Goal: Task Accomplishment & Management: Use online tool/utility

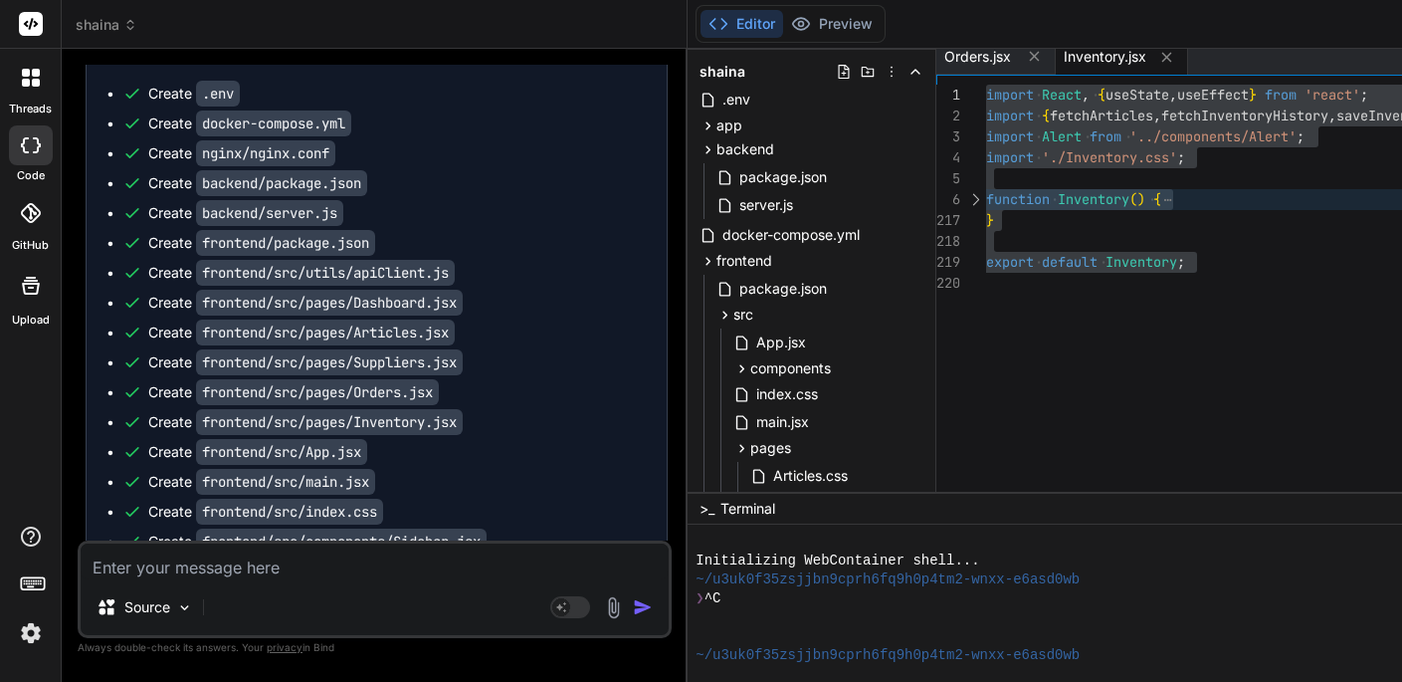
scroll to position [4917, 0]
click at [1103, 62] on span "Inventory.jsx" at bounding box center [1105, 57] width 83 height 20
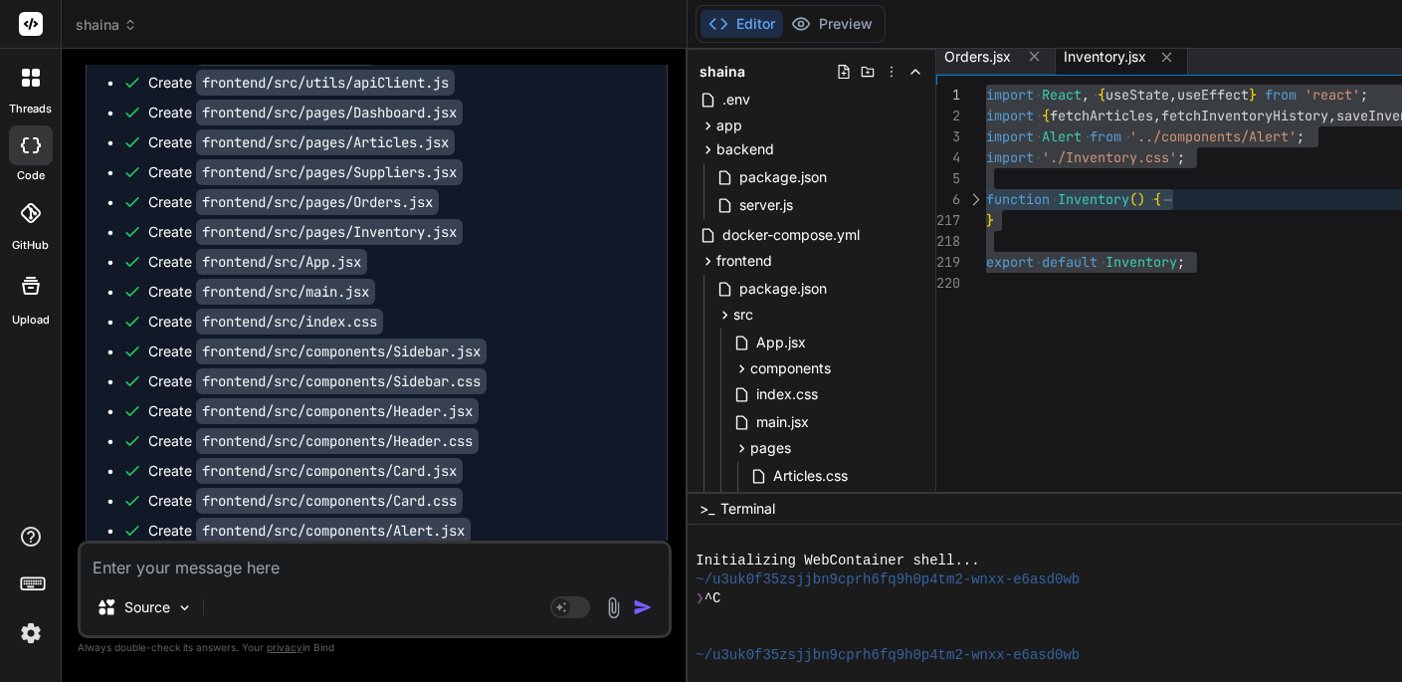
scroll to position [5108, 0]
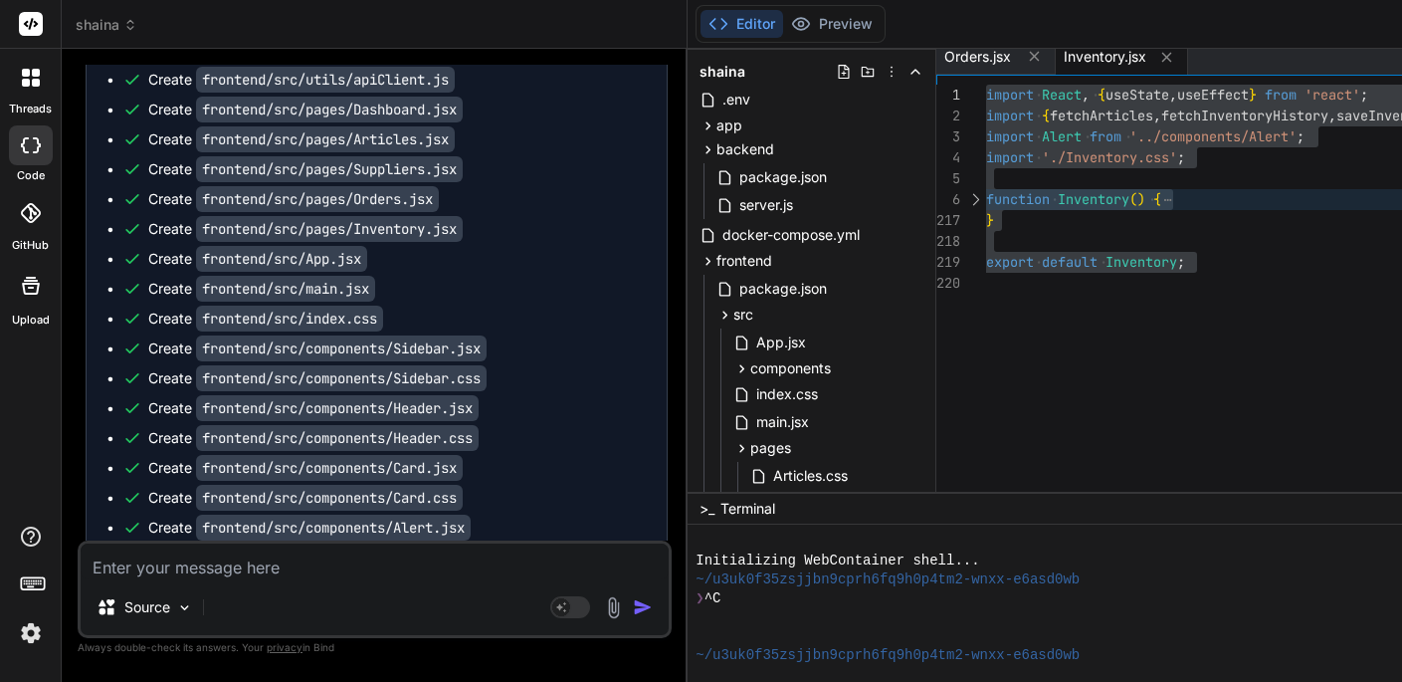
click at [315, 260] on code "frontend/src/App.jsx" at bounding box center [281, 259] width 171 height 26
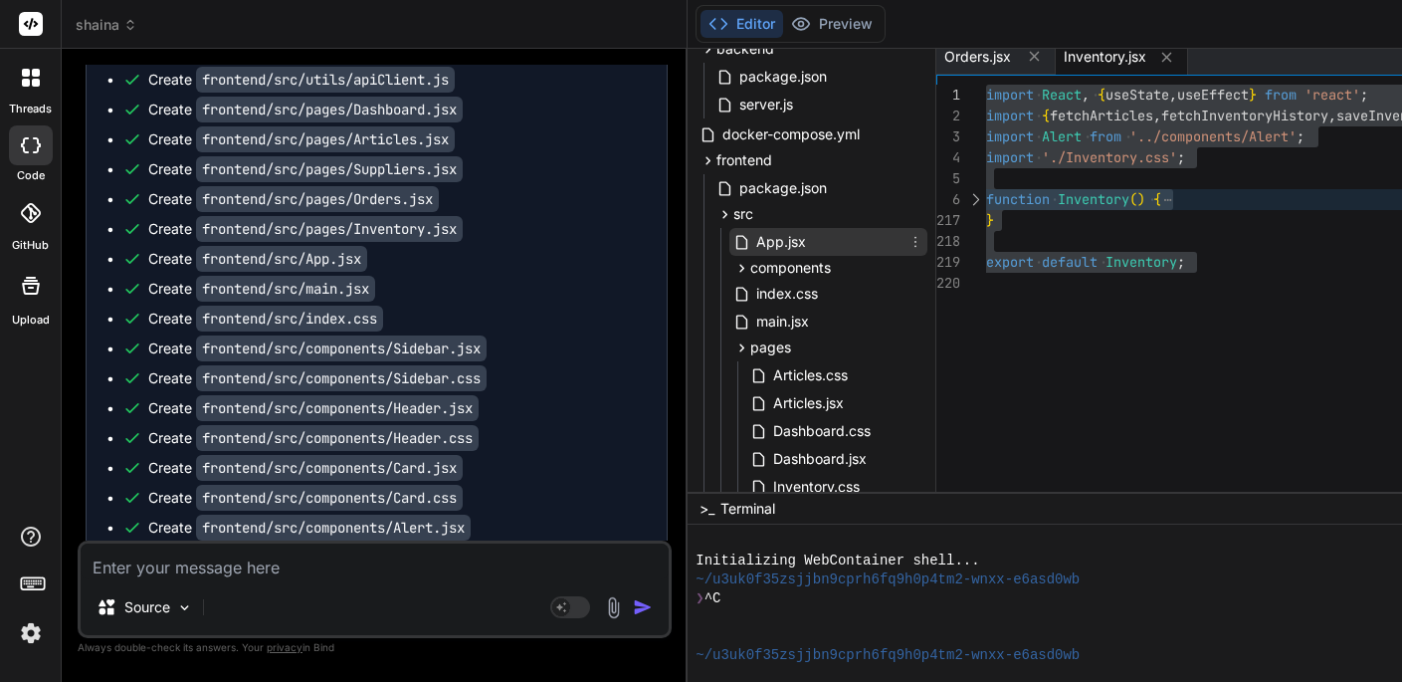
scroll to position [136, 0]
click at [1040, 60] on icon at bounding box center [1035, 57] width 10 height 10
click at [1056, 59] on icon at bounding box center [1047, 57] width 17 height 17
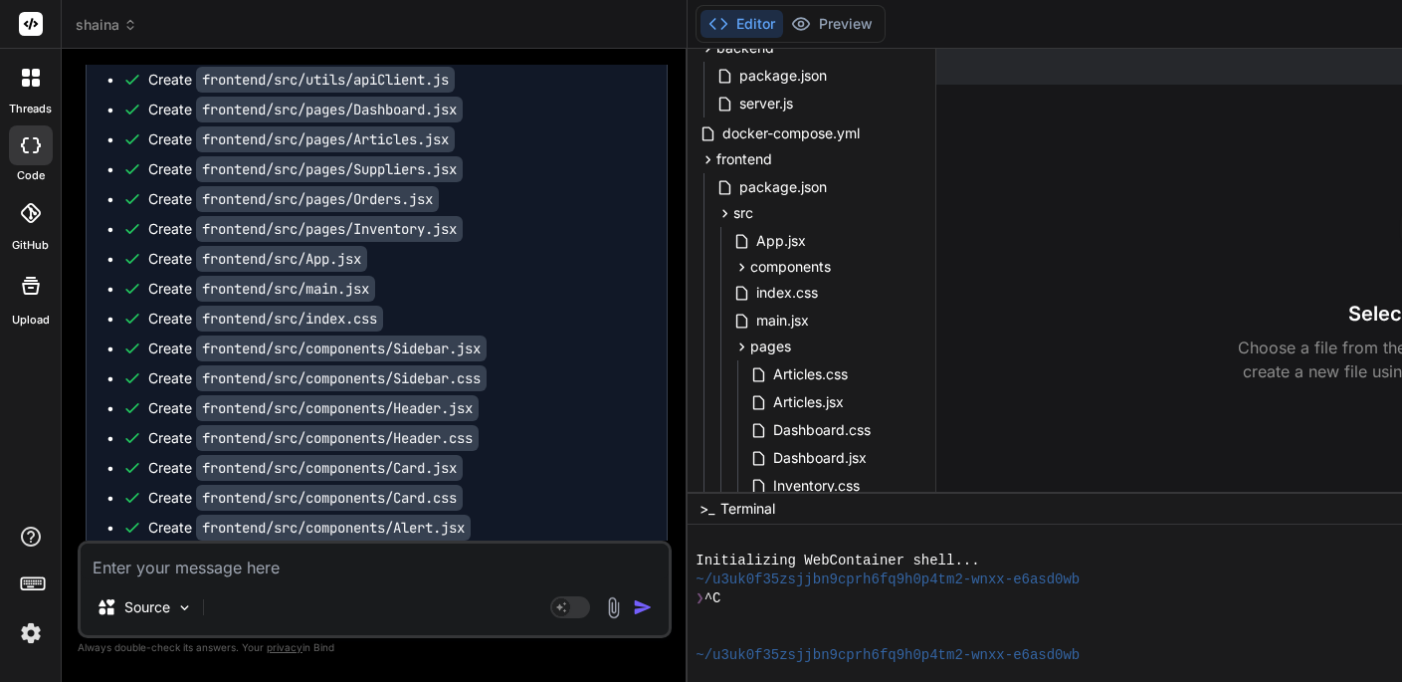
scroll to position [0, 0]
click at [795, 249] on span "App.jsx" at bounding box center [781, 241] width 54 height 24
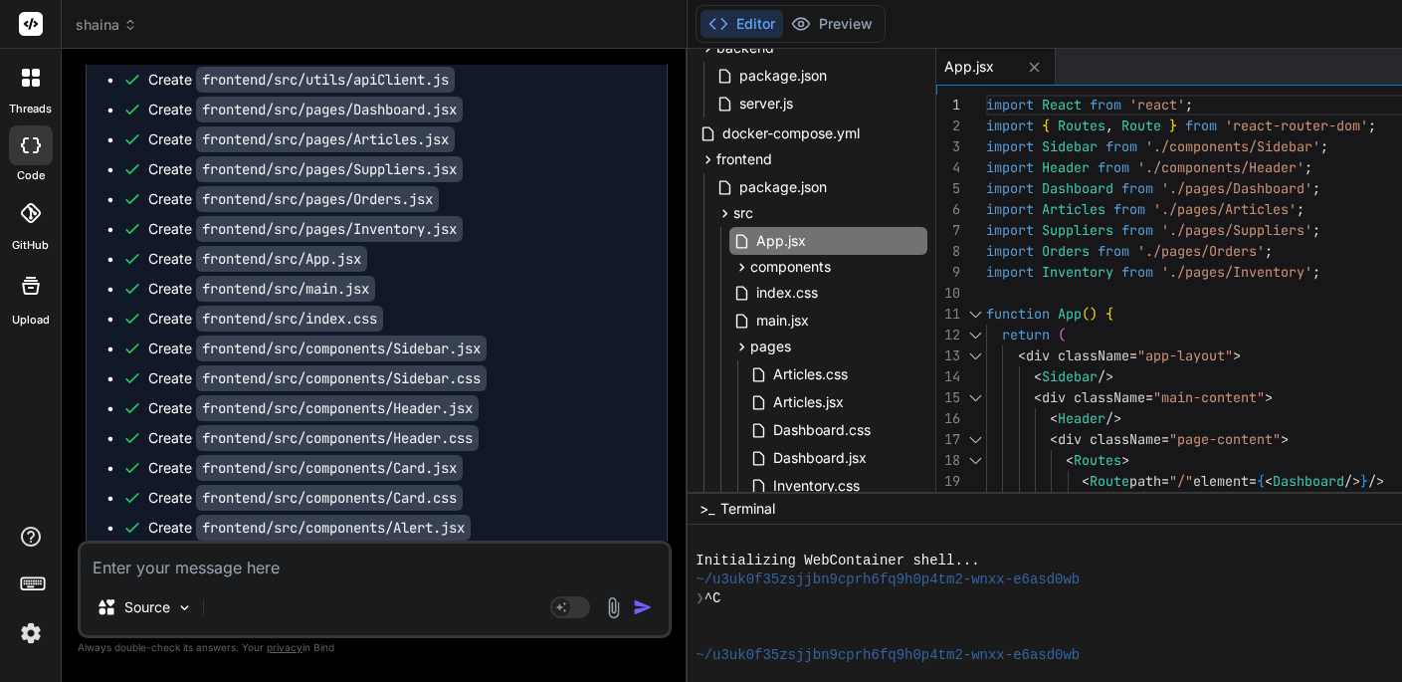
click at [984, 313] on div at bounding box center [975, 314] width 26 height 21
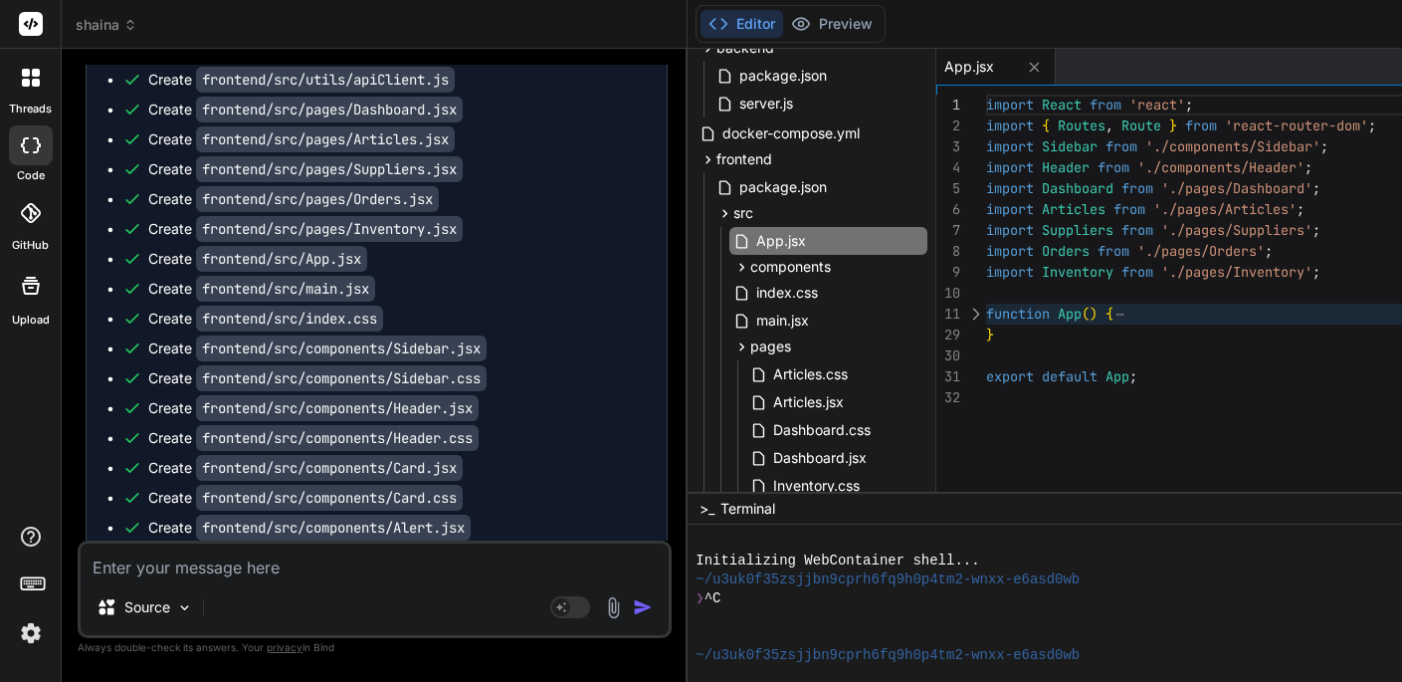
click at [1151, 426] on div "import React from 'react' ; import { Routes , Route } from 'react-router-dom' ;…" at bounding box center [1426, 298] width 881 height 407
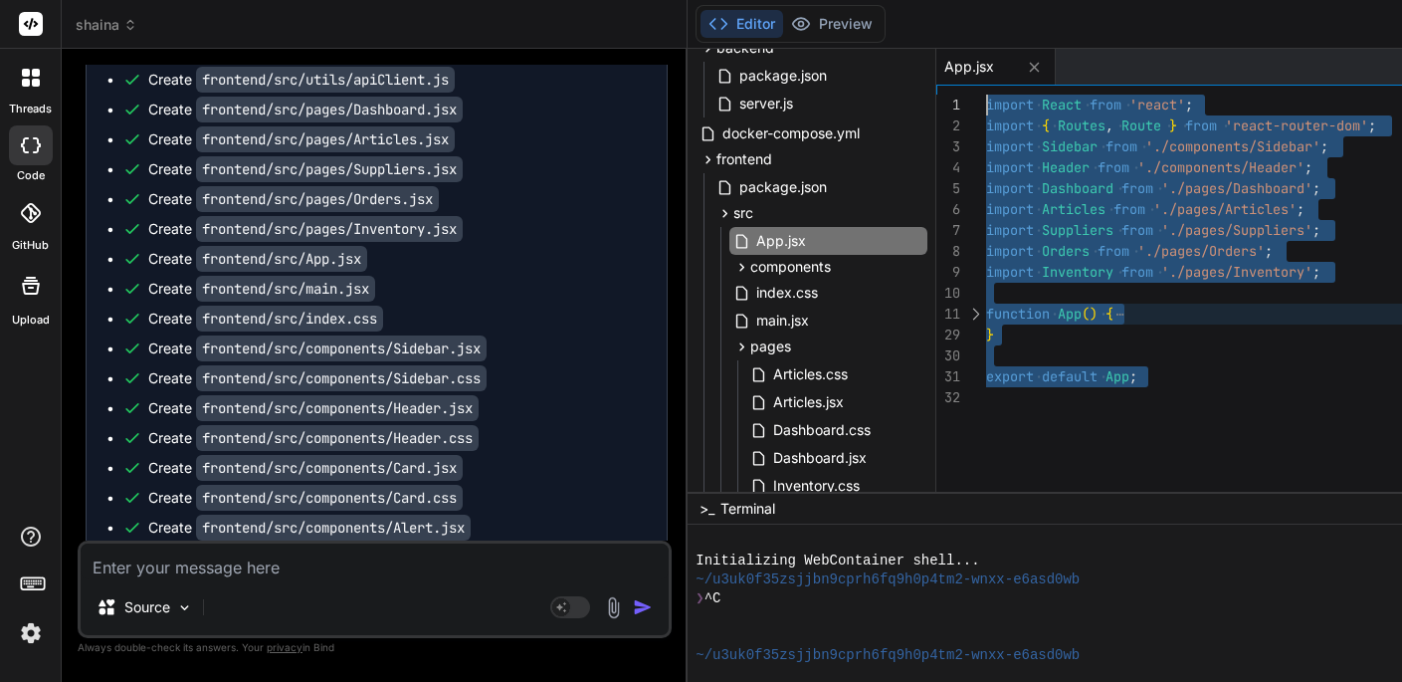
drag, startPoint x: 1025, startPoint y: 401, endPoint x: 964, endPoint y: 84, distance: 323.2
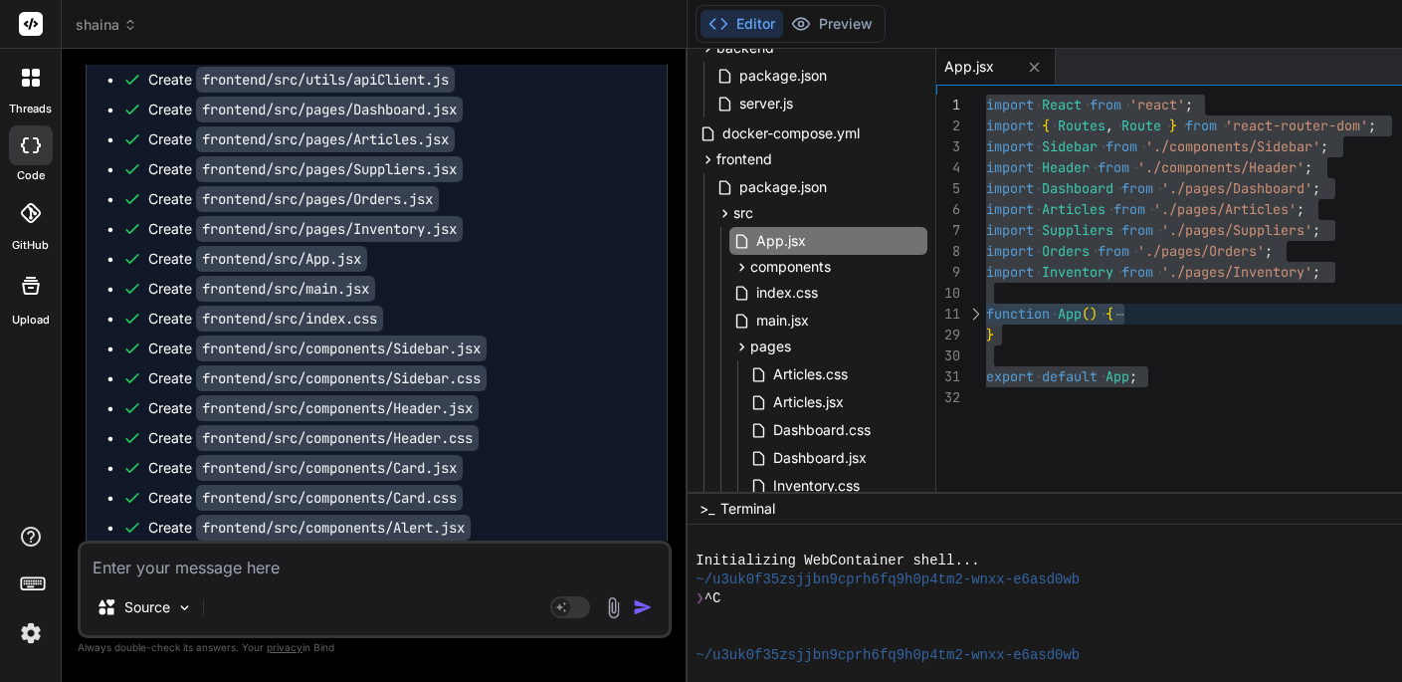
click at [304, 253] on code "frontend/src/App.jsx" at bounding box center [281, 259] width 171 height 26
drag, startPoint x: 311, startPoint y: 261, endPoint x: 375, endPoint y: 265, distance: 64.8
click at [375, 265] on div "Create frontend/src/App.jsx" at bounding box center [384, 259] width 525 height 20
copy code "App.jsx"
click at [782, 323] on span "main.jsx" at bounding box center [782, 321] width 57 height 24
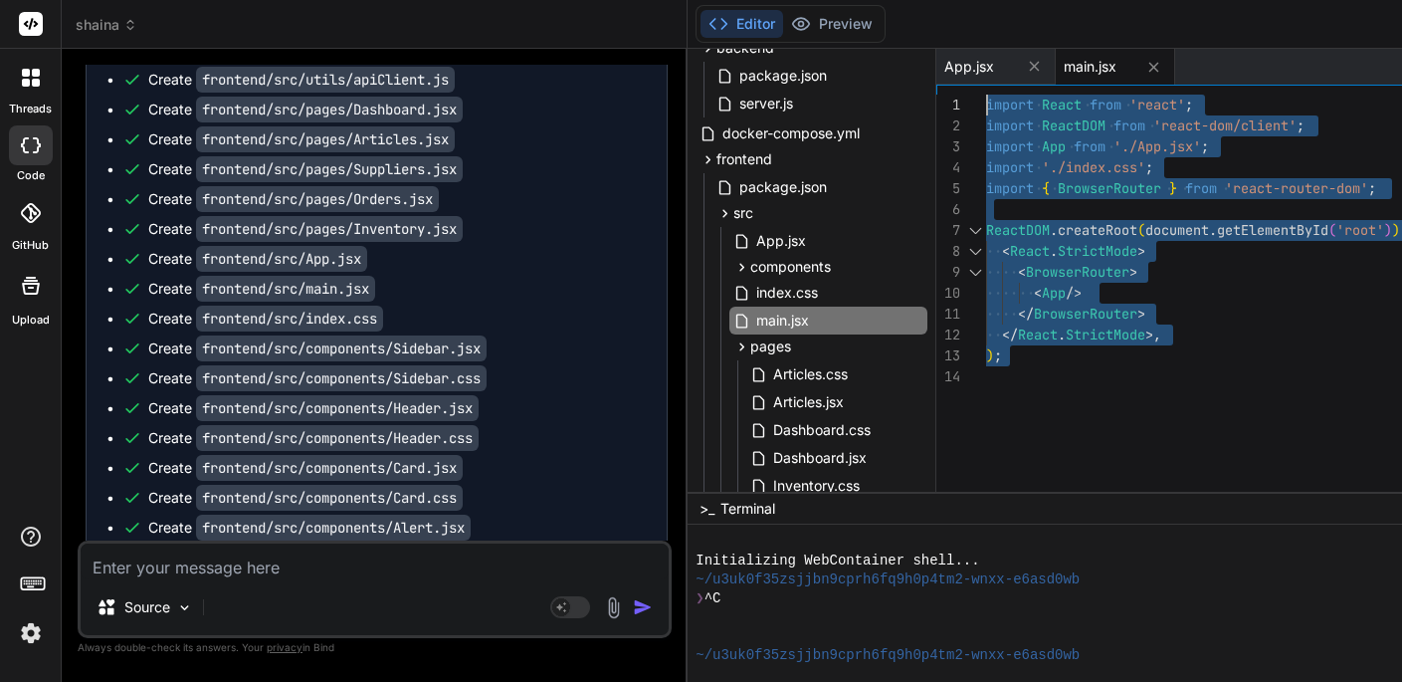
drag, startPoint x: 1027, startPoint y: 380, endPoint x: 959, endPoint y: 85, distance: 303.2
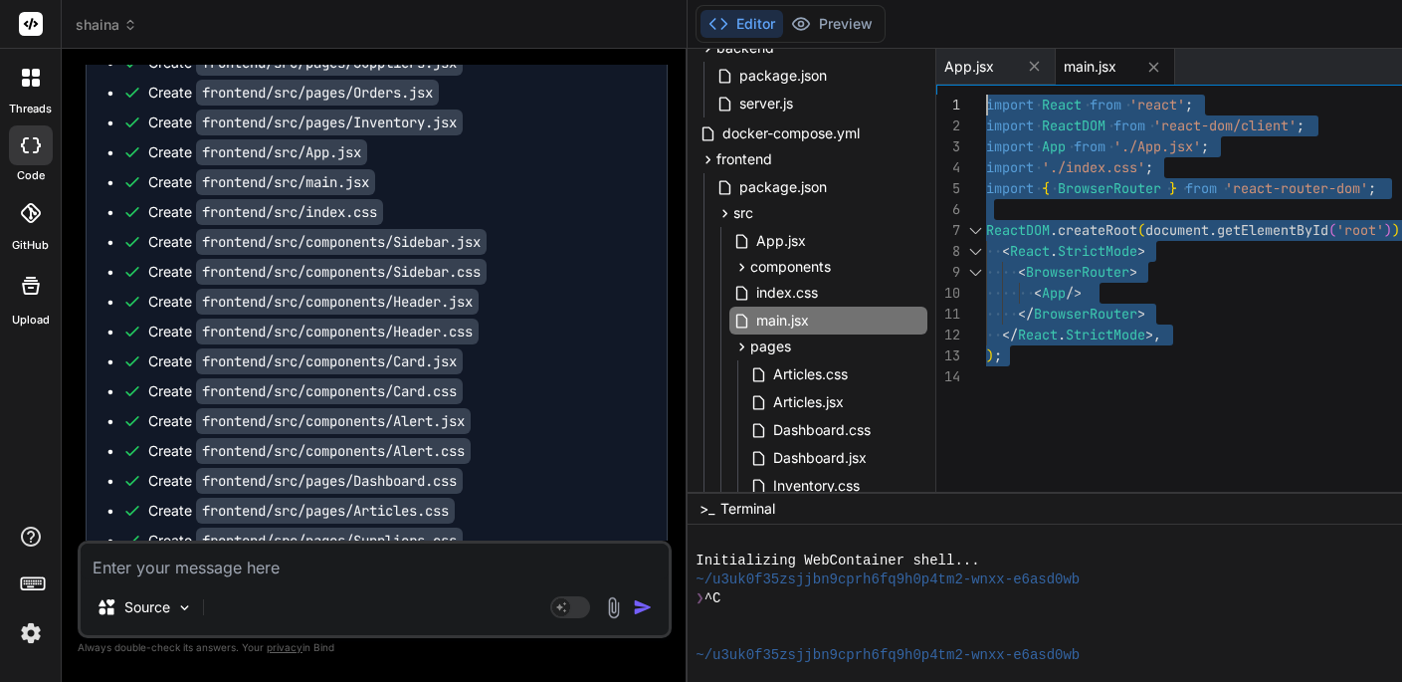
scroll to position [5230, 0]
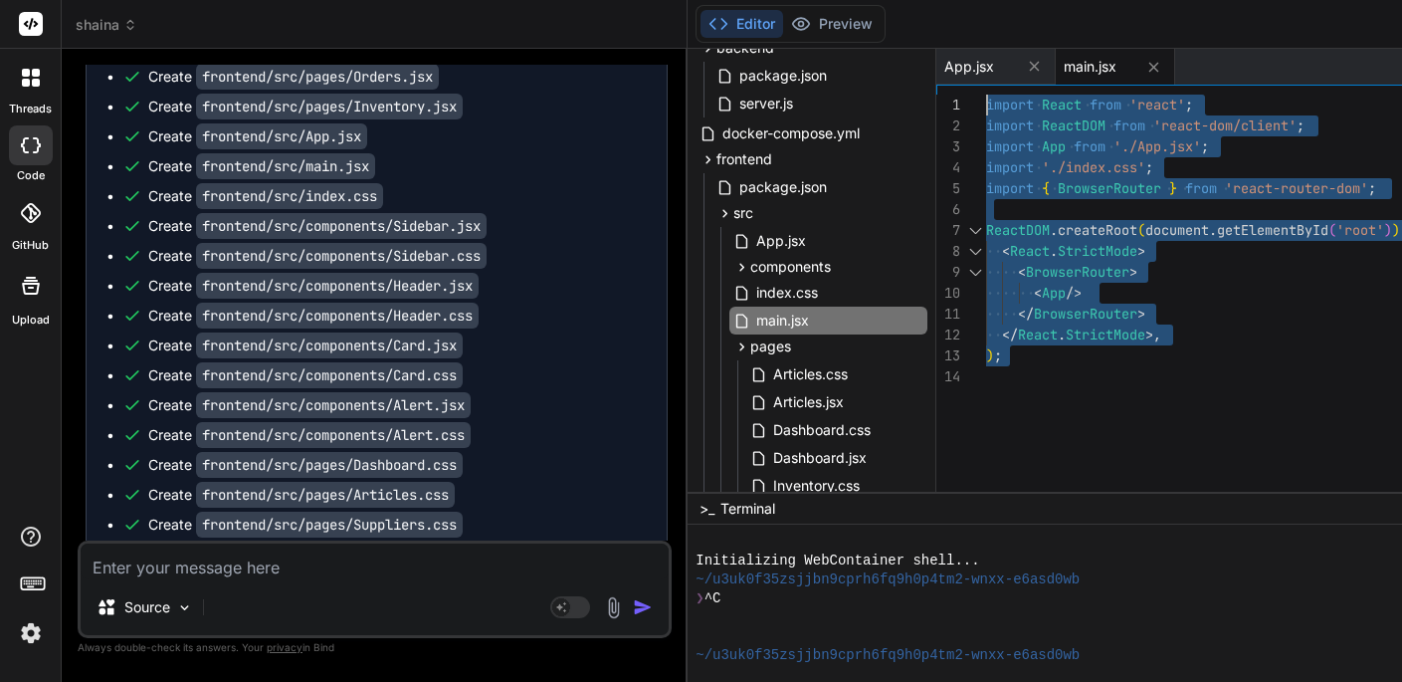
click at [310, 165] on code "frontend/src/main.jsx" at bounding box center [285, 166] width 179 height 26
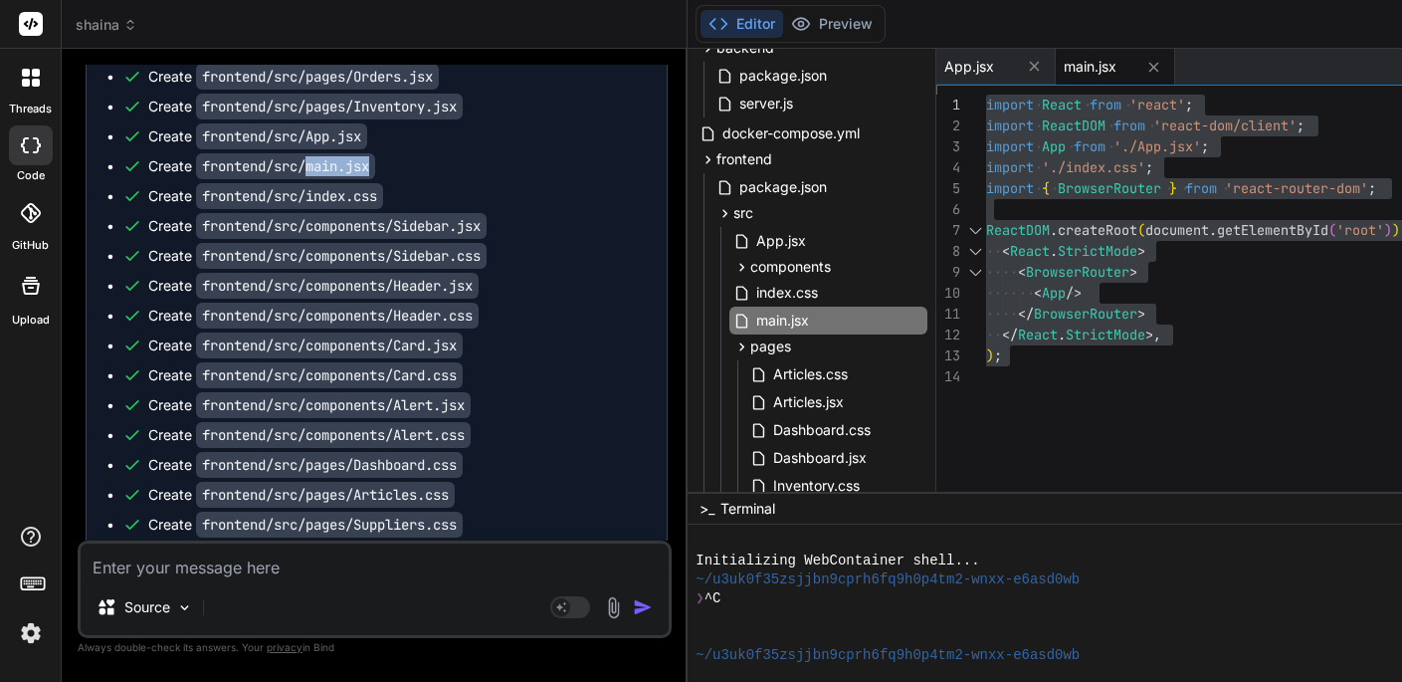
drag, startPoint x: 310, startPoint y: 165, endPoint x: 385, endPoint y: 164, distance: 75.6
click at [385, 164] on div "Create frontend/src/main.jsx" at bounding box center [384, 166] width 525 height 20
copy code "main.jsx"
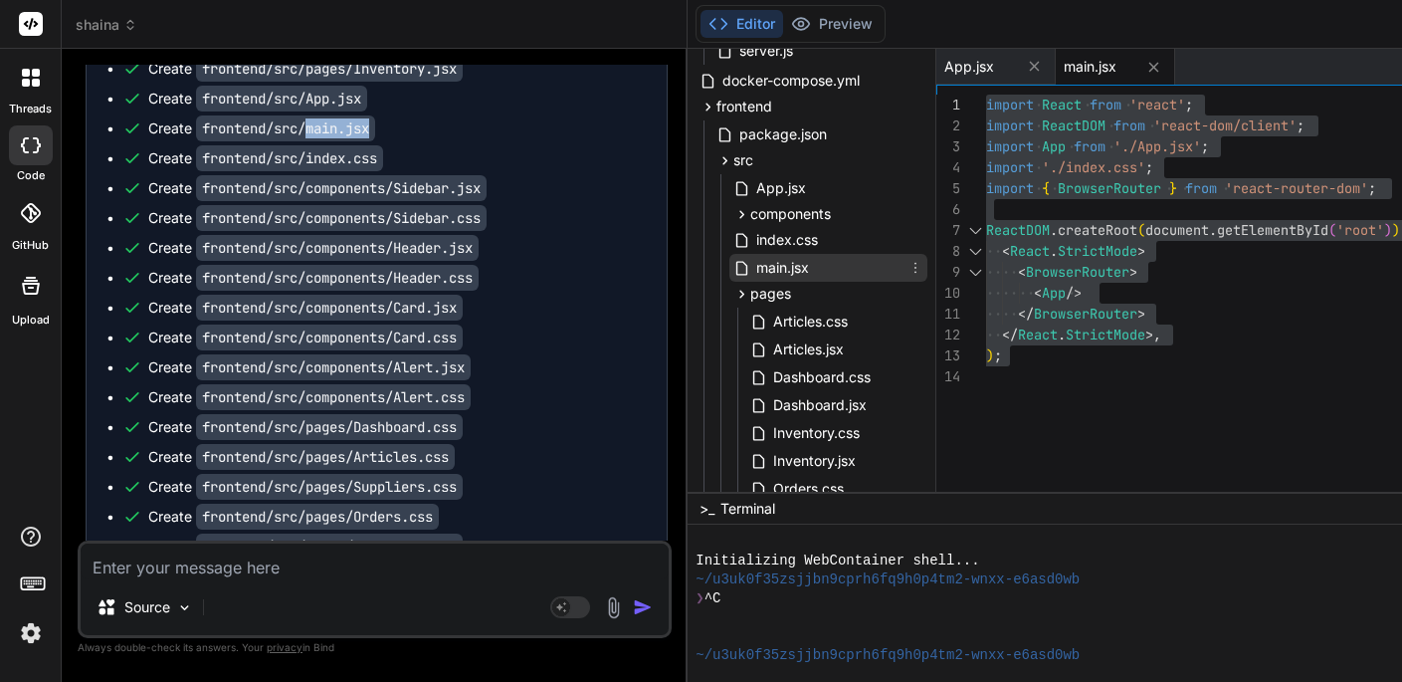
scroll to position [179, 0]
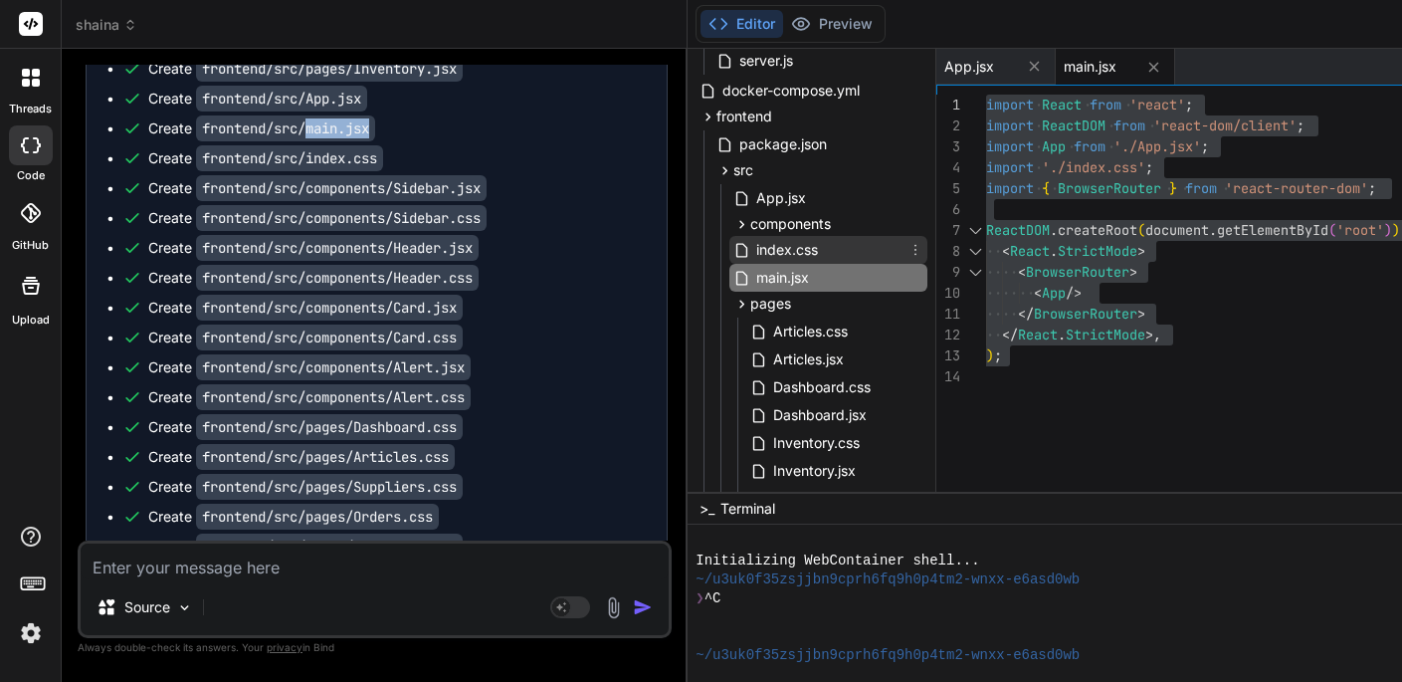
click at [782, 251] on span "index.css" at bounding box center [787, 250] width 66 height 24
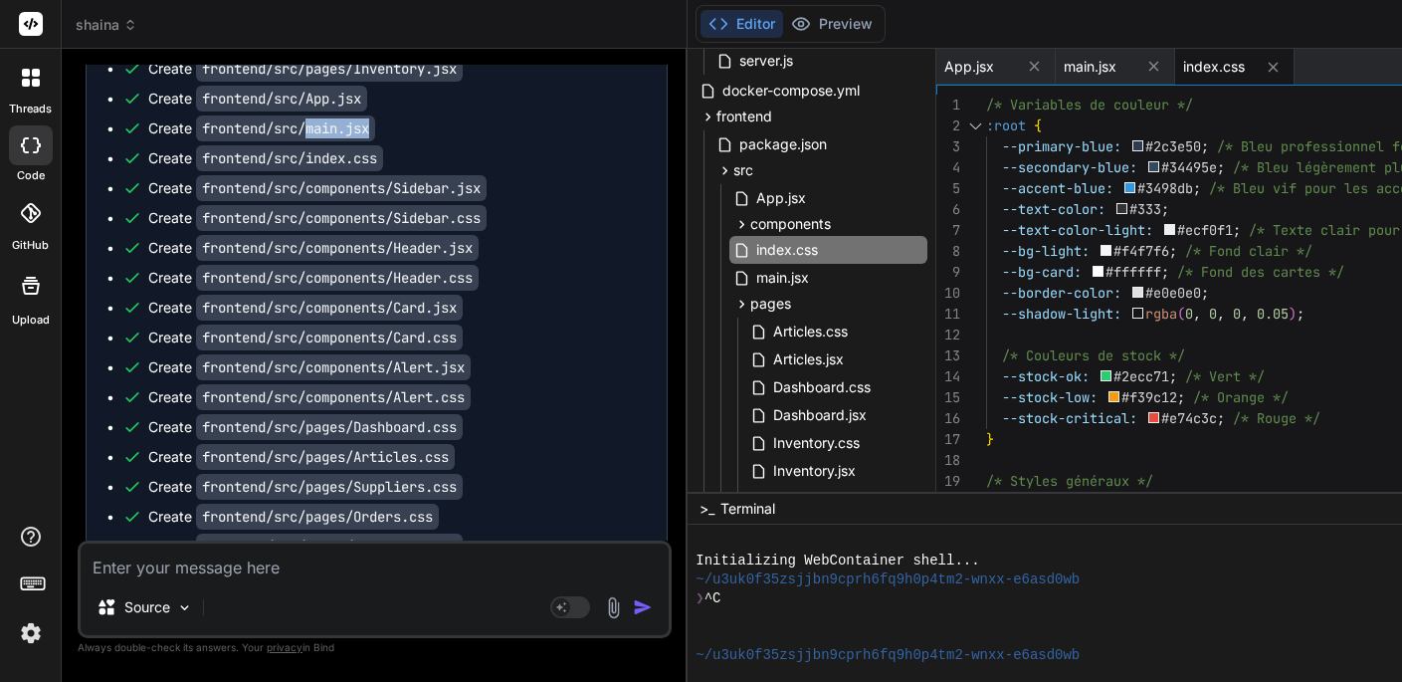
click at [984, 120] on div at bounding box center [975, 125] width 26 height 21
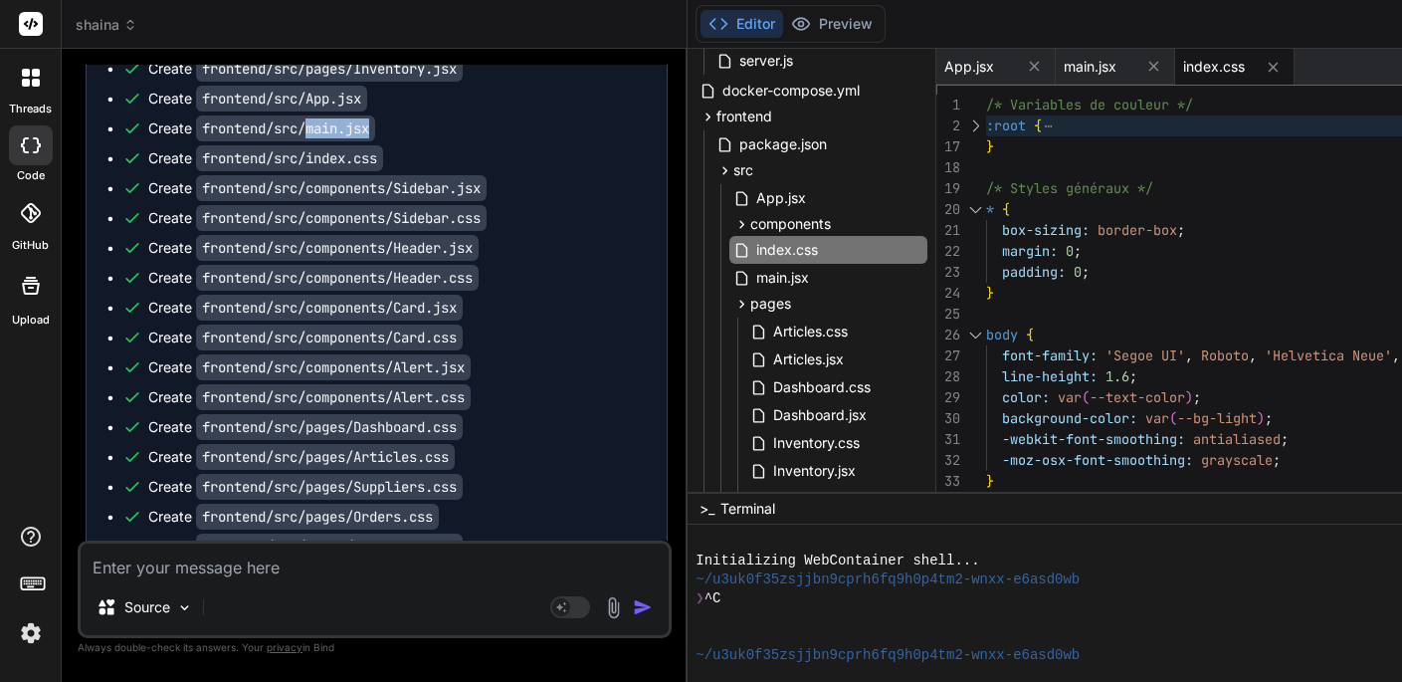
click at [986, 203] on div at bounding box center [975, 209] width 26 height 21
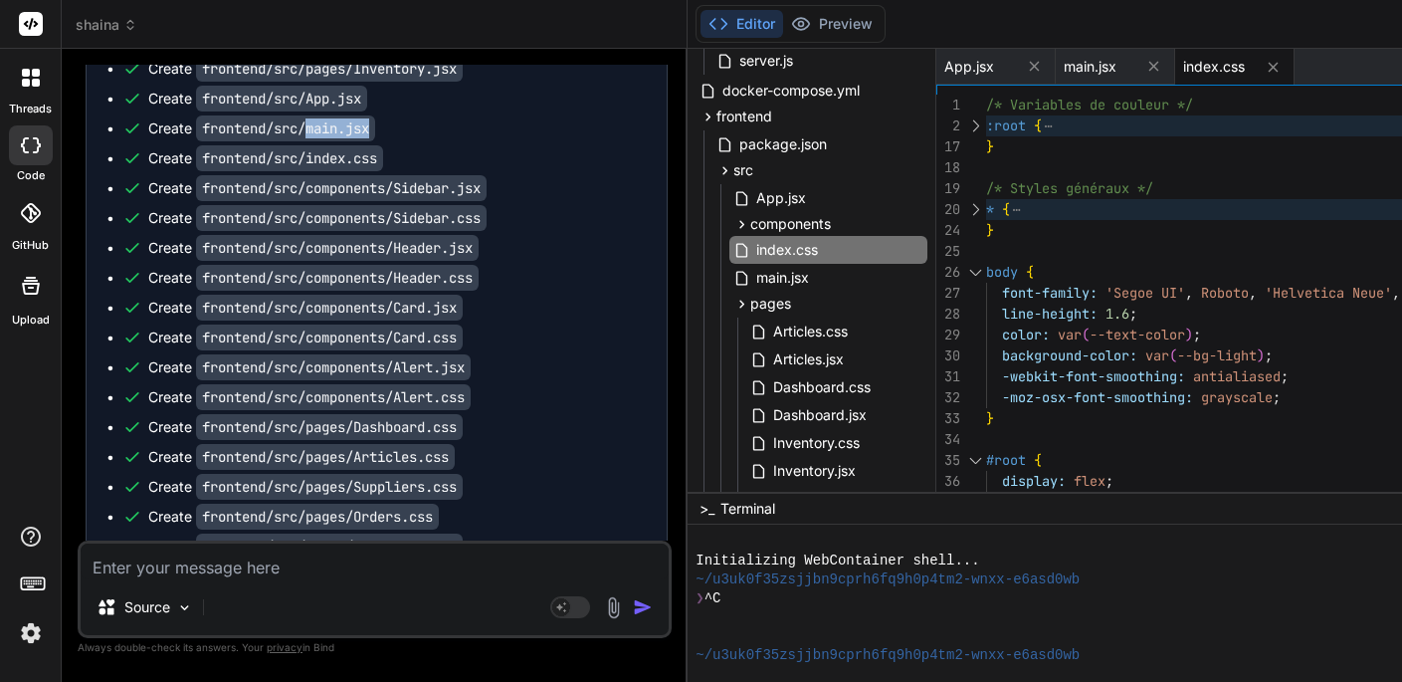
click at [985, 269] on div at bounding box center [975, 272] width 26 height 21
type textarea ".modern-table td.stock-low { color: var(--stock-low); font-weight: bold; } .mod…"
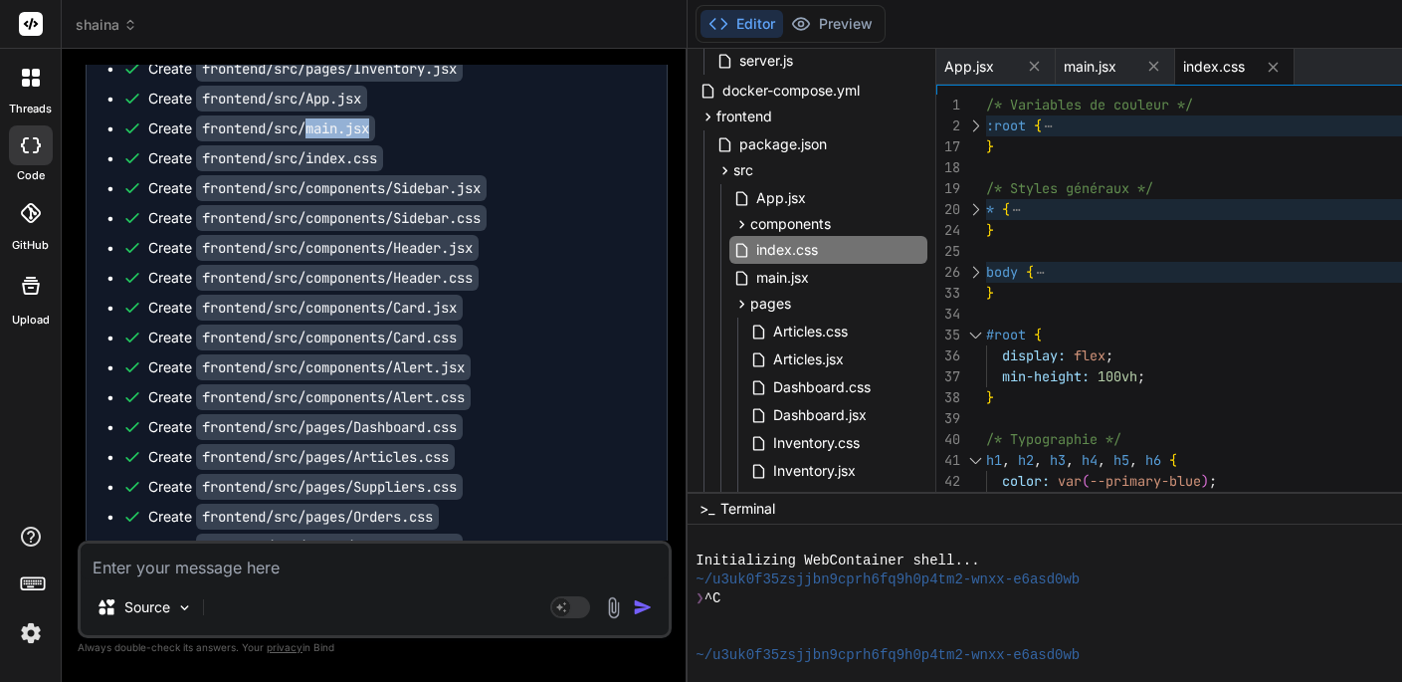
click at [986, 325] on div at bounding box center [975, 334] width 26 height 21
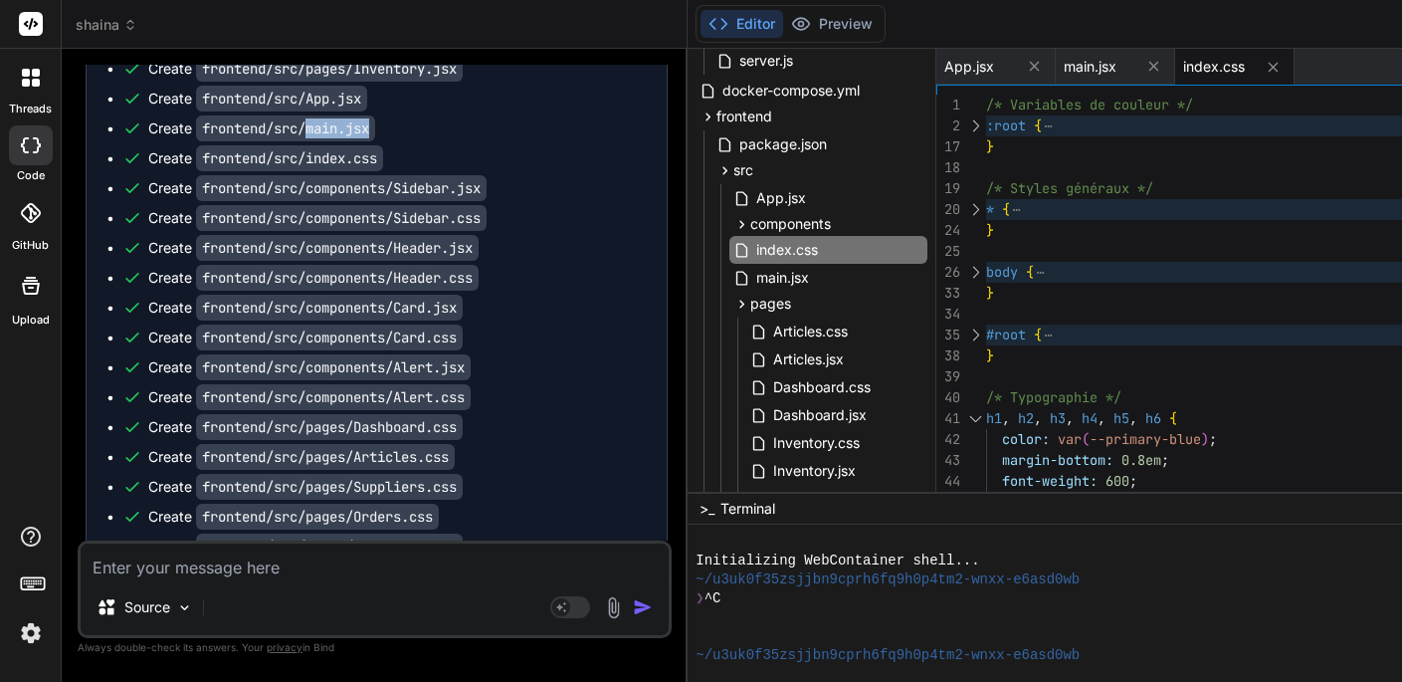
click at [985, 411] on div at bounding box center [975, 418] width 26 height 21
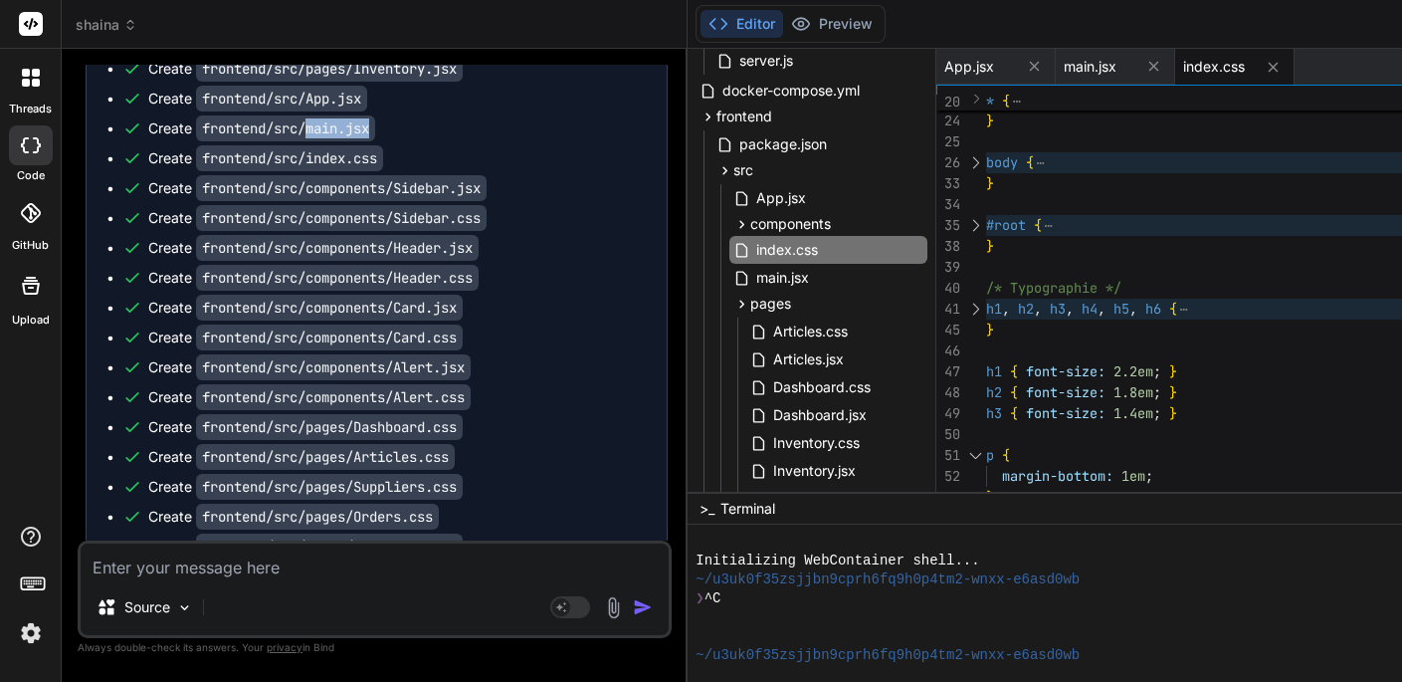
click at [985, 447] on div at bounding box center [975, 455] width 26 height 21
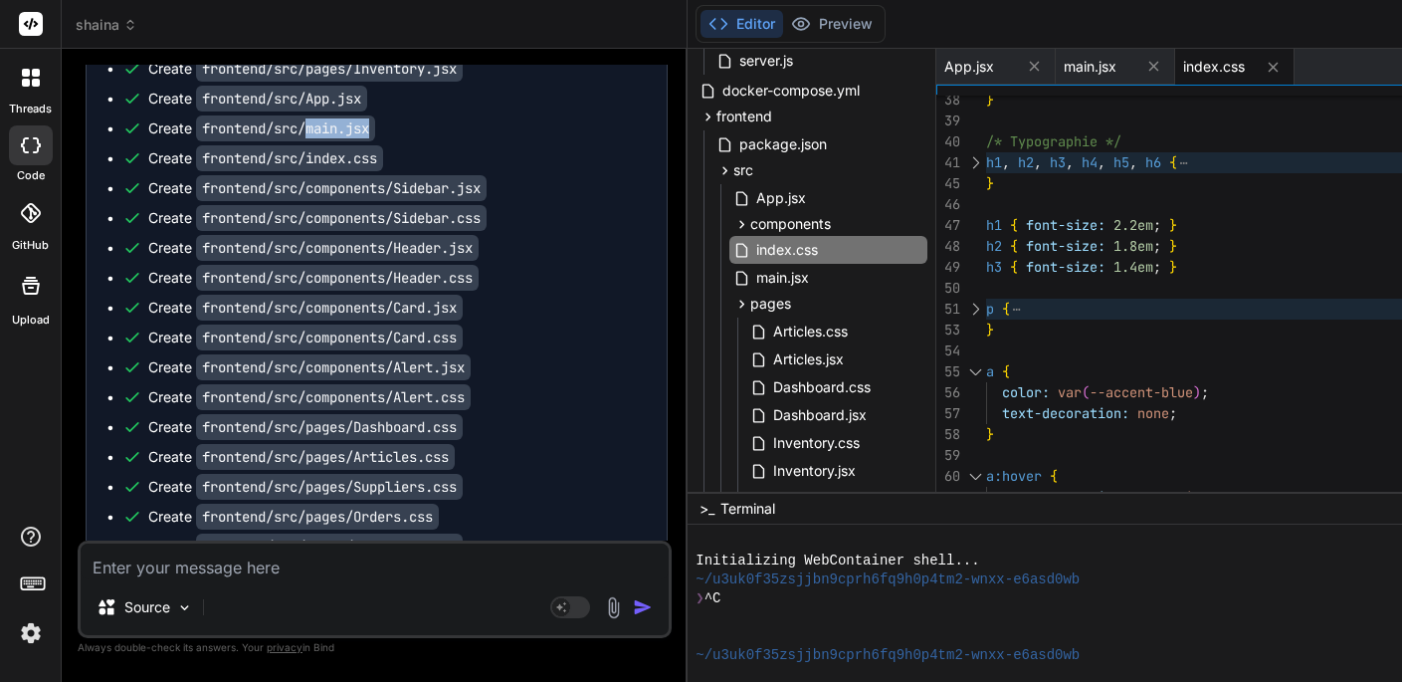
click at [988, 363] on div at bounding box center [975, 371] width 26 height 21
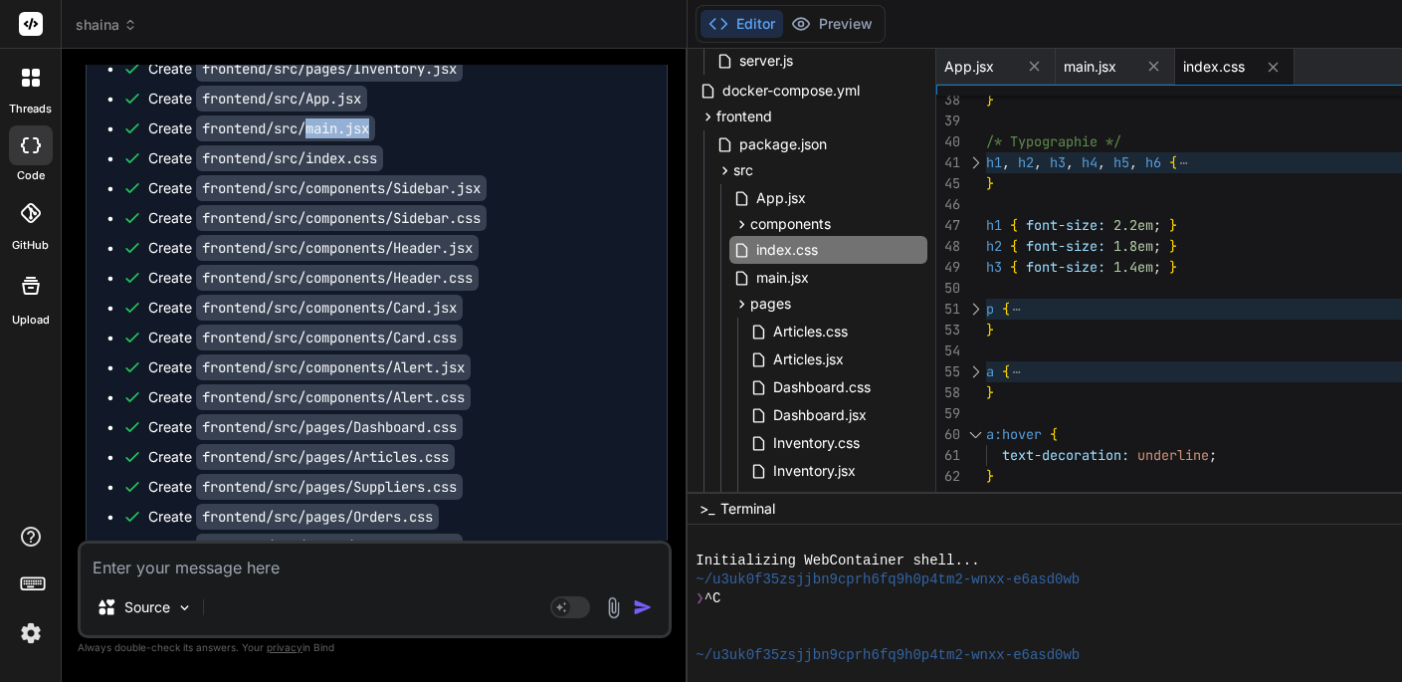
click at [987, 429] on div at bounding box center [975, 434] width 26 height 21
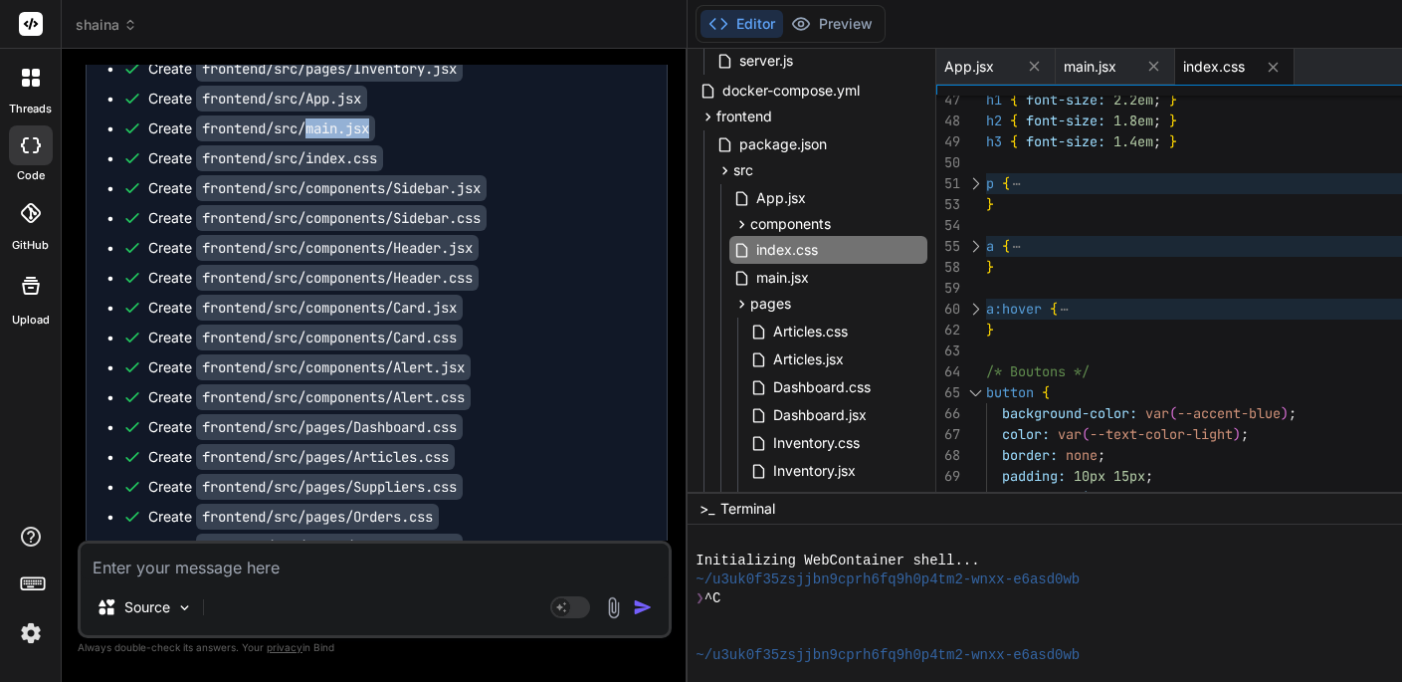
click at [987, 387] on div at bounding box center [975, 392] width 26 height 21
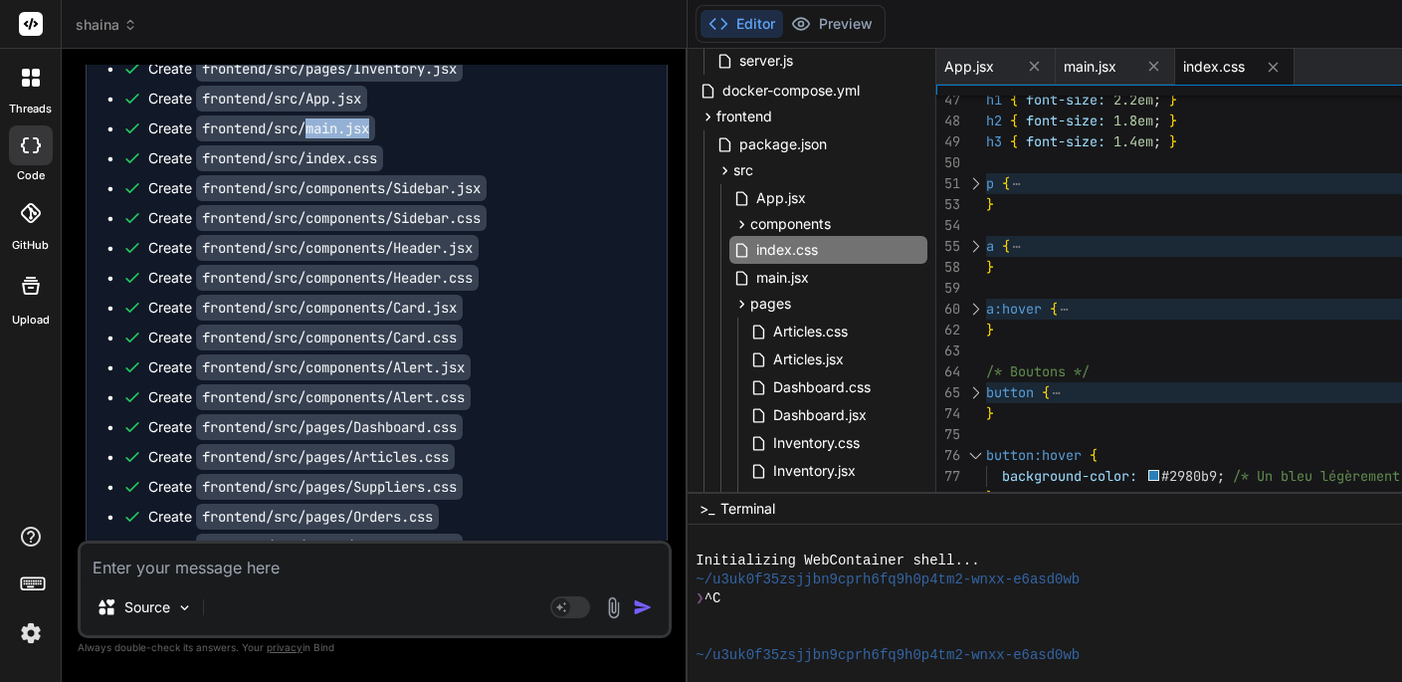
click at [984, 449] on div at bounding box center [975, 455] width 26 height 21
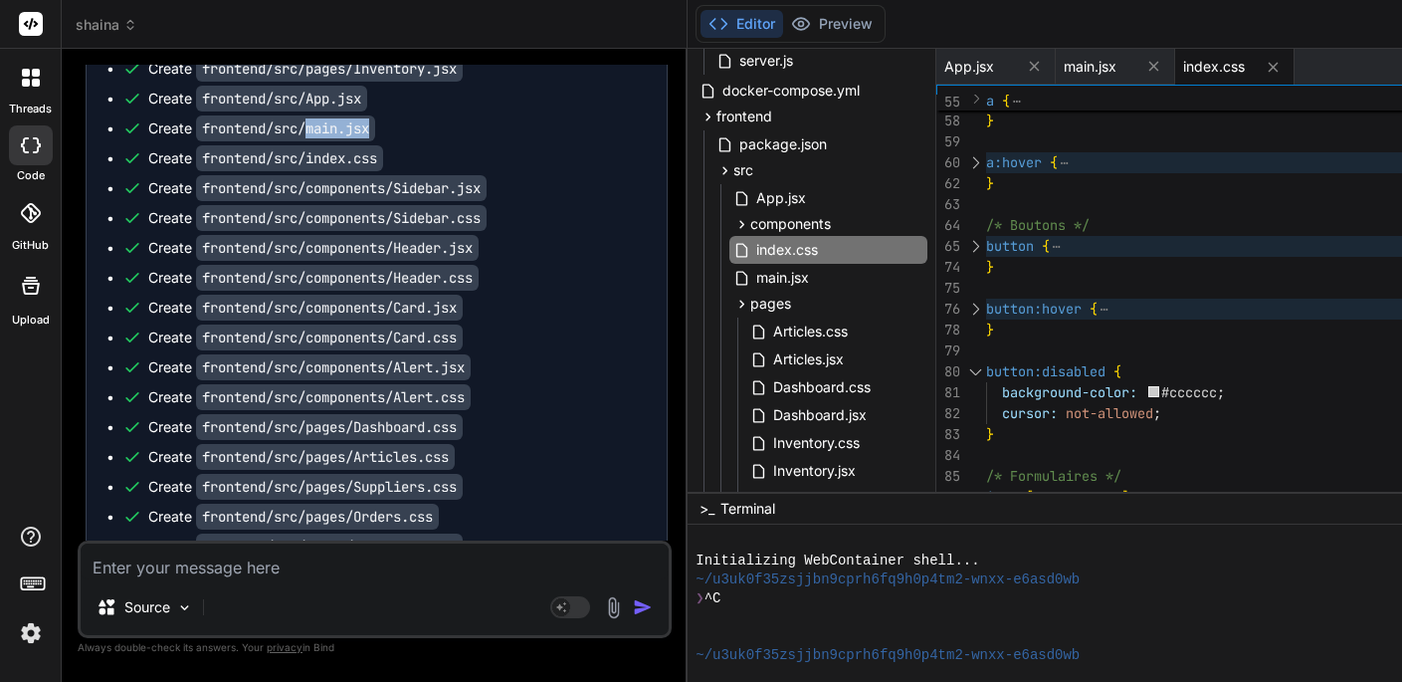
click at [985, 365] on div at bounding box center [975, 371] width 26 height 21
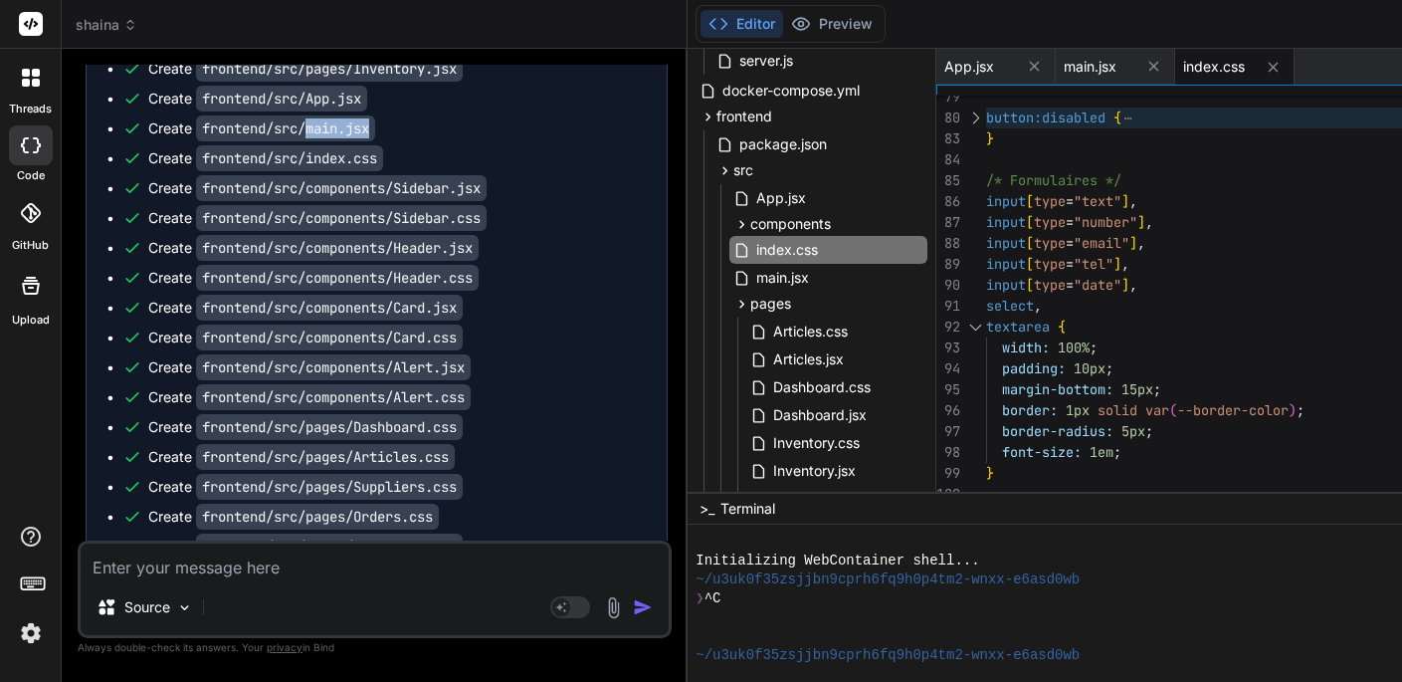
click at [986, 317] on div at bounding box center [975, 326] width 26 height 21
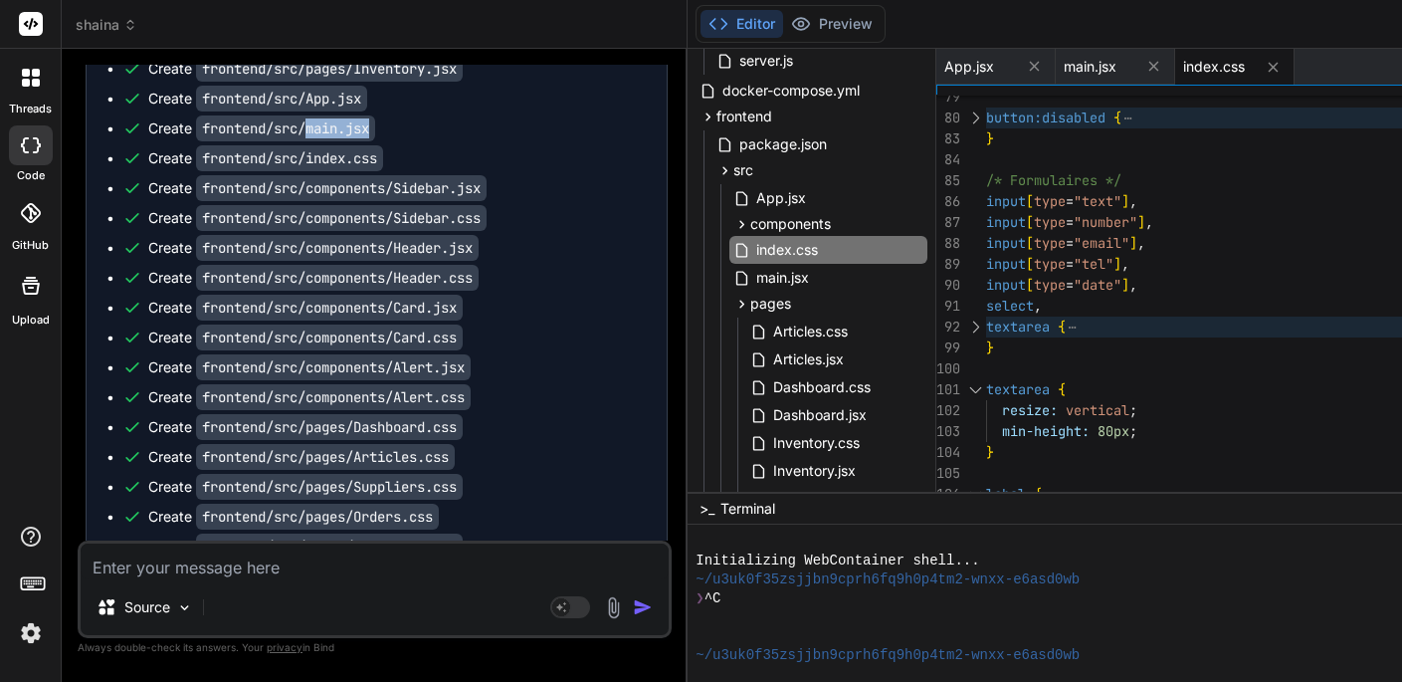
click at [984, 381] on div at bounding box center [975, 389] width 26 height 21
type textarea ".modern-table td.stock-ok { color: var(--stock-ok); font-weight: bold; } .moder…"
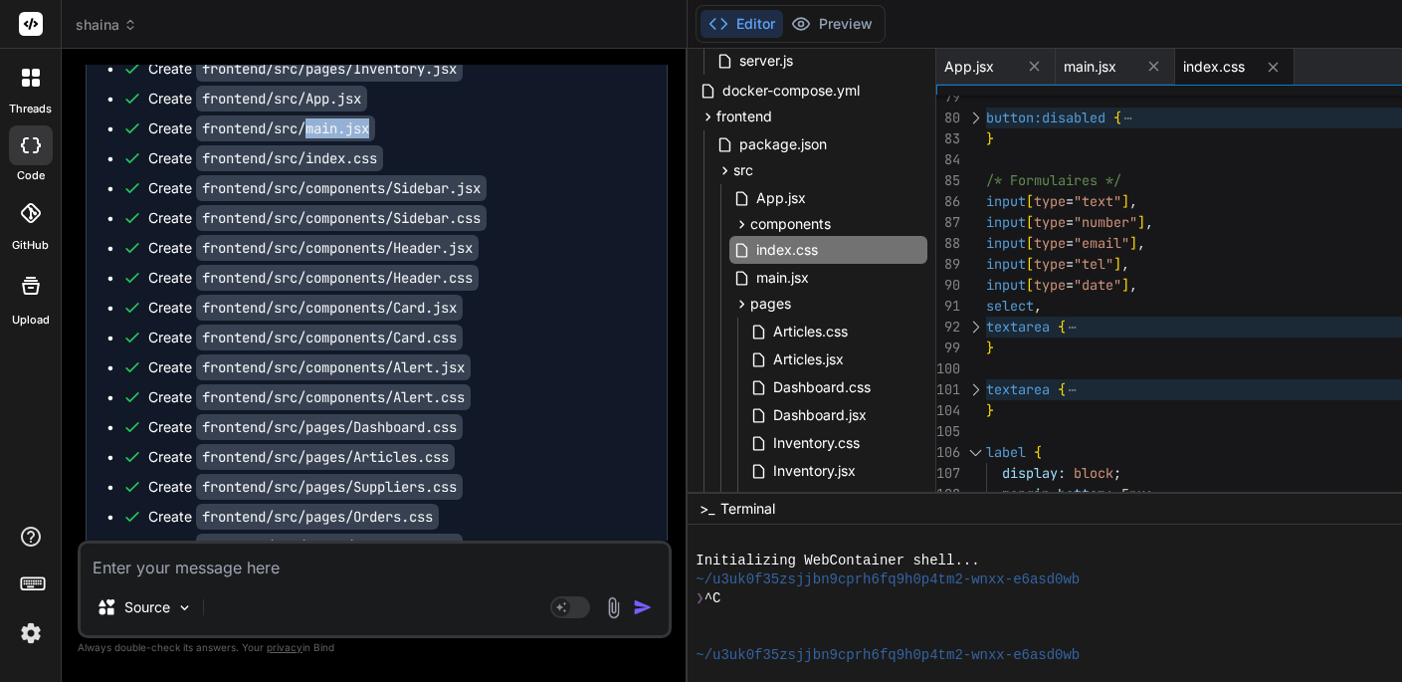
click at [985, 445] on div at bounding box center [975, 452] width 26 height 21
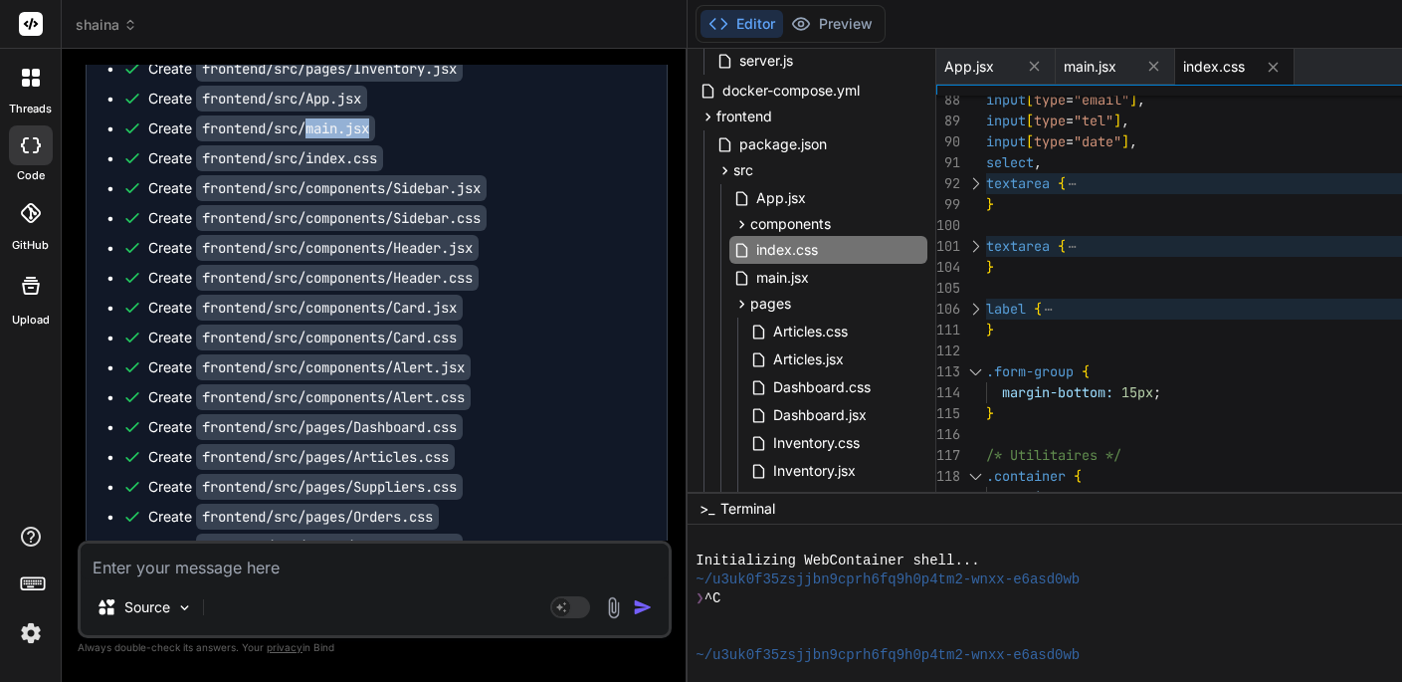
click at [983, 362] on div at bounding box center [975, 371] width 26 height 21
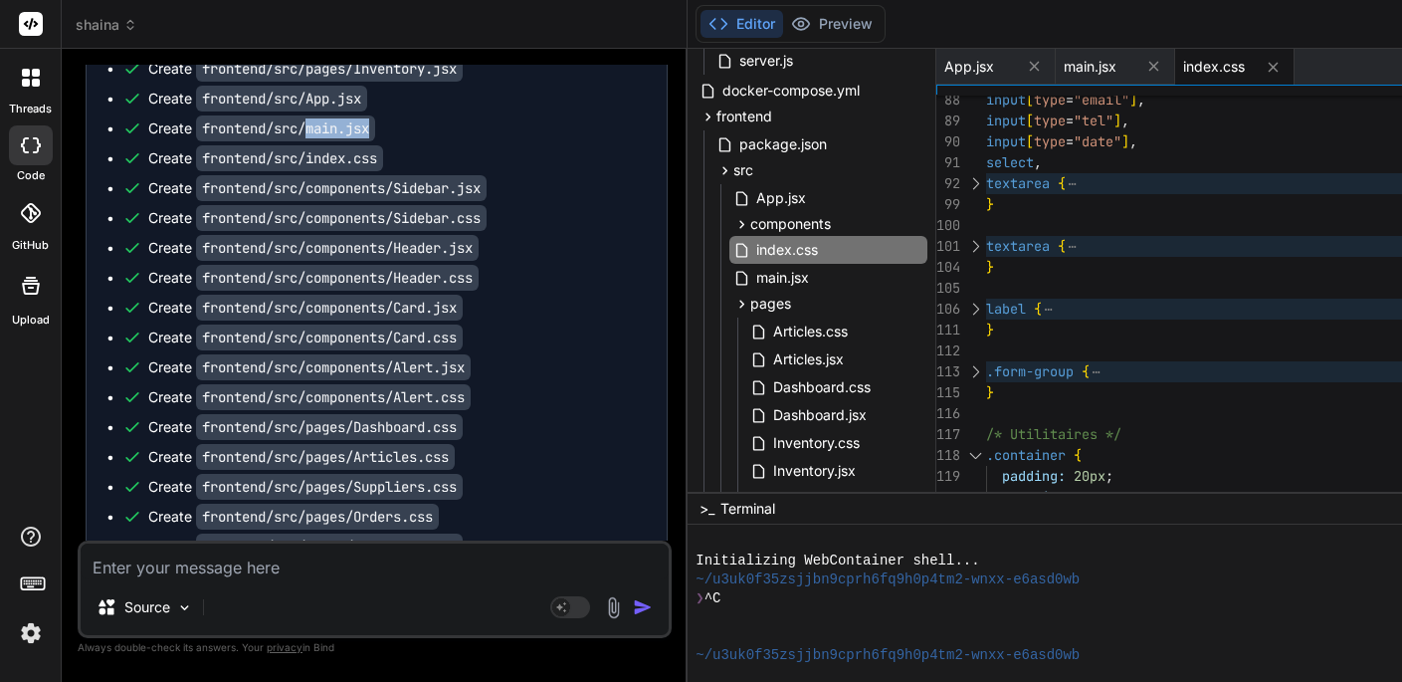
click at [985, 448] on div at bounding box center [975, 455] width 26 height 21
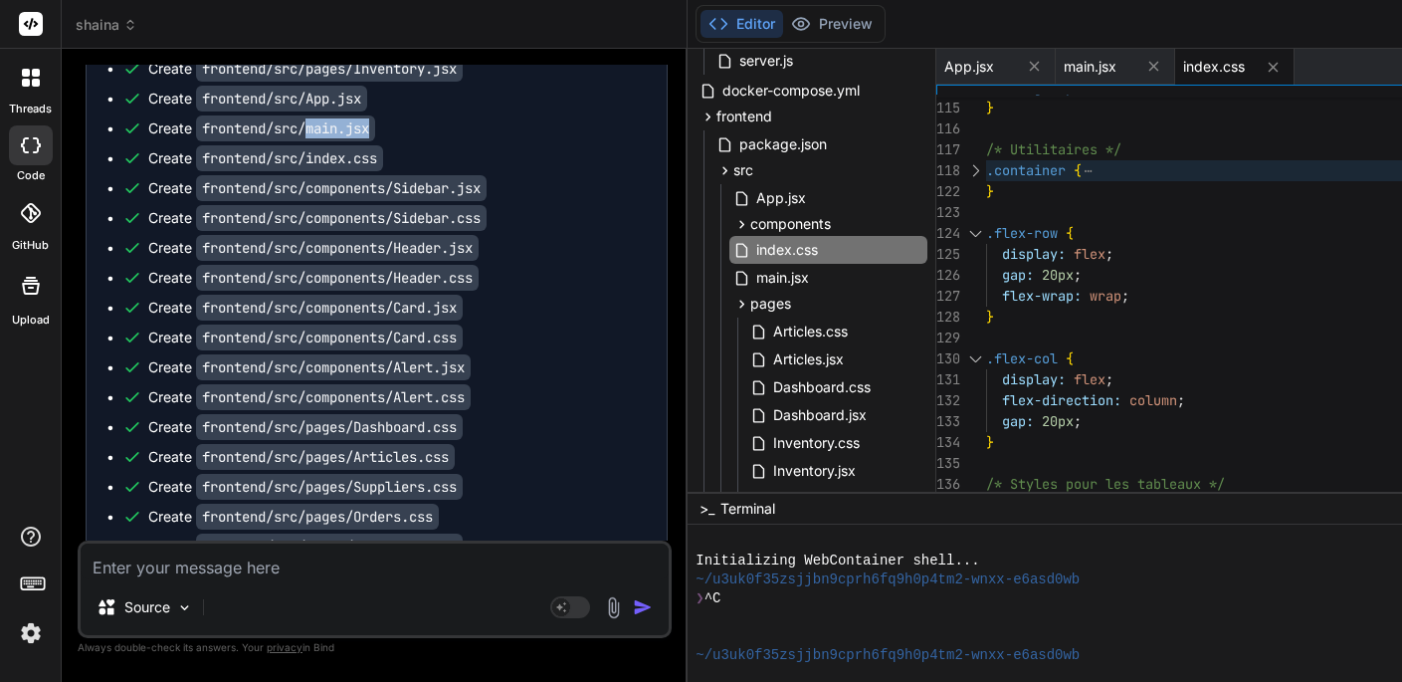
click at [985, 351] on div at bounding box center [975, 358] width 26 height 21
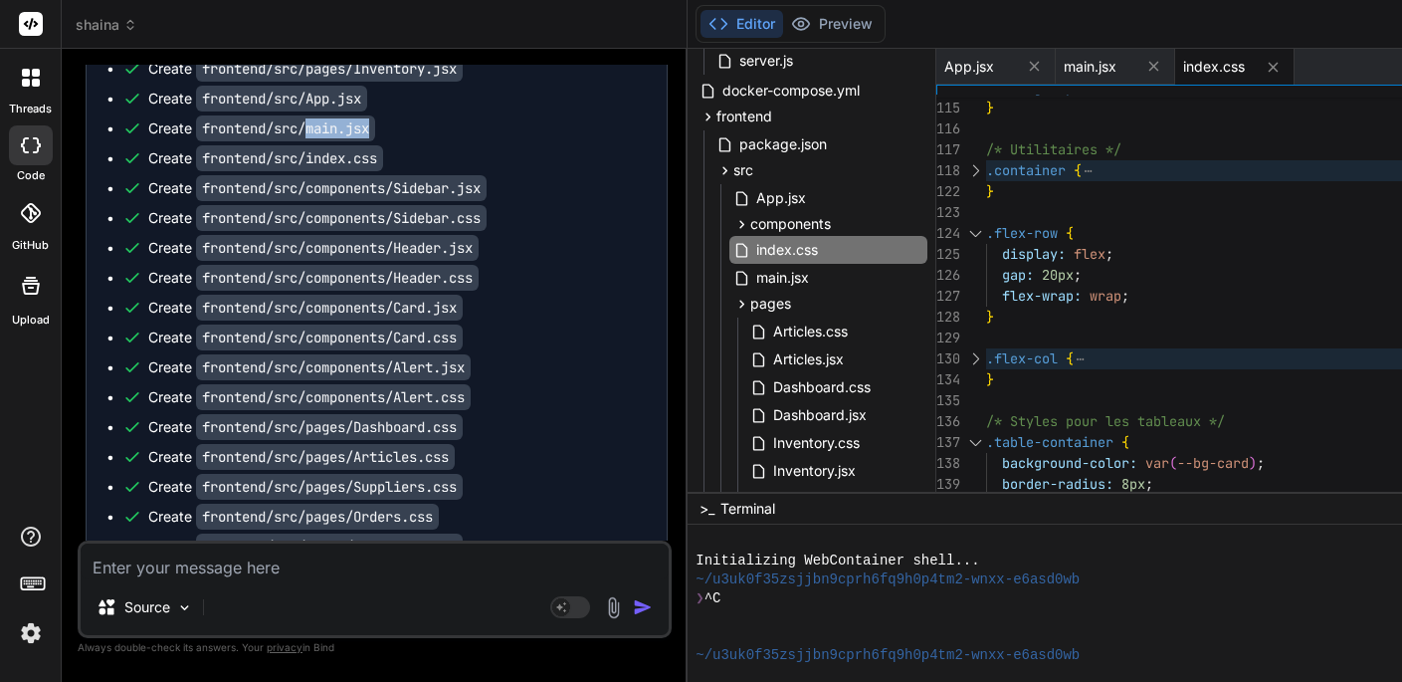
click at [983, 436] on div at bounding box center [975, 442] width 26 height 21
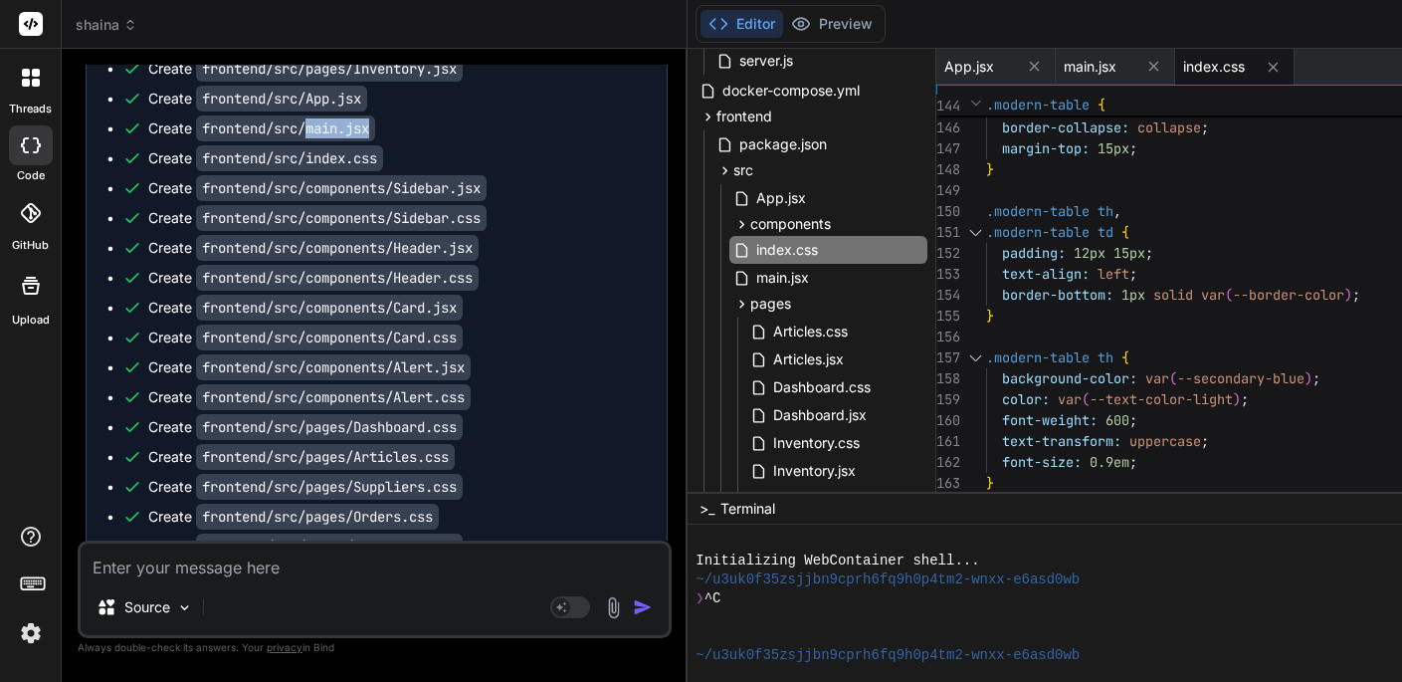
click at [987, 224] on div at bounding box center [975, 232] width 26 height 21
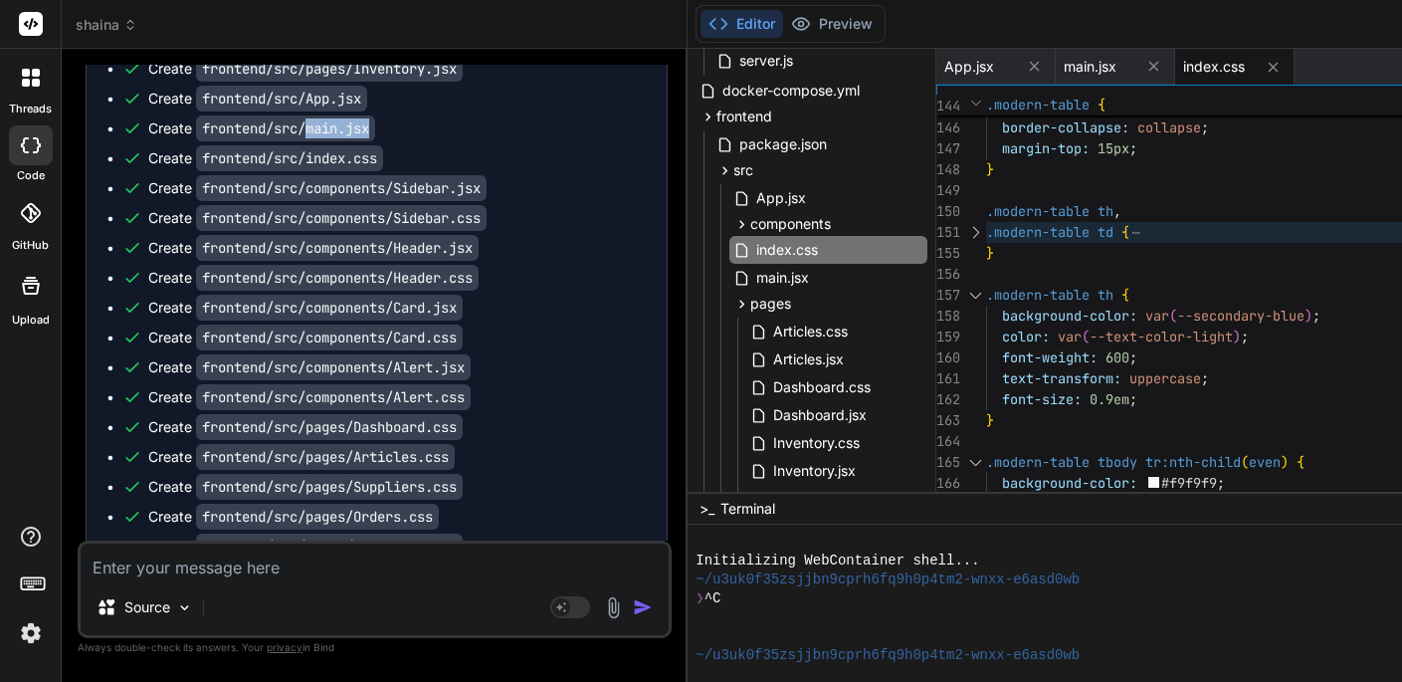
click at [986, 288] on div at bounding box center [975, 295] width 26 height 21
type textarea ".modern-table td.stock-critical { color: var(--stock-critical); font-weight: bo…"
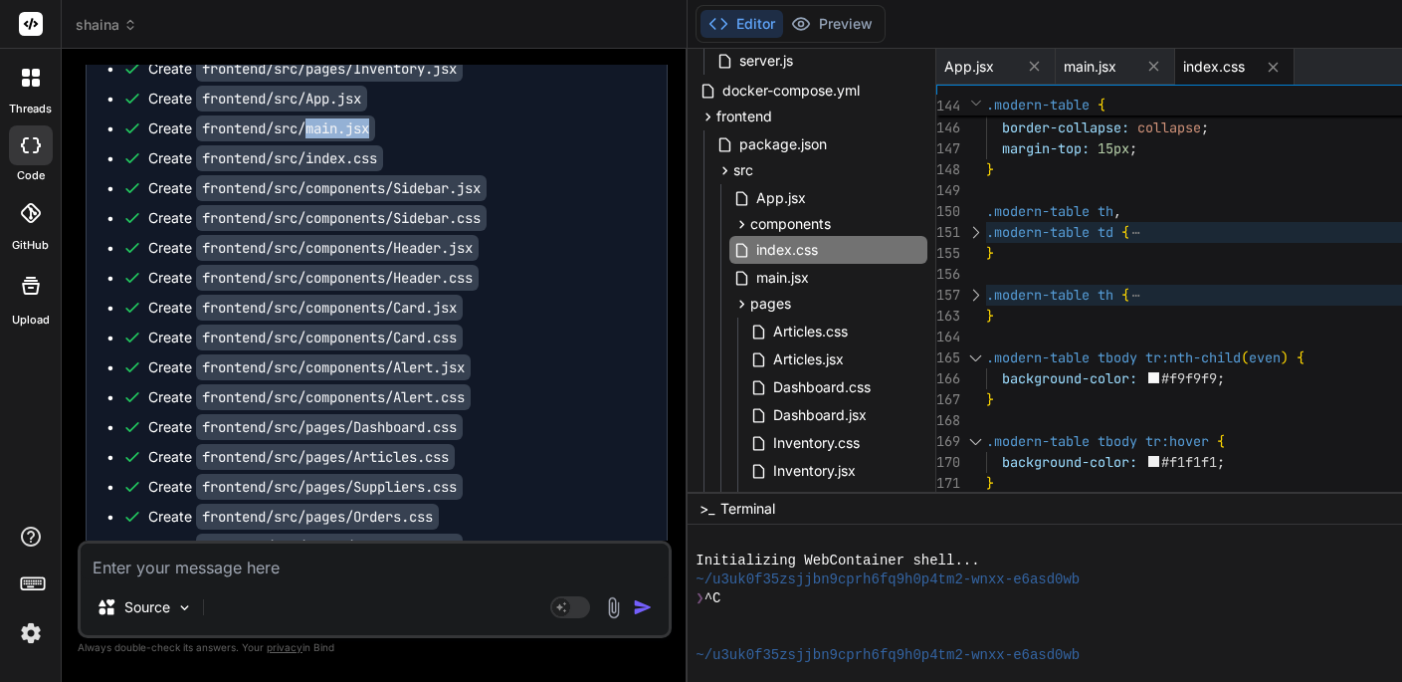
click at [984, 354] on div at bounding box center [975, 357] width 26 height 21
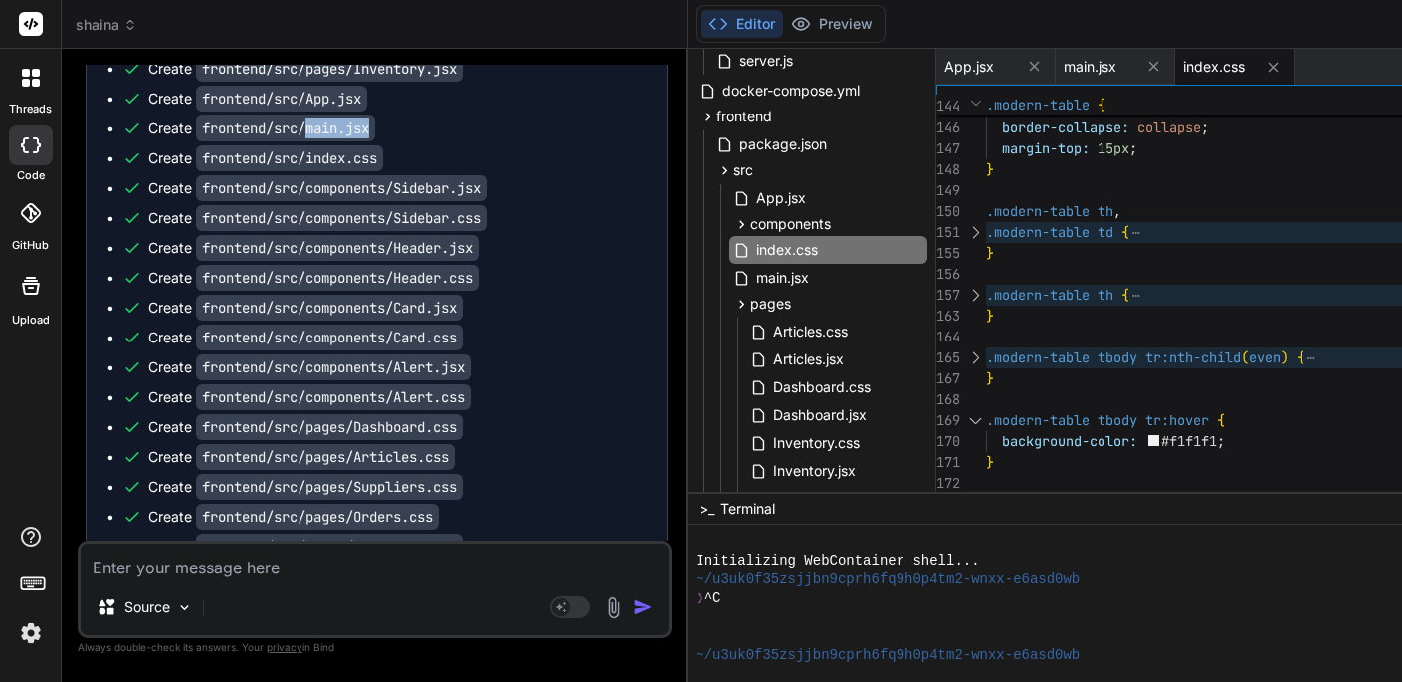
click at [985, 413] on div at bounding box center [975, 420] width 26 height 21
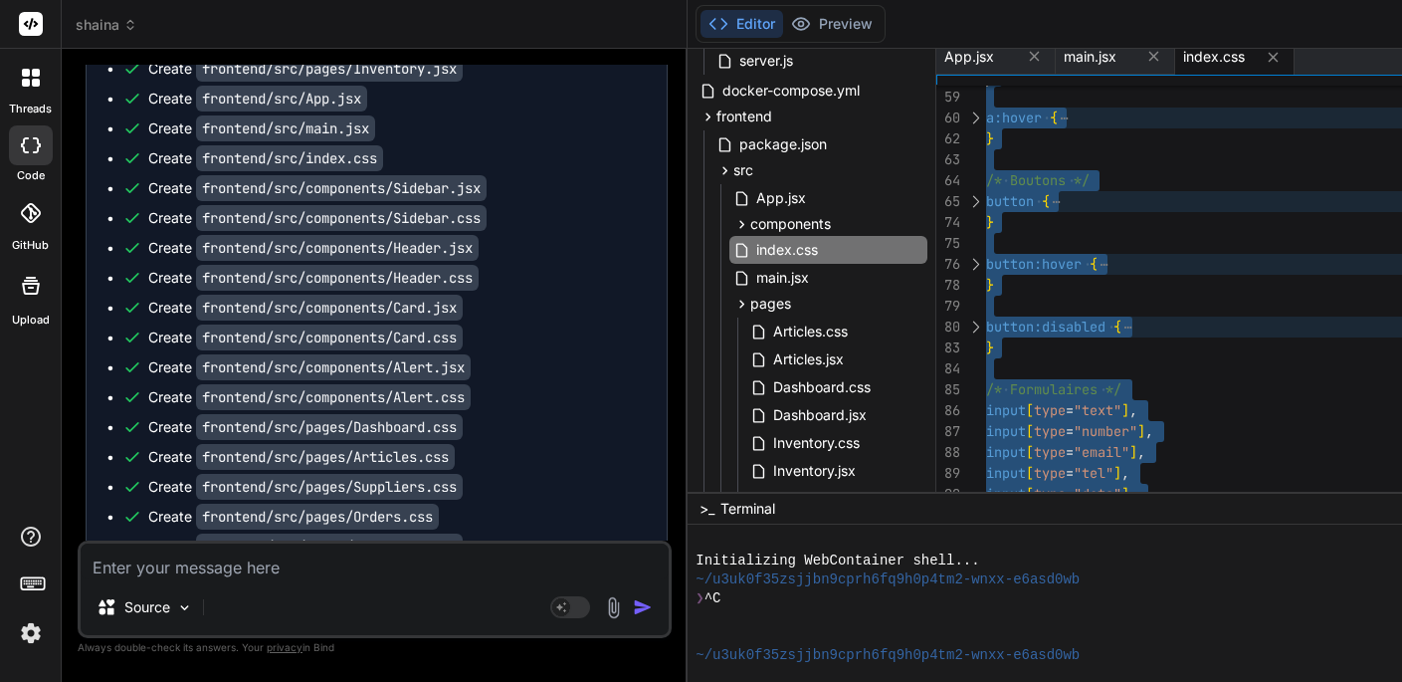
scroll to position [146, 0]
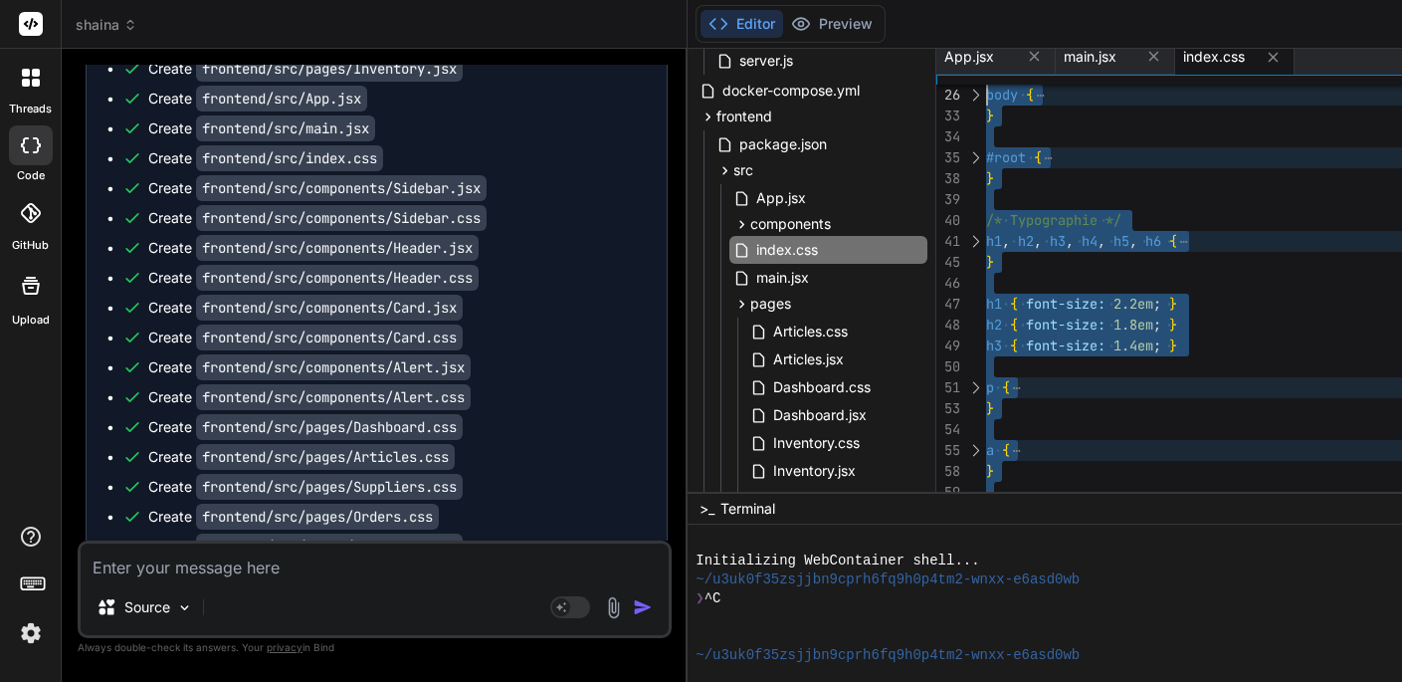
type textarea "/* Variables de couleur */ :root { --primary-blue: #2c3e50; /* Bleu professionn…"
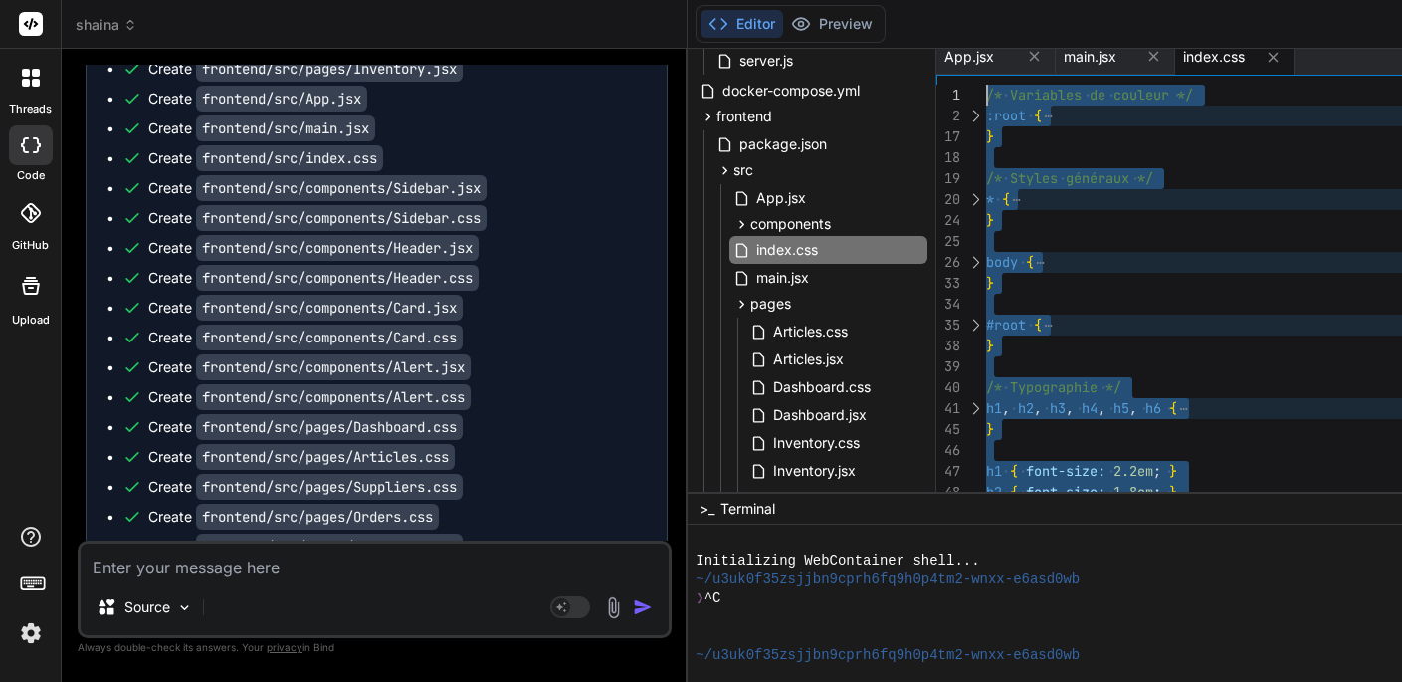
drag, startPoint x: 1010, startPoint y: 488, endPoint x: 1021, endPoint y: 37, distance: 451.0
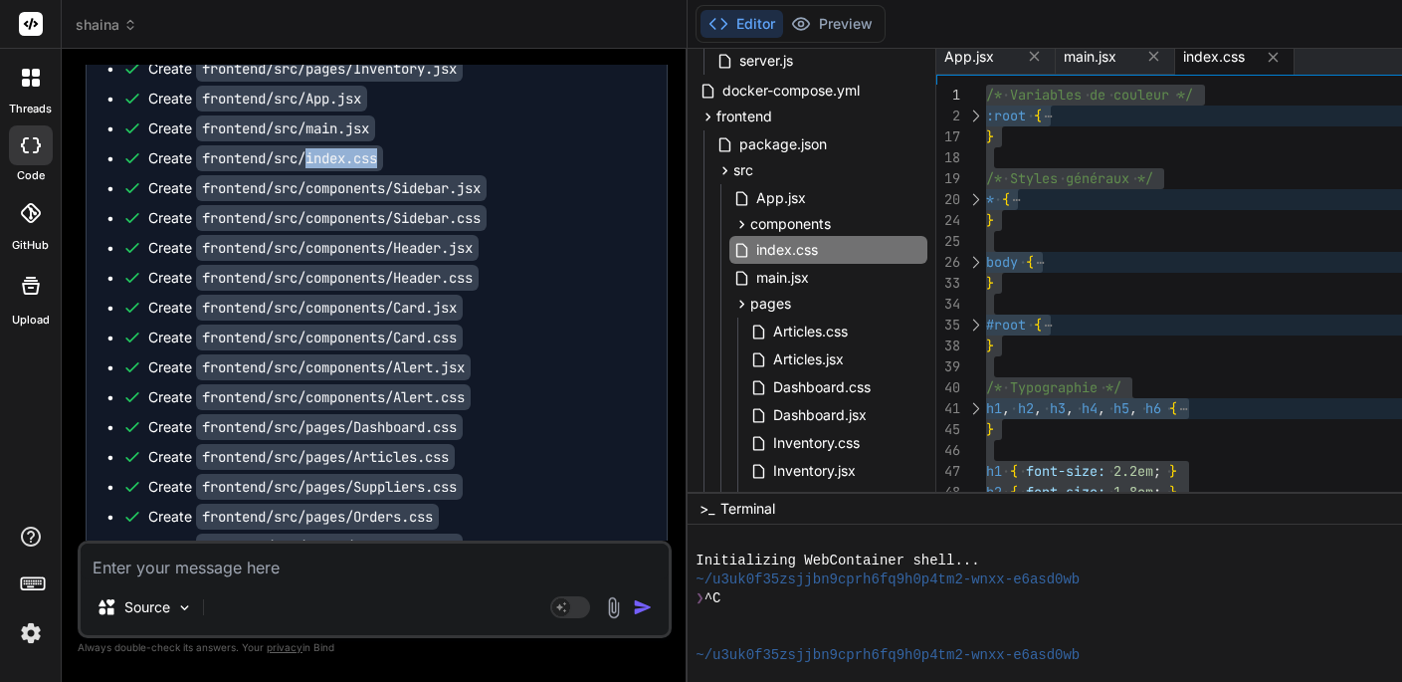
drag, startPoint x: 311, startPoint y: 155, endPoint x: 393, endPoint y: 149, distance: 82.8
click at [392, 150] on div "Create frontend/src/index.css" at bounding box center [384, 158] width 525 height 20
copy code "index.css"
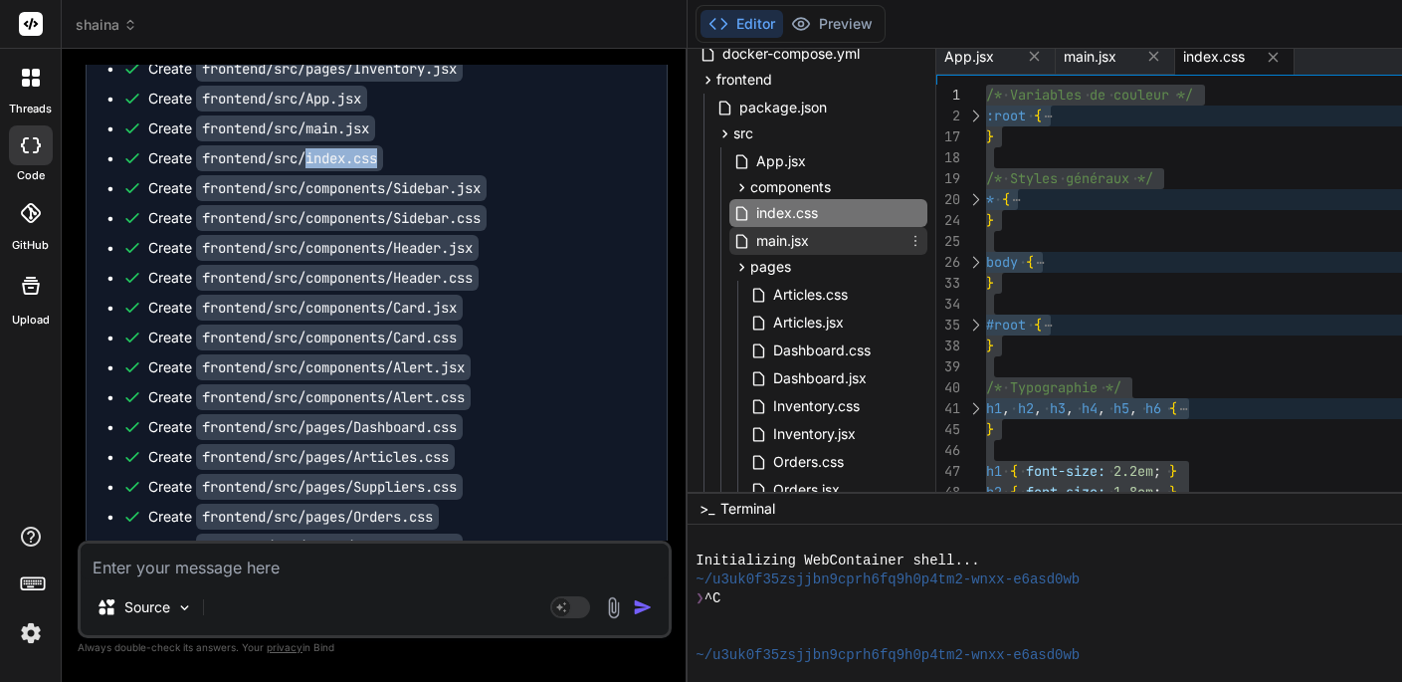
scroll to position [219, 0]
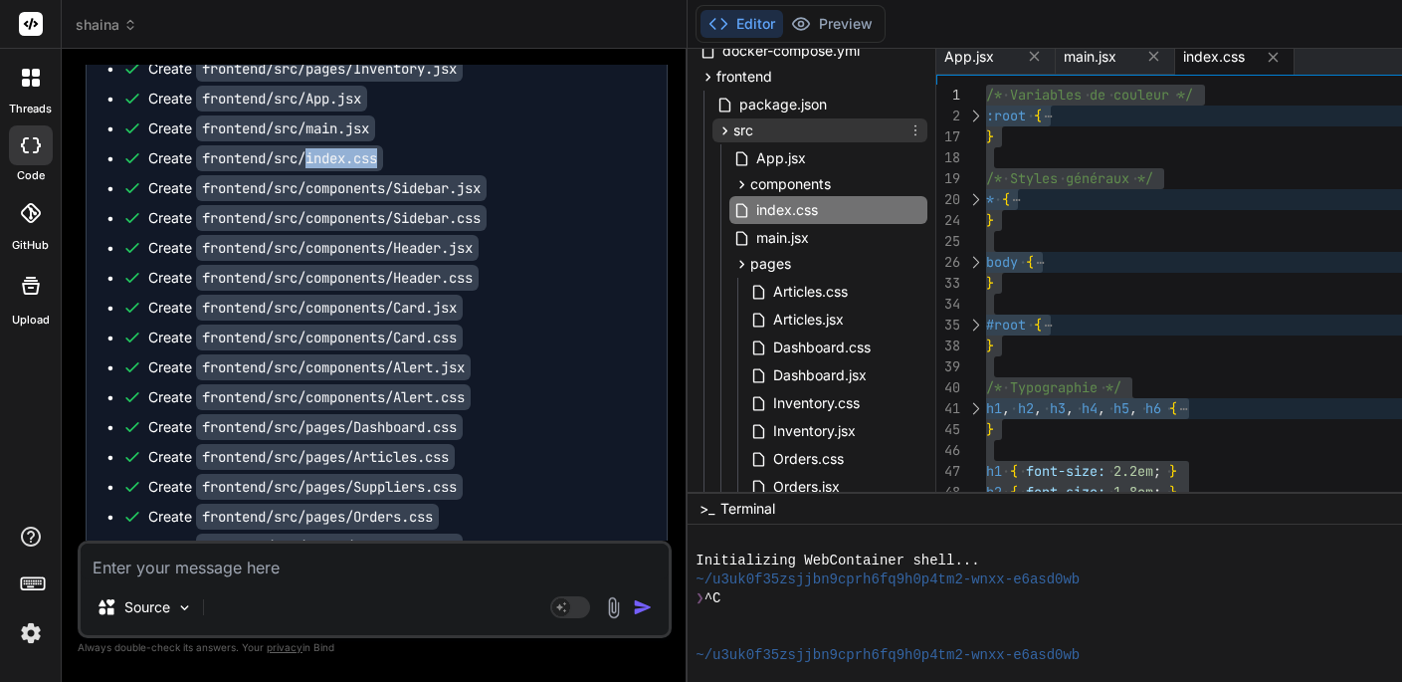
click at [734, 133] on icon at bounding box center [725, 130] width 17 height 17
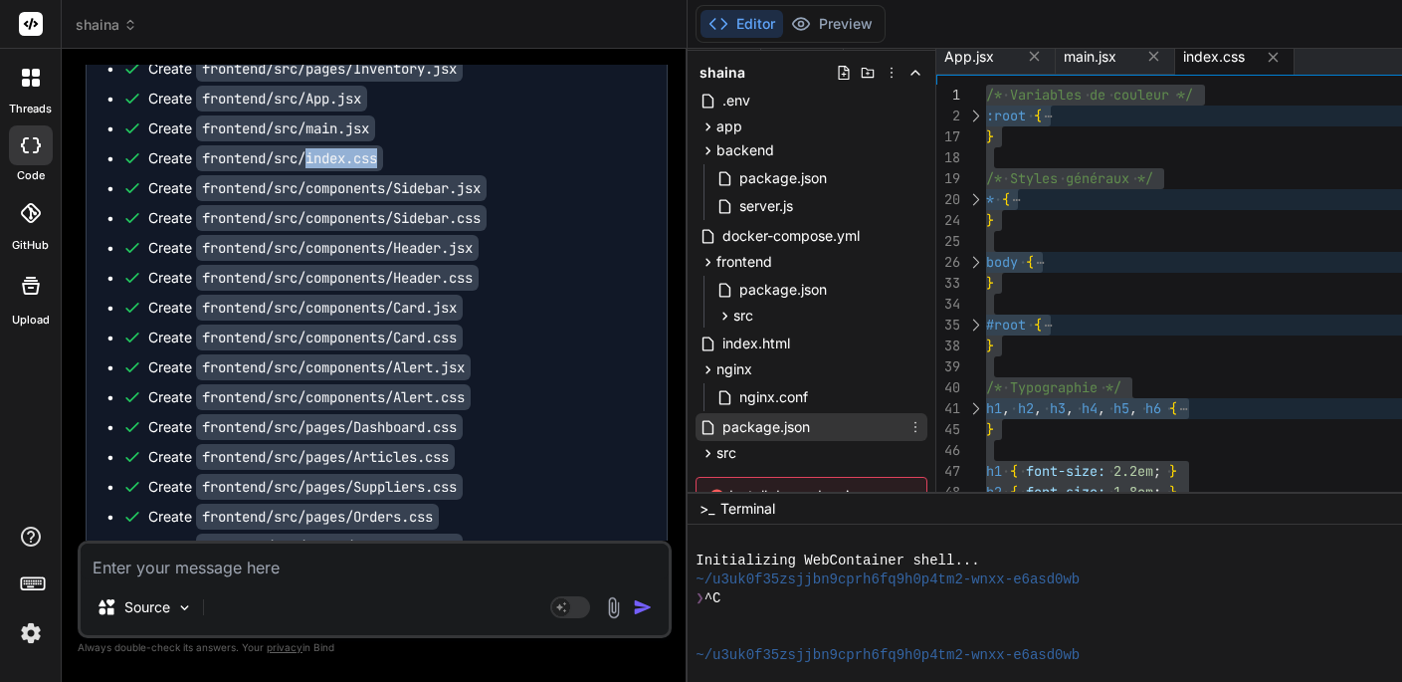
scroll to position [12, 0]
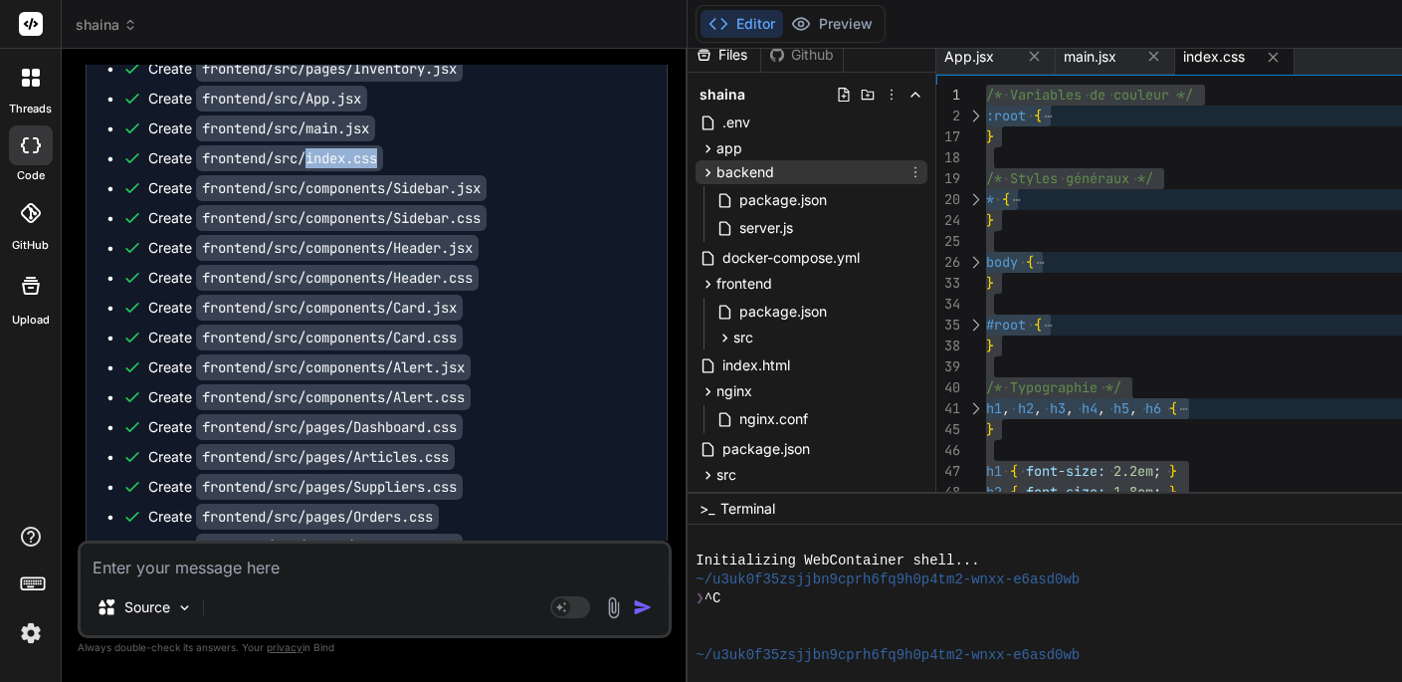
click at [717, 173] on icon at bounding box center [708, 172] width 17 height 17
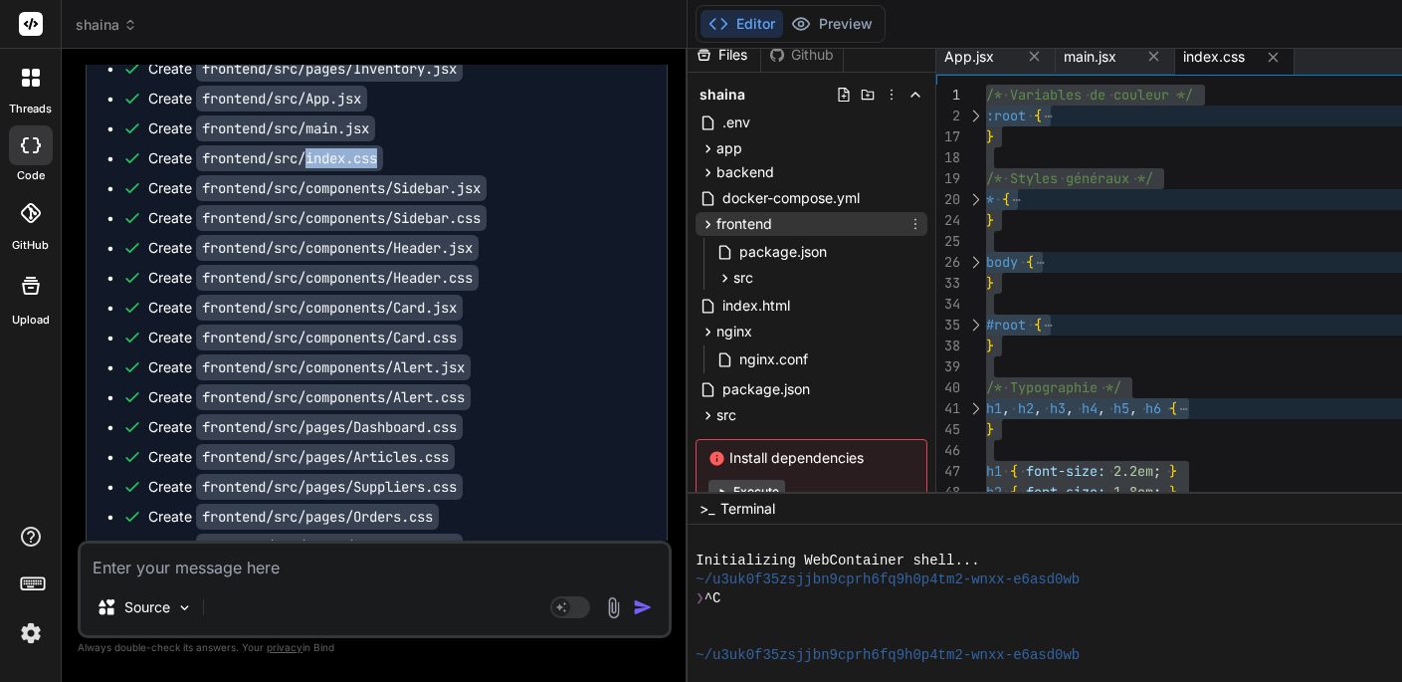
click at [717, 226] on icon at bounding box center [708, 224] width 17 height 17
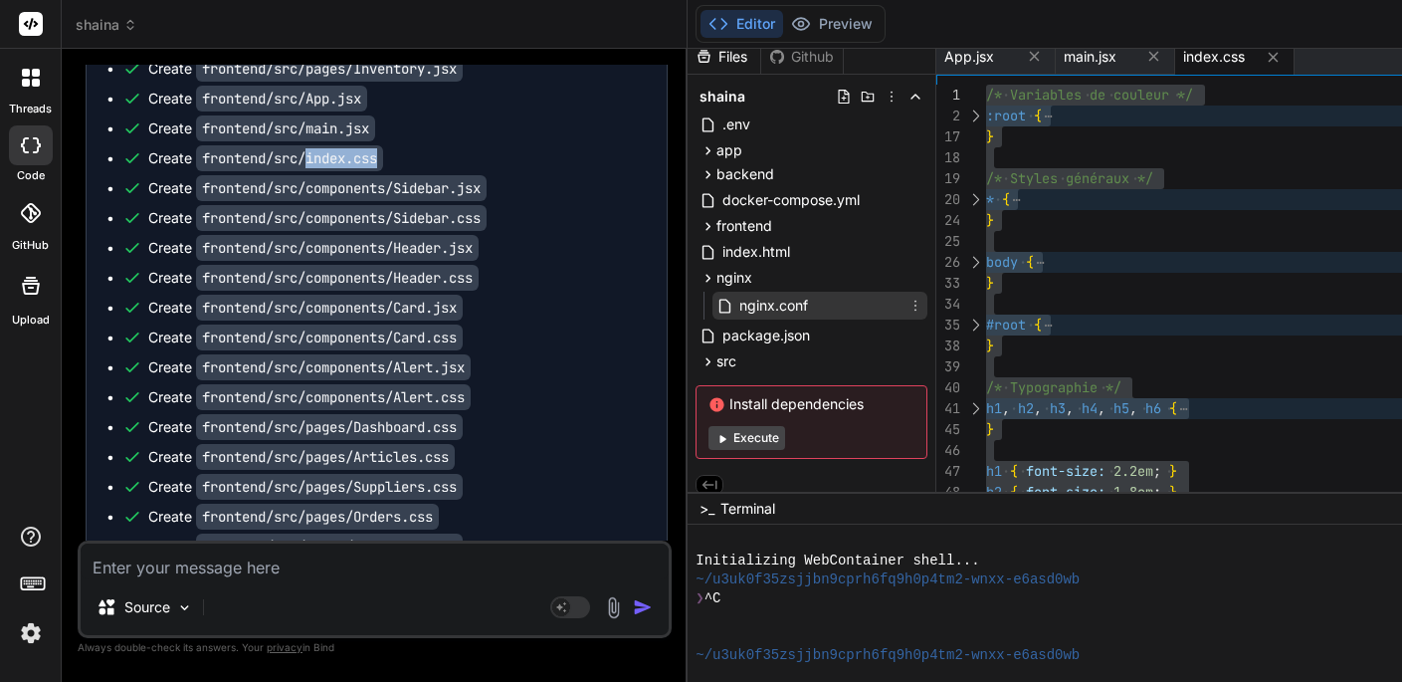
scroll to position [6, 0]
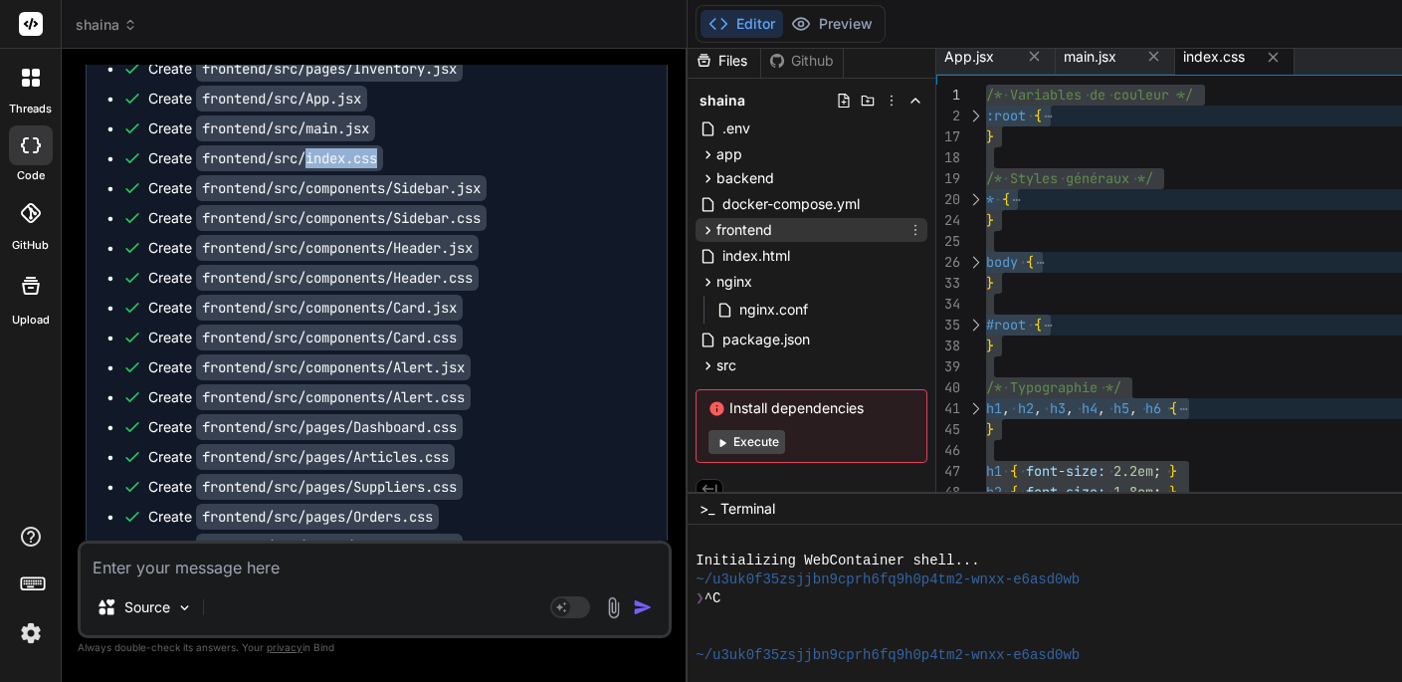
click at [712, 233] on icon at bounding box center [709, 230] width 5 height 8
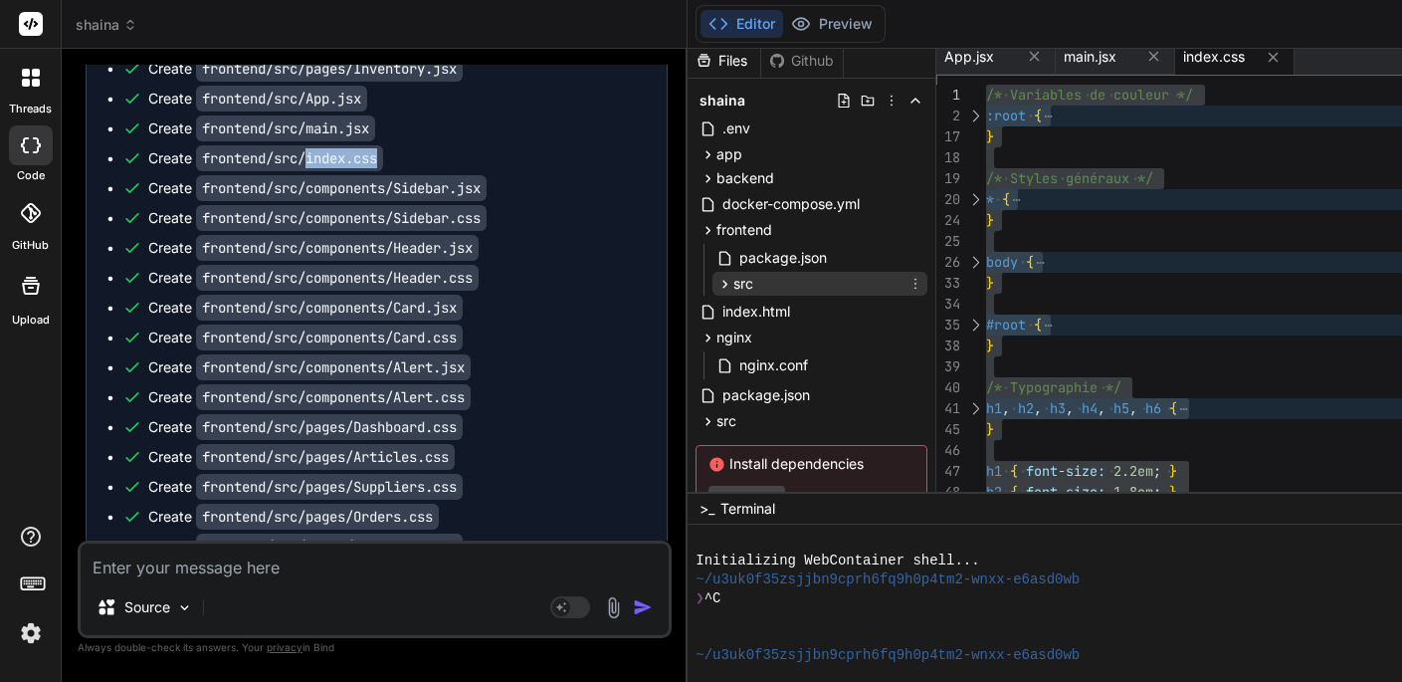
click at [734, 287] on icon at bounding box center [725, 284] width 17 height 17
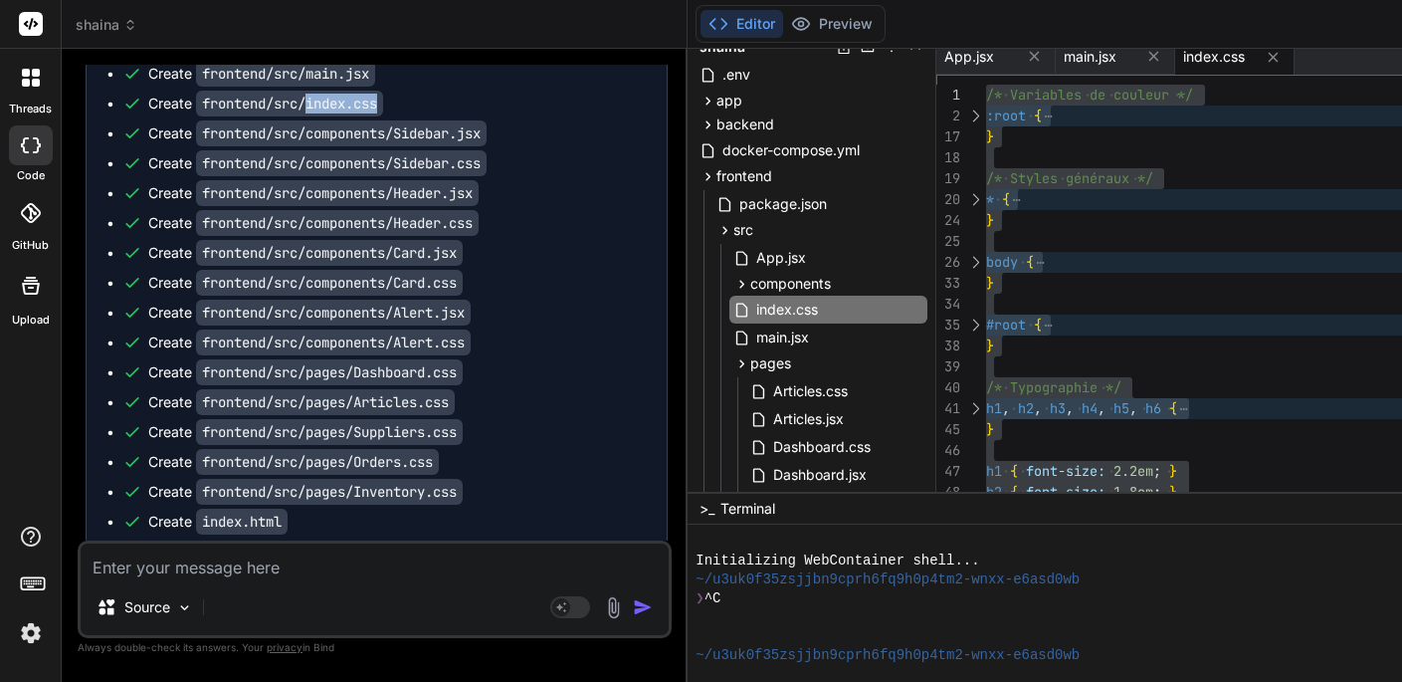
scroll to position [5325, 0]
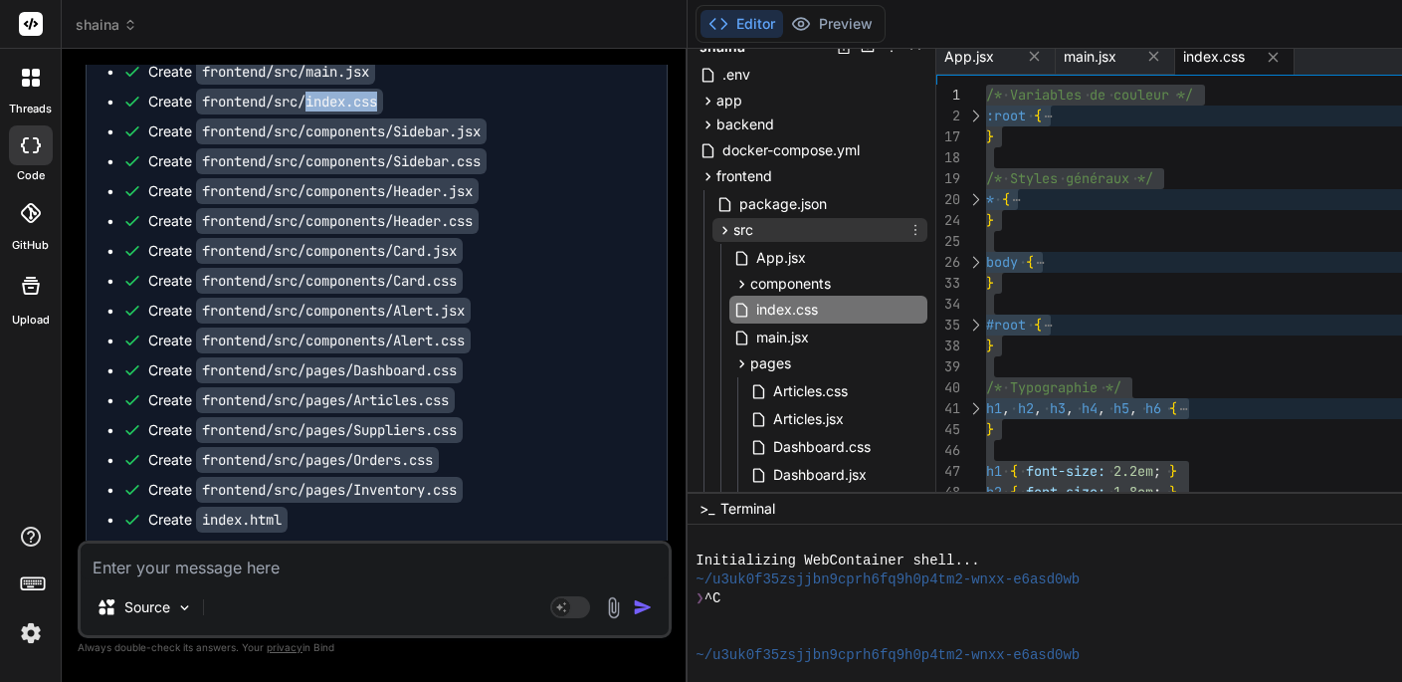
click at [752, 230] on span "src" at bounding box center [744, 230] width 20 height 20
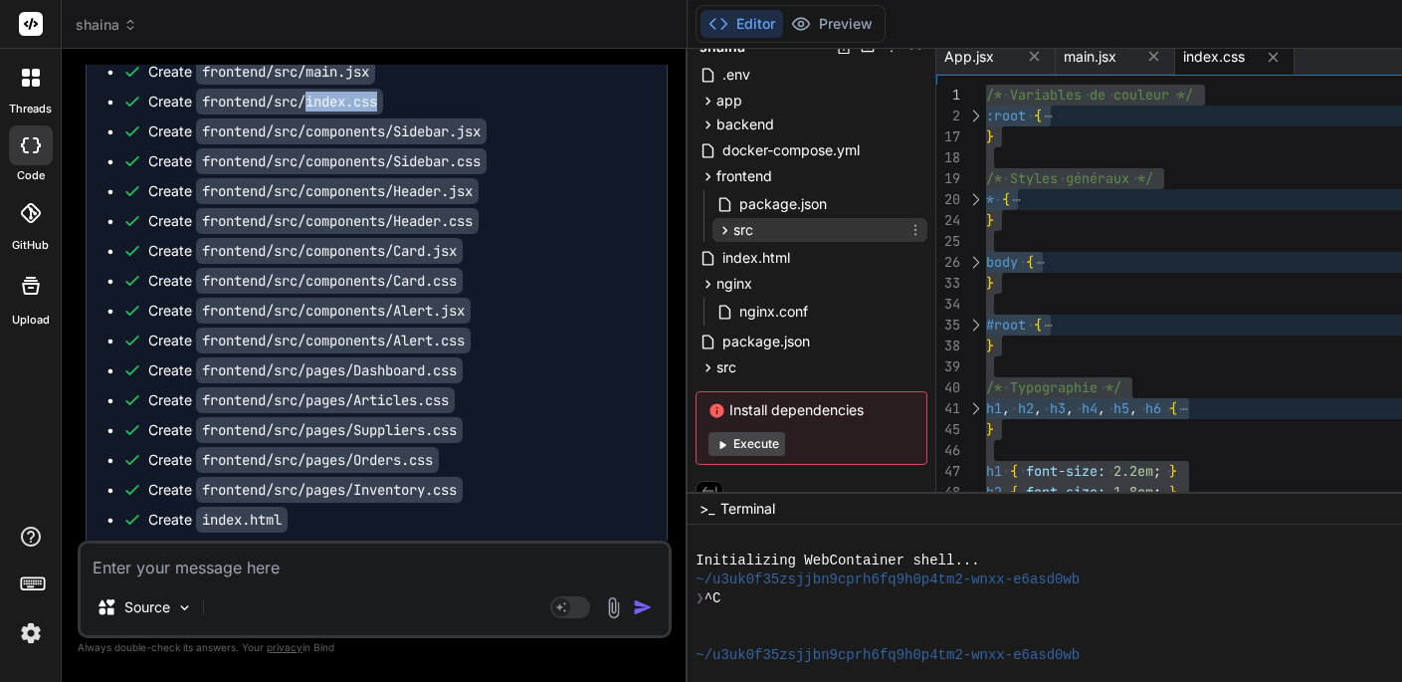
click at [752, 230] on span "src" at bounding box center [744, 230] width 20 height 20
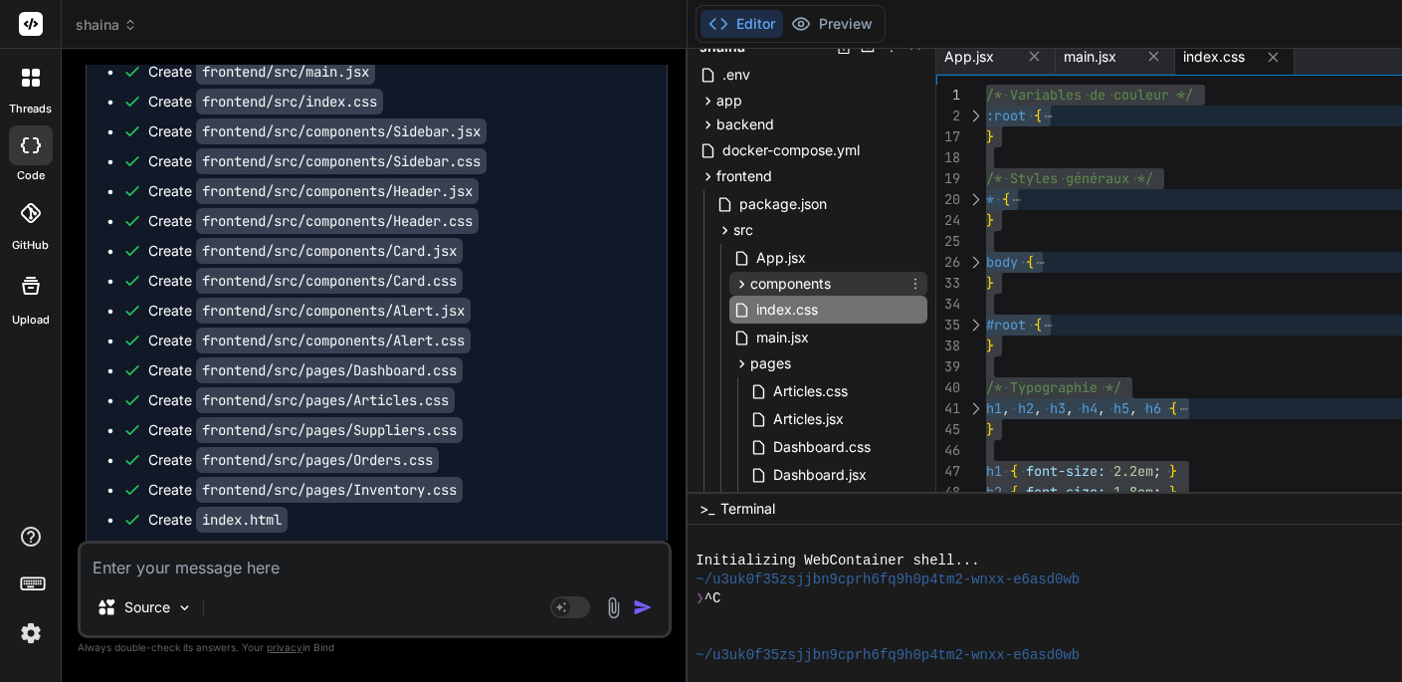
click at [749, 287] on icon at bounding box center [742, 284] width 17 height 17
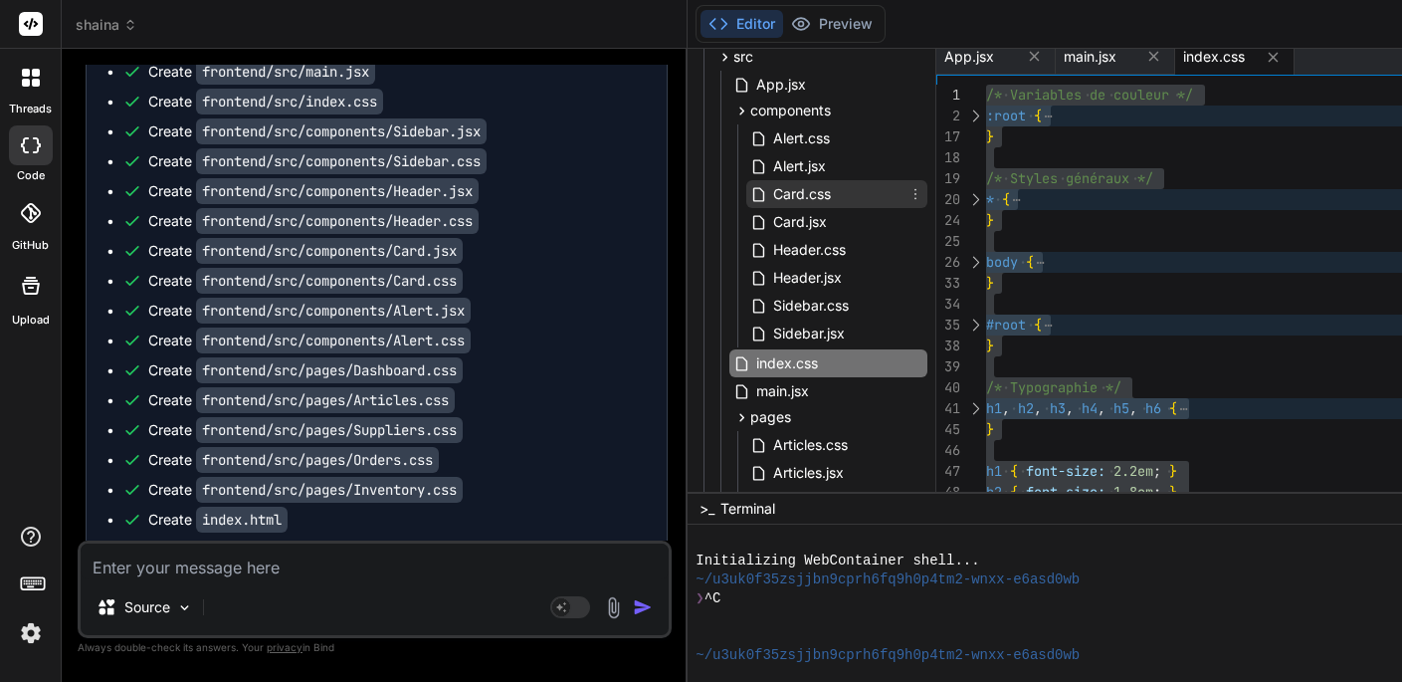
scroll to position [235, 0]
click at [819, 333] on span "Sidebar.jsx" at bounding box center [809, 331] width 76 height 24
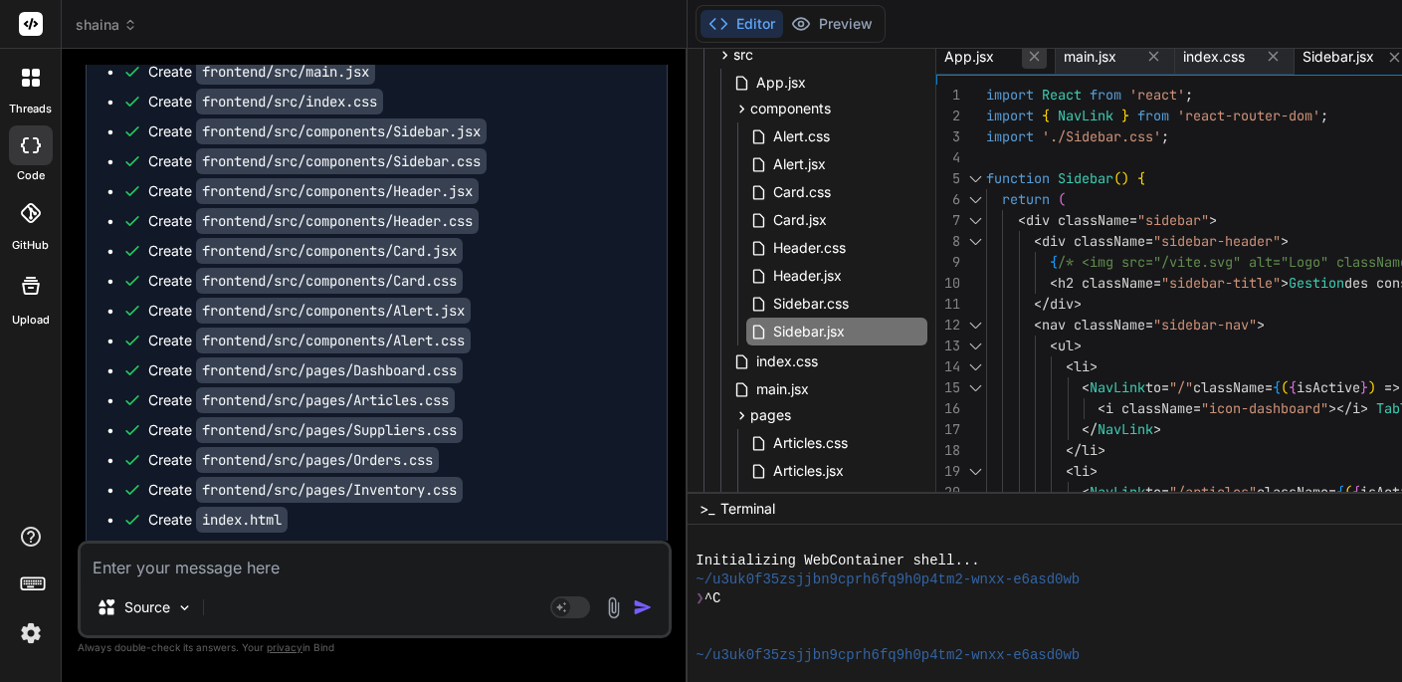
click at [1040, 59] on icon at bounding box center [1035, 57] width 10 height 10
click at [985, 173] on div at bounding box center [975, 178] width 26 height 21
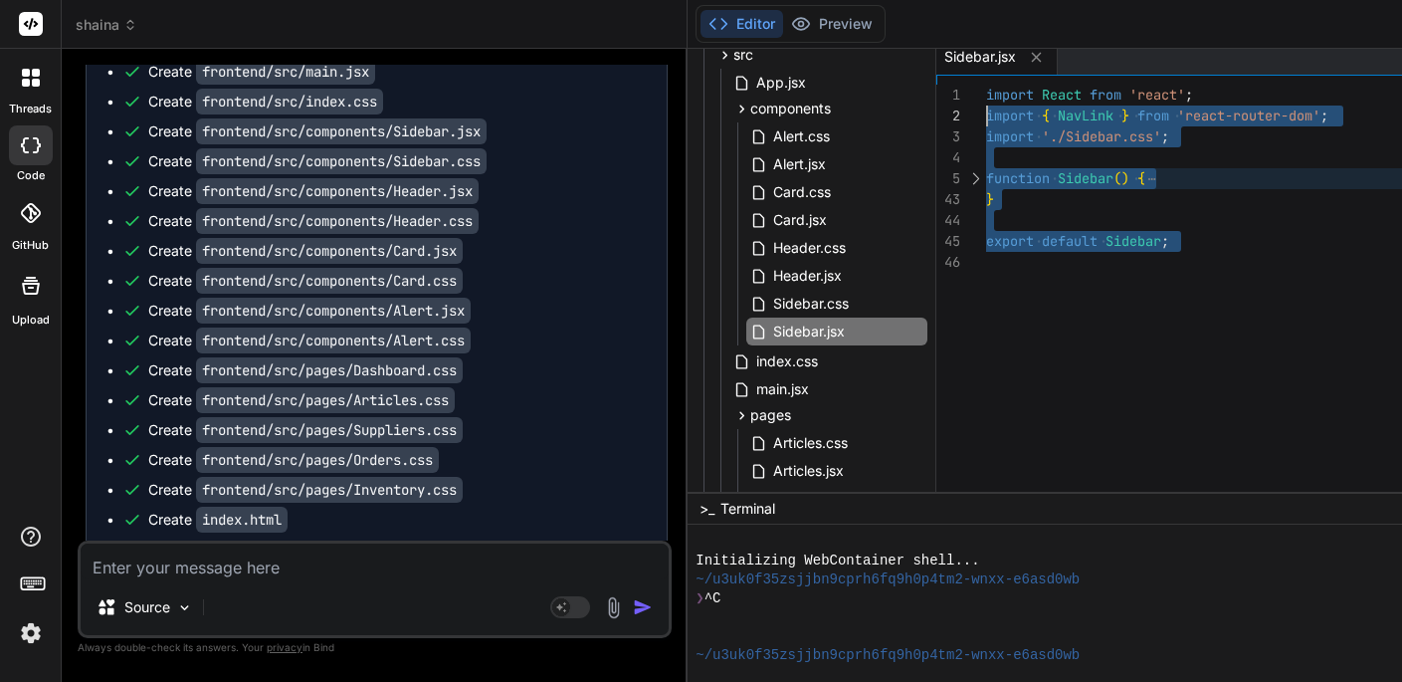
scroll to position [0, 0]
drag, startPoint x: 1021, startPoint y: 264, endPoint x: 969, endPoint y: 70, distance: 200.9
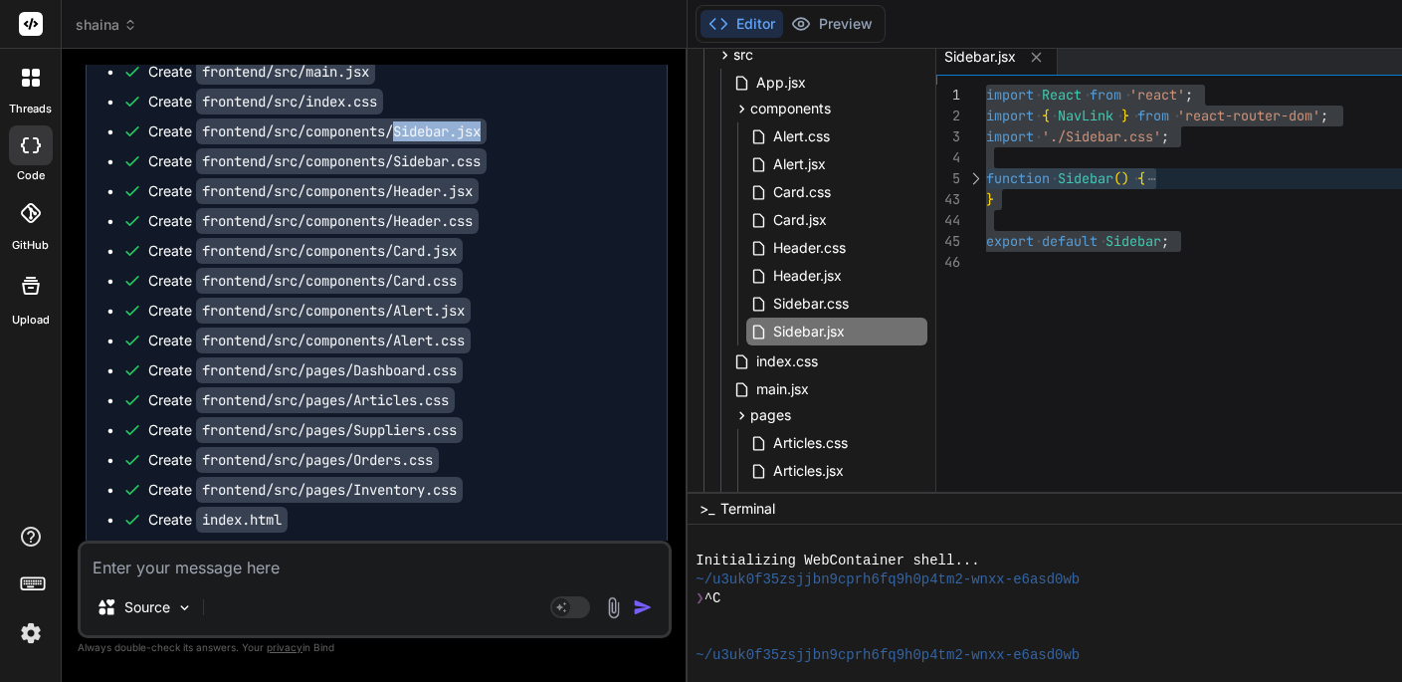
drag, startPoint x: 402, startPoint y: 131, endPoint x: 500, endPoint y: 121, distance: 98.0
click at [487, 121] on code "frontend/src/components/Sidebar.jsx" at bounding box center [341, 131] width 291 height 26
copy code "Sidebar.jsx"
click at [812, 302] on span "Sidebar.css" at bounding box center [811, 304] width 80 height 24
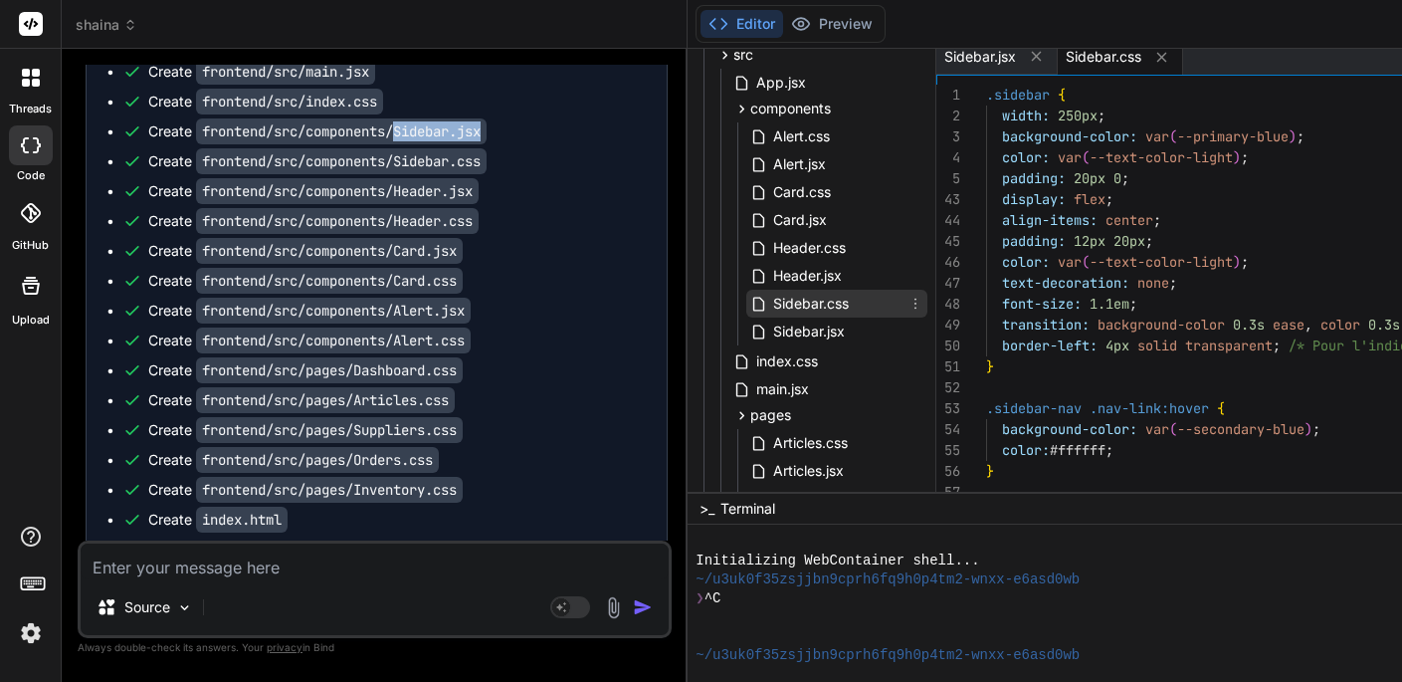
type textarea ".sidebar-nav .nav-link span { display: none; /* Cache le texte des liens */ } .…"
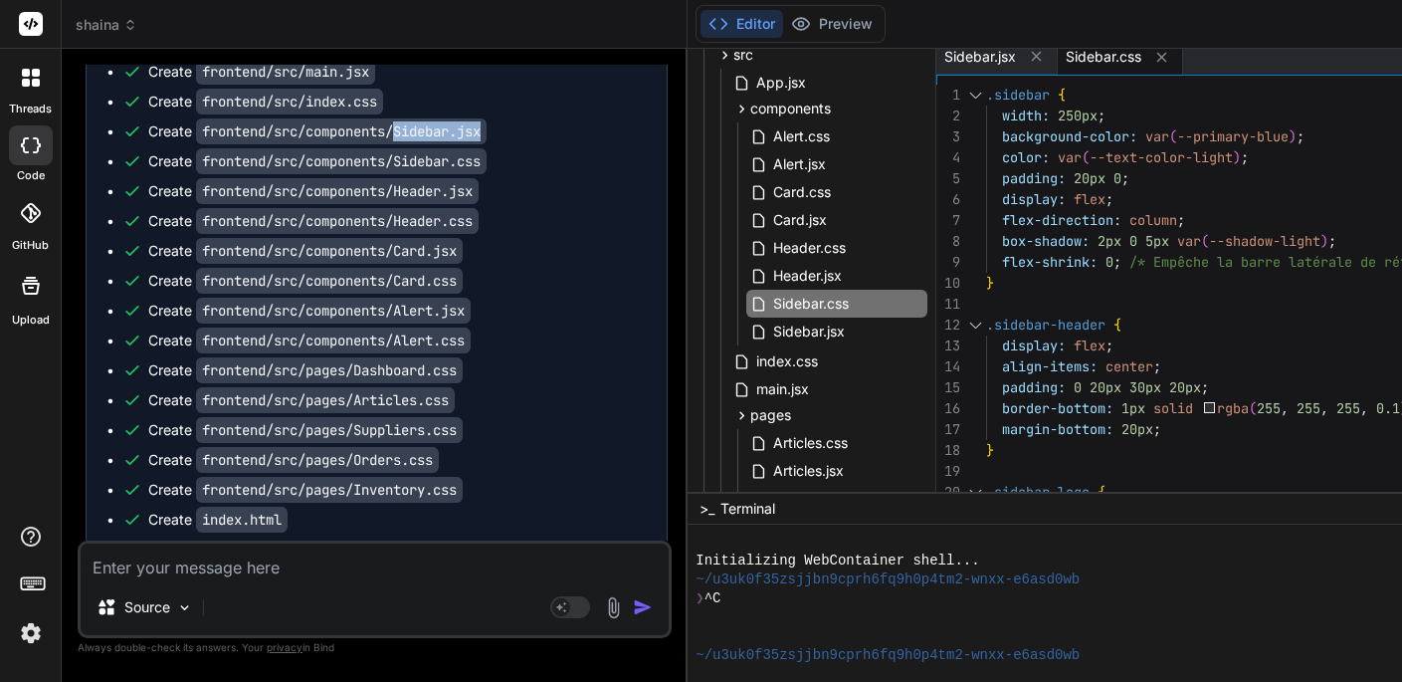
click at [984, 88] on div at bounding box center [975, 95] width 26 height 21
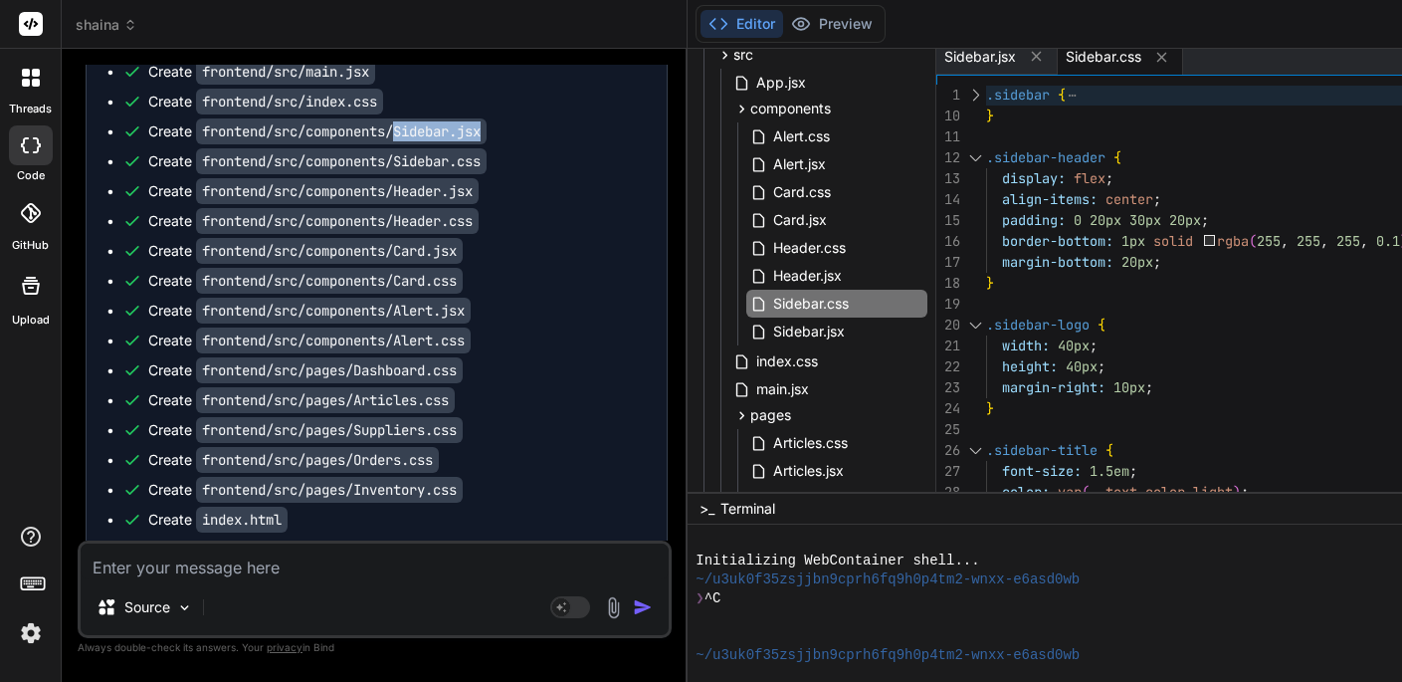
click at [984, 150] on div at bounding box center [975, 157] width 26 height 21
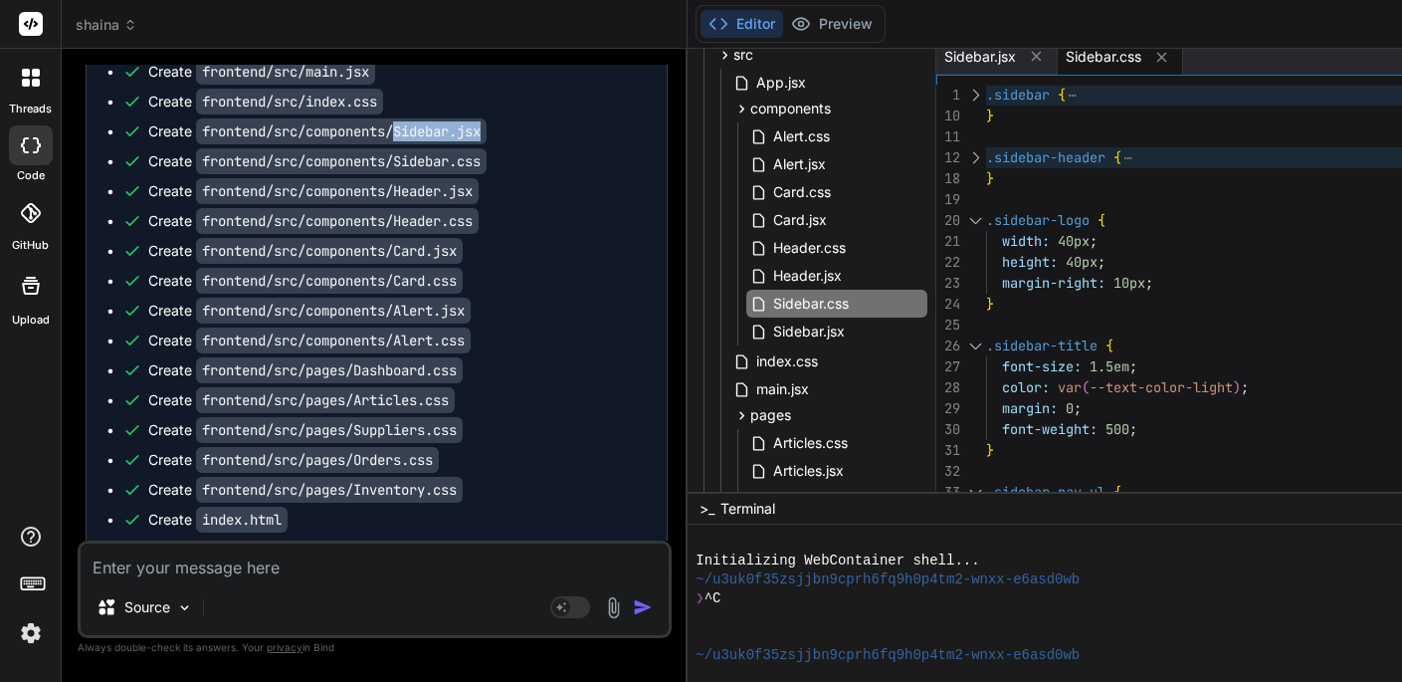
click at [986, 212] on div at bounding box center [975, 220] width 26 height 21
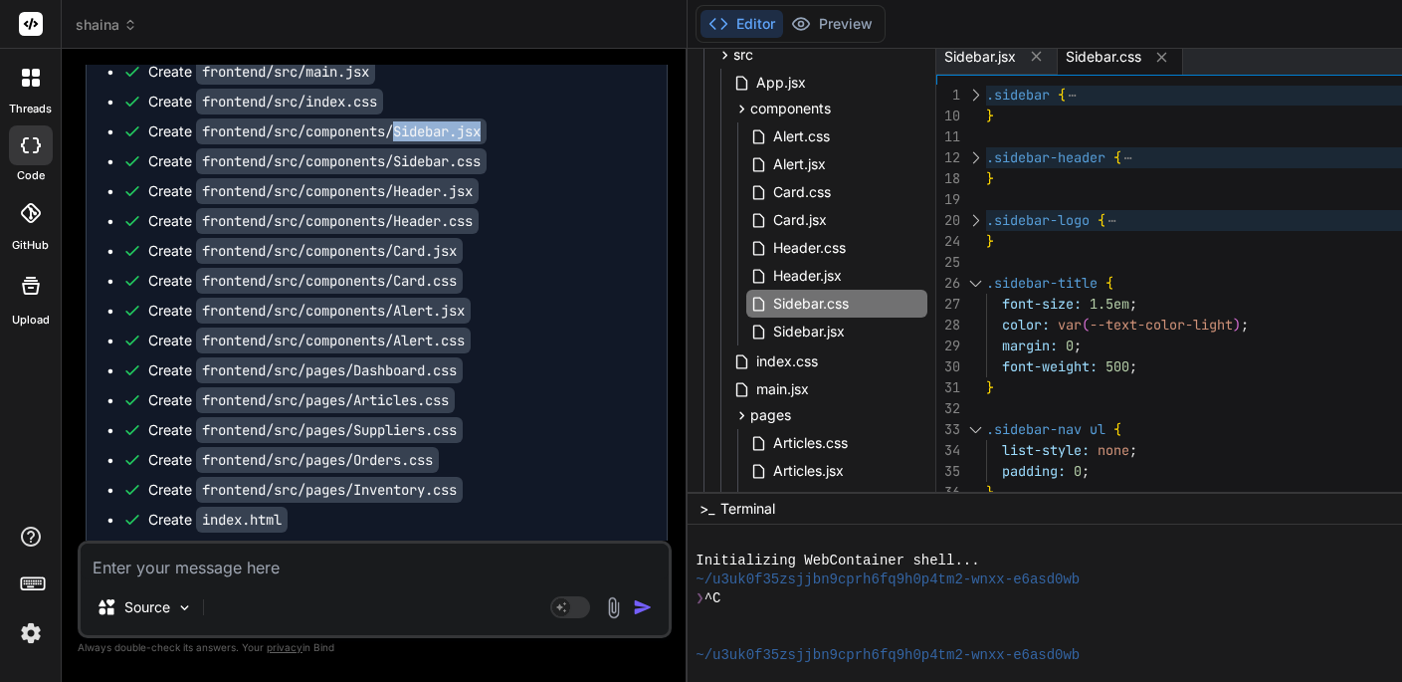
click at [983, 277] on div at bounding box center [975, 283] width 26 height 21
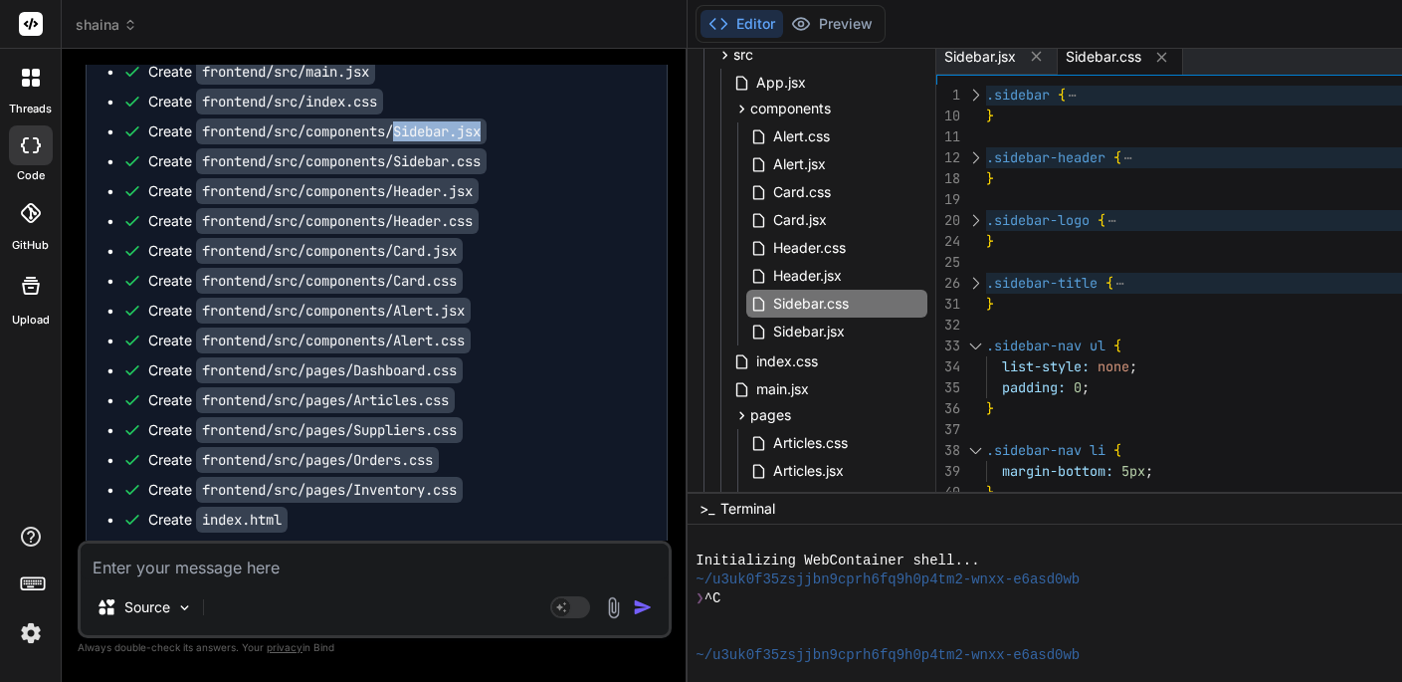
click at [984, 341] on div at bounding box center [975, 345] width 26 height 21
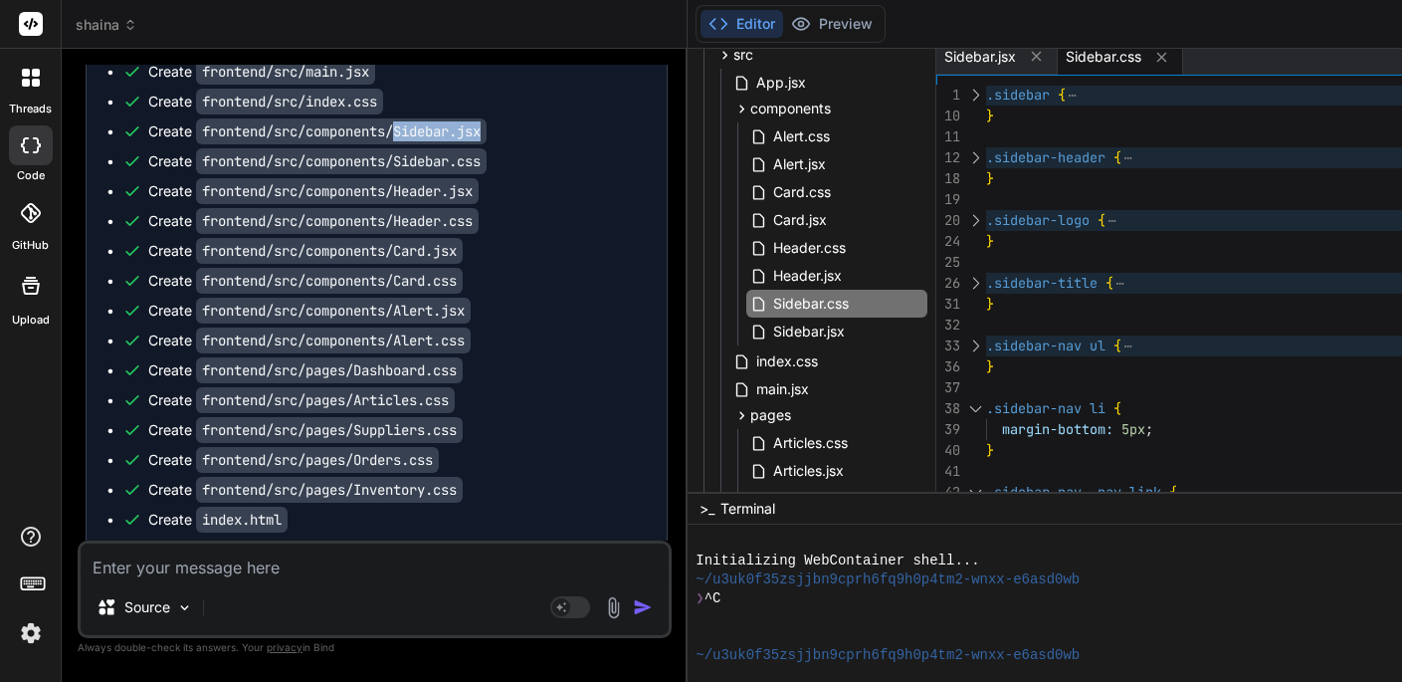
click at [986, 402] on div at bounding box center [975, 408] width 26 height 21
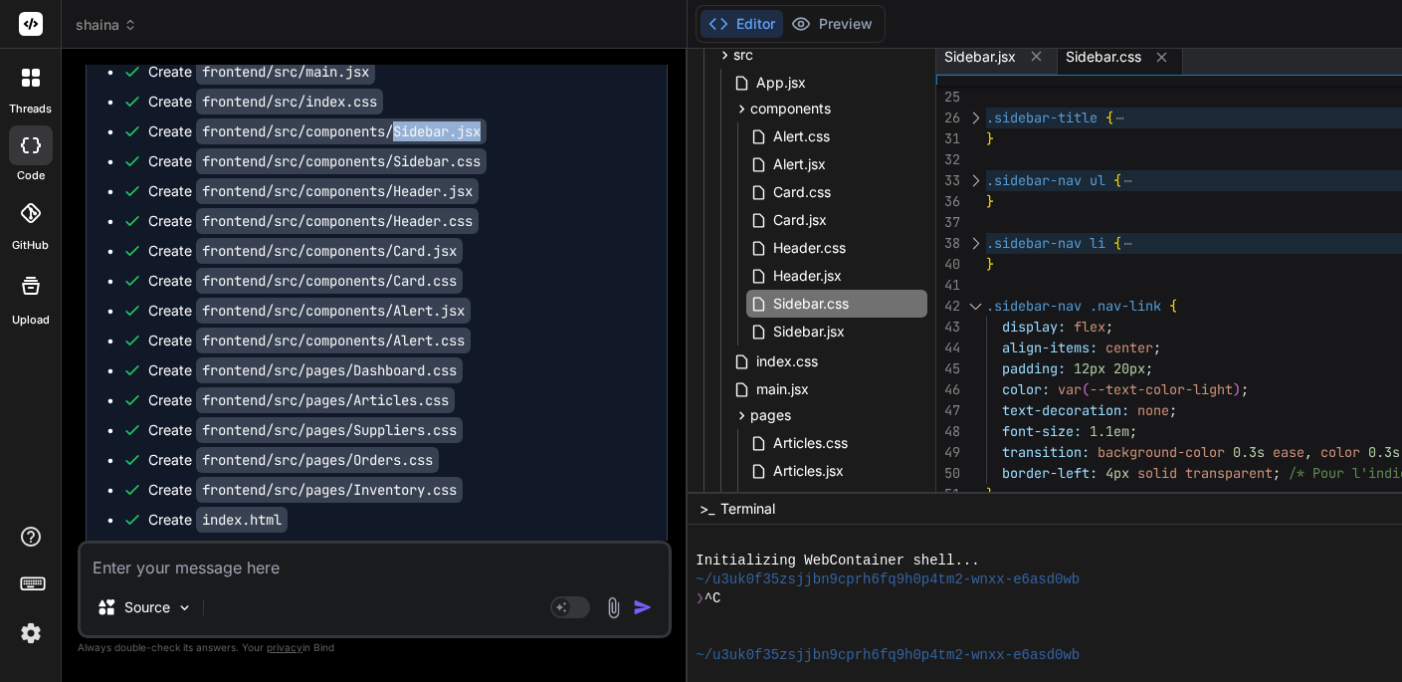
click at [985, 301] on div at bounding box center [975, 306] width 26 height 21
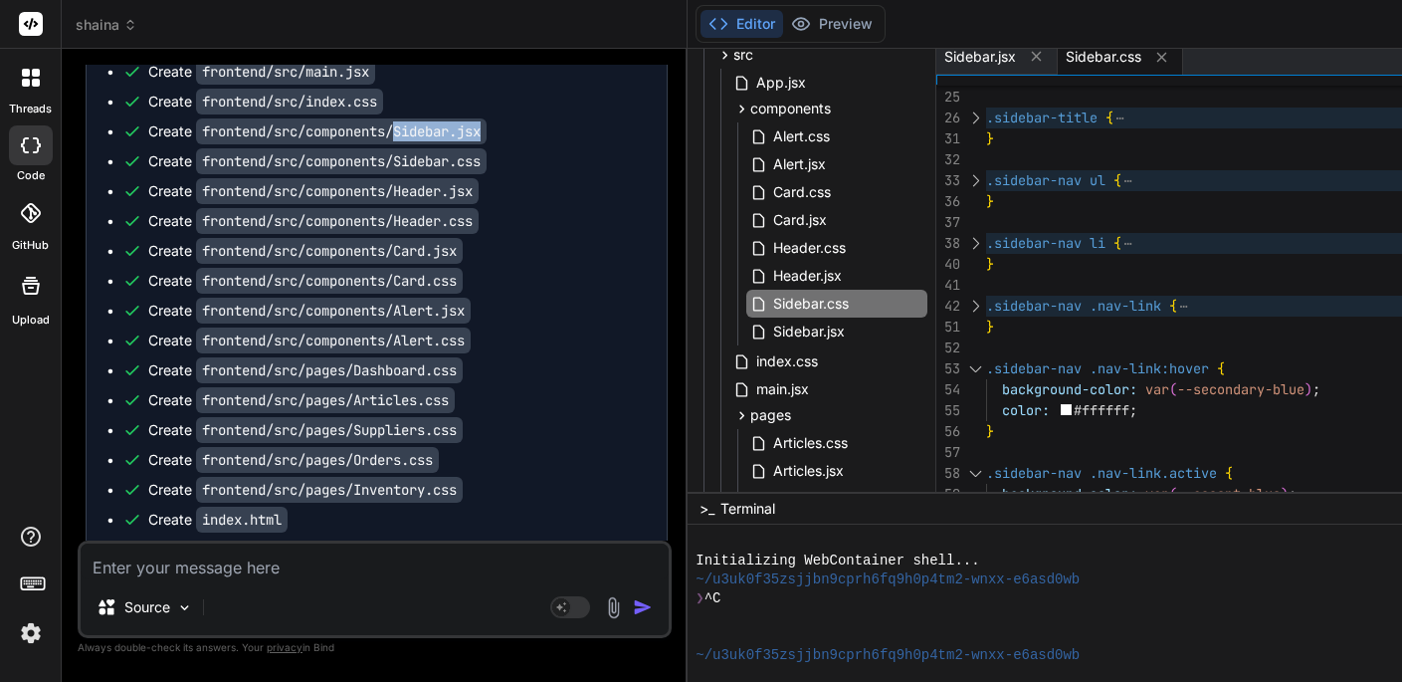
click at [985, 363] on div at bounding box center [975, 368] width 26 height 21
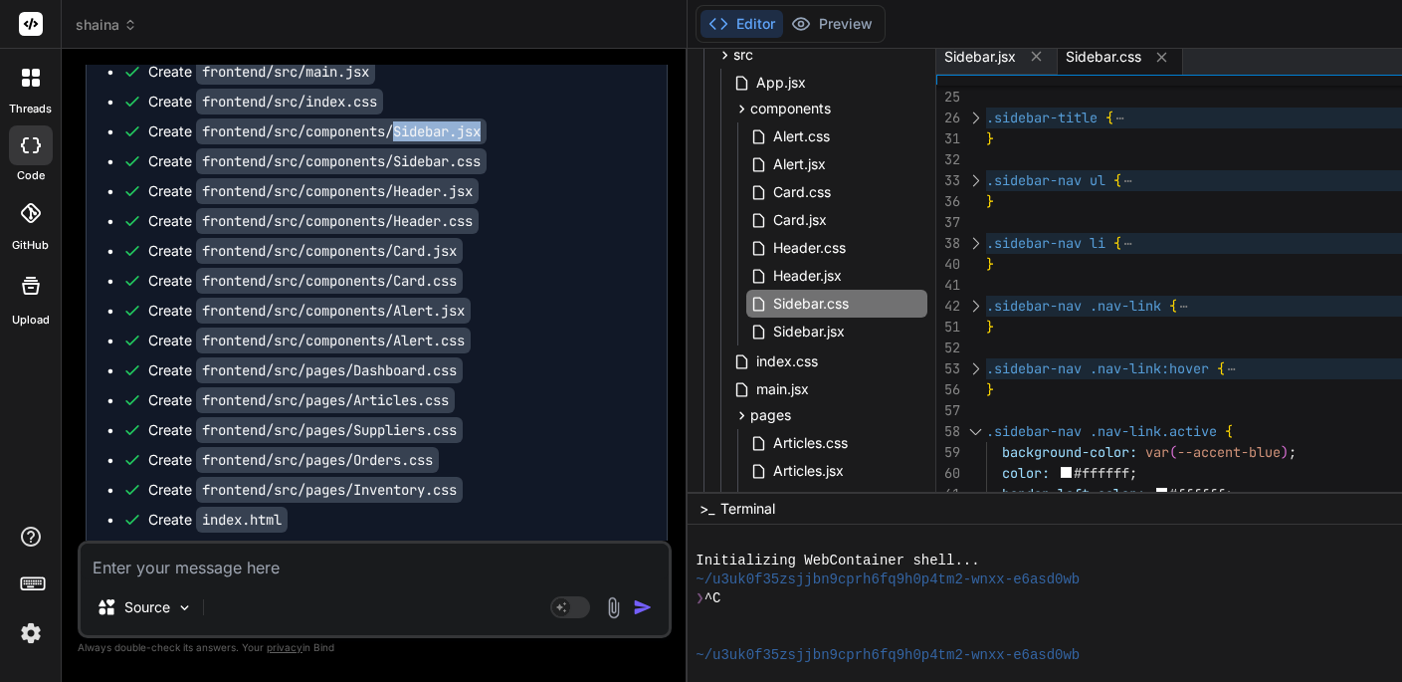
click at [986, 426] on div at bounding box center [975, 431] width 26 height 21
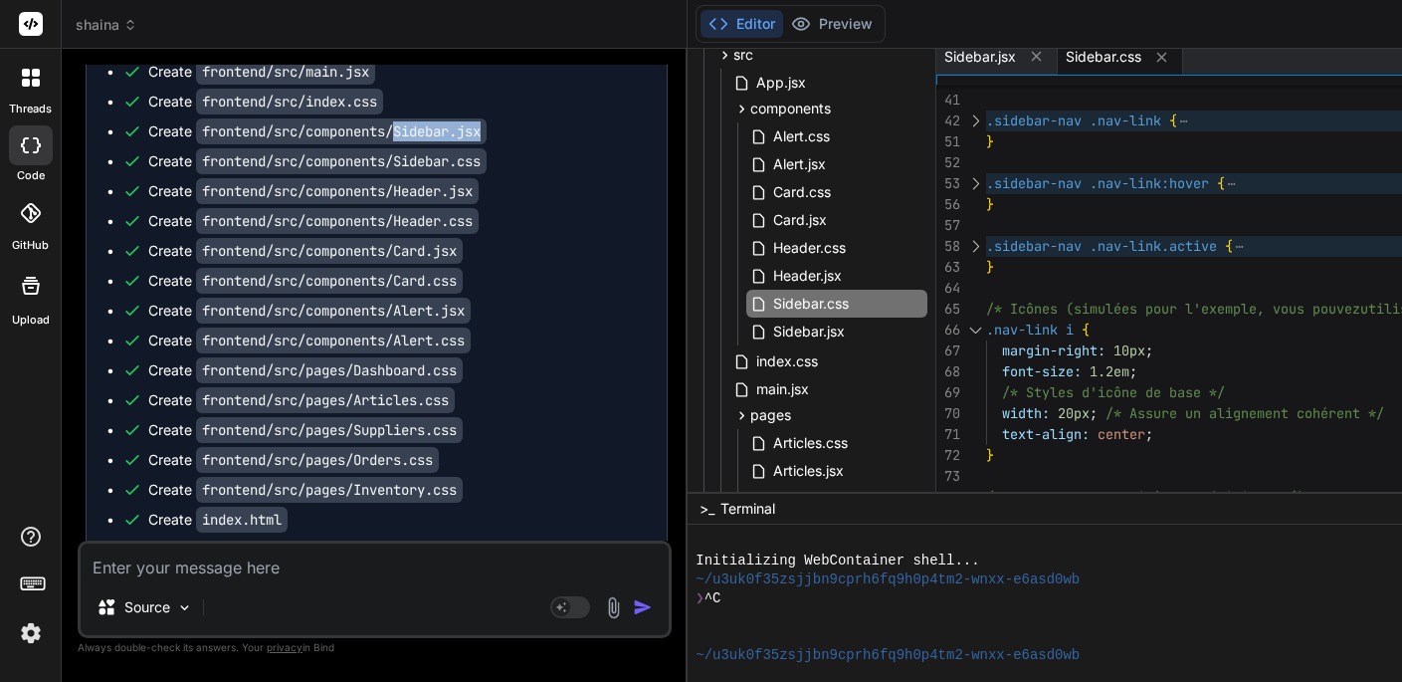
click at [984, 324] on div at bounding box center [975, 329] width 26 height 21
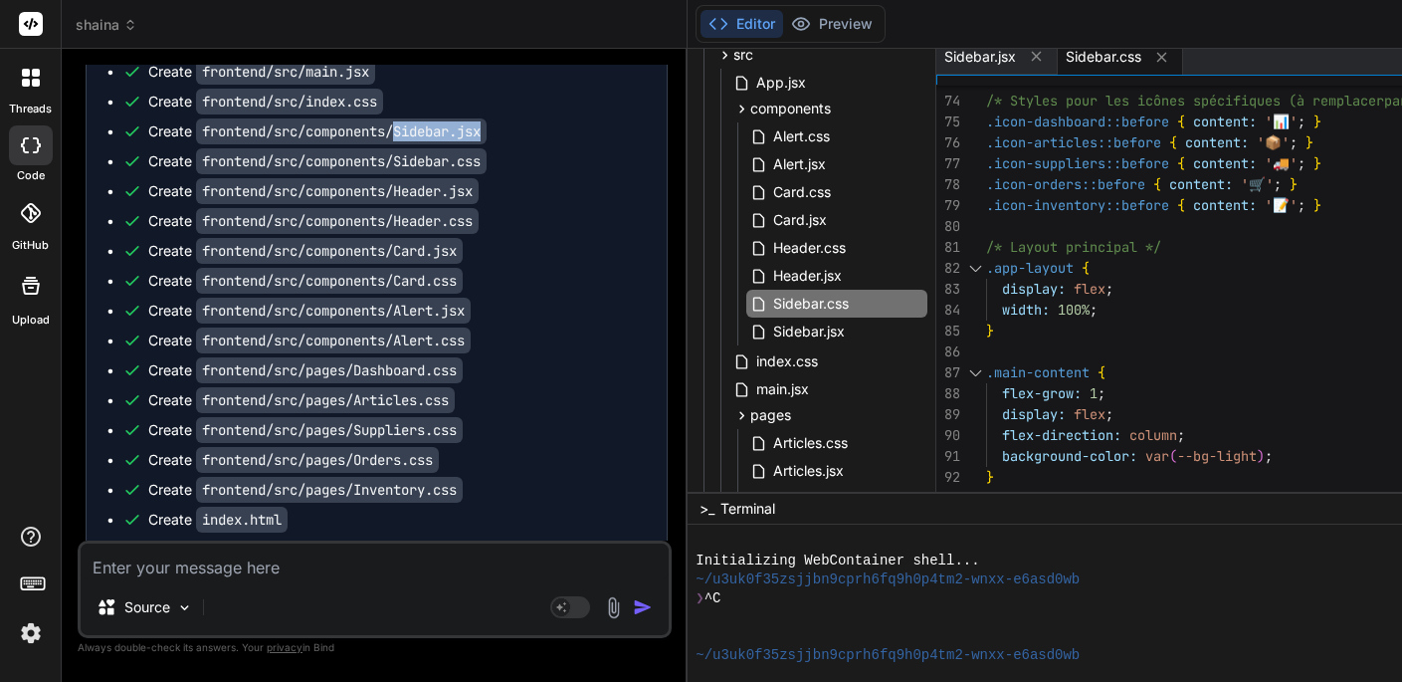
click at [988, 264] on div at bounding box center [975, 268] width 26 height 21
type textarea ".sidebar-nav .nav-link i { margin-right: 0; /* Centre l'icône */ } }"
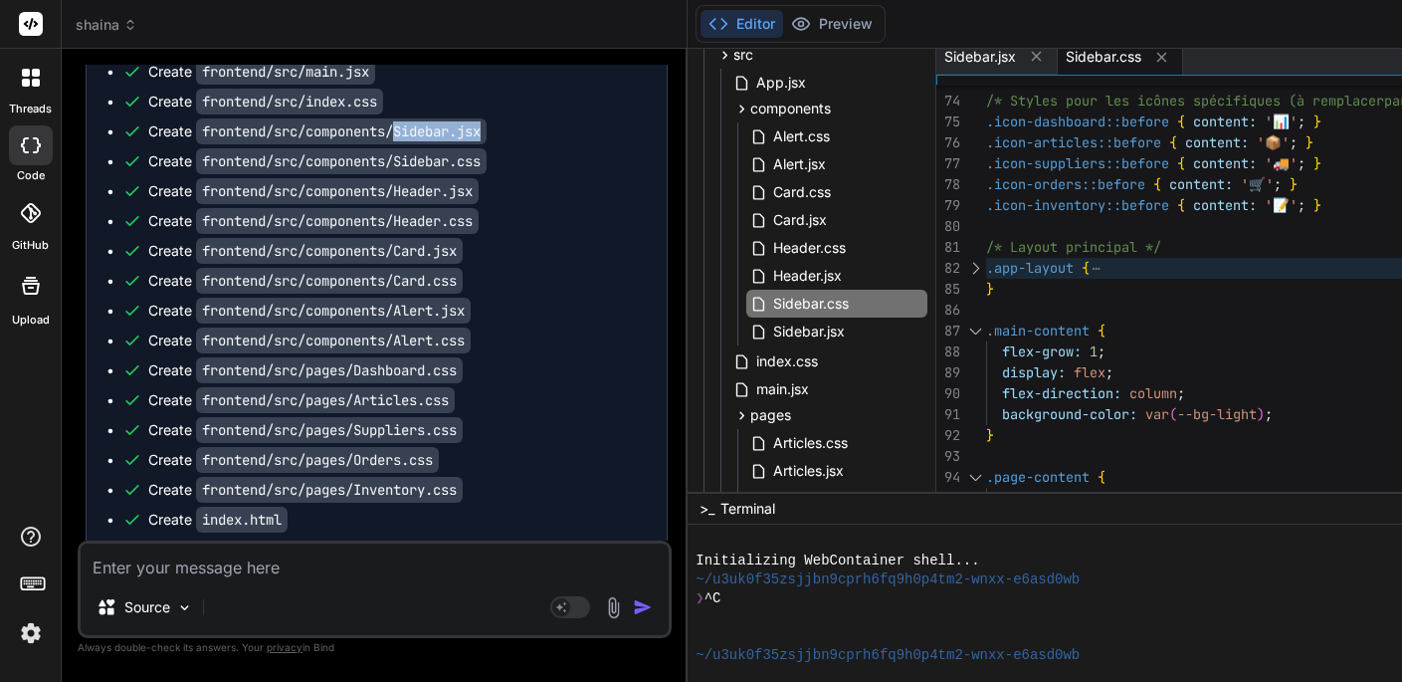
click at [984, 323] on div at bounding box center [975, 330] width 26 height 21
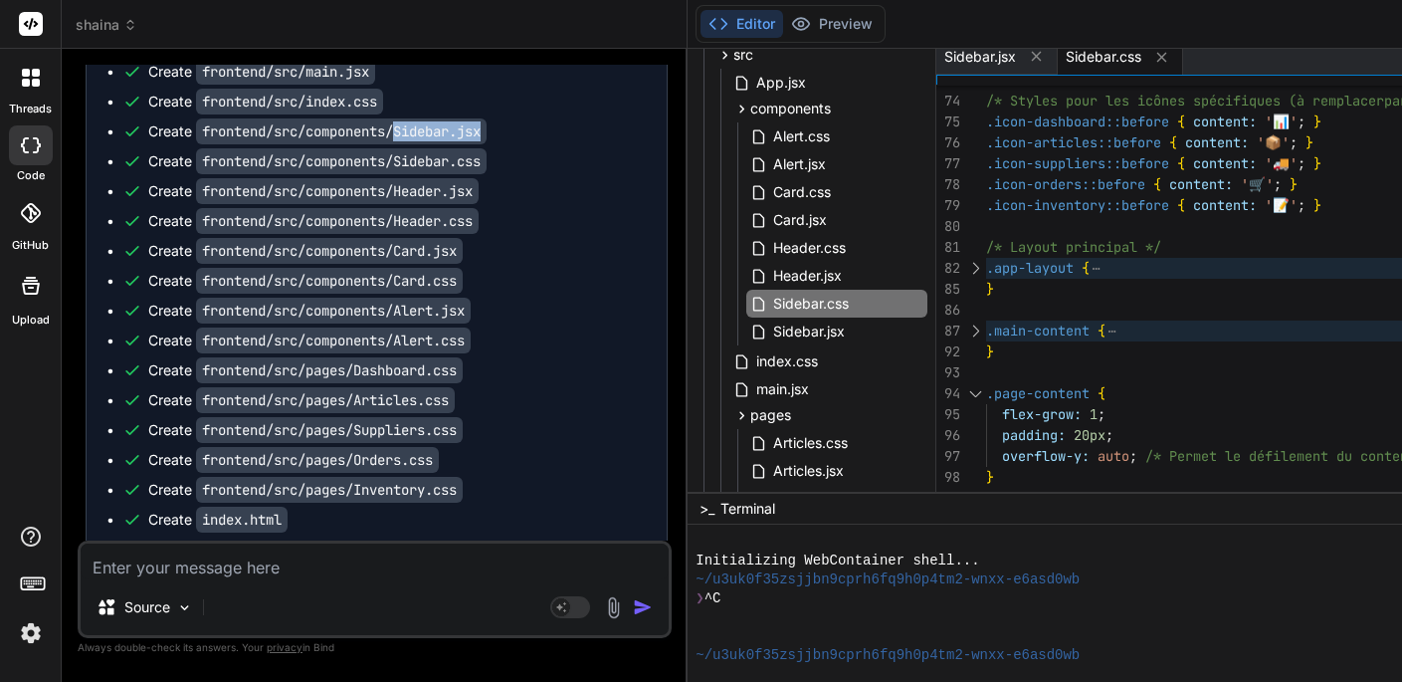
click at [985, 387] on div at bounding box center [975, 393] width 26 height 21
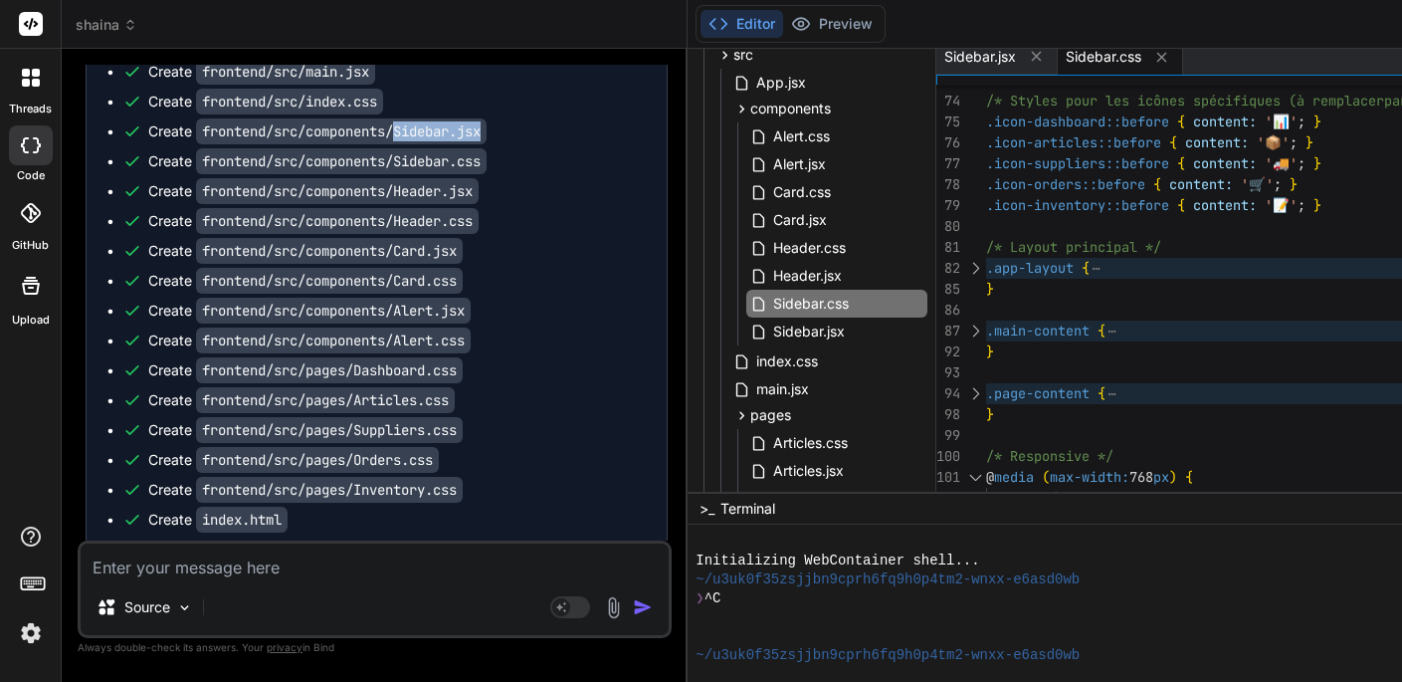
click at [985, 473] on div at bounding box center [975, 477] width 26 height 21
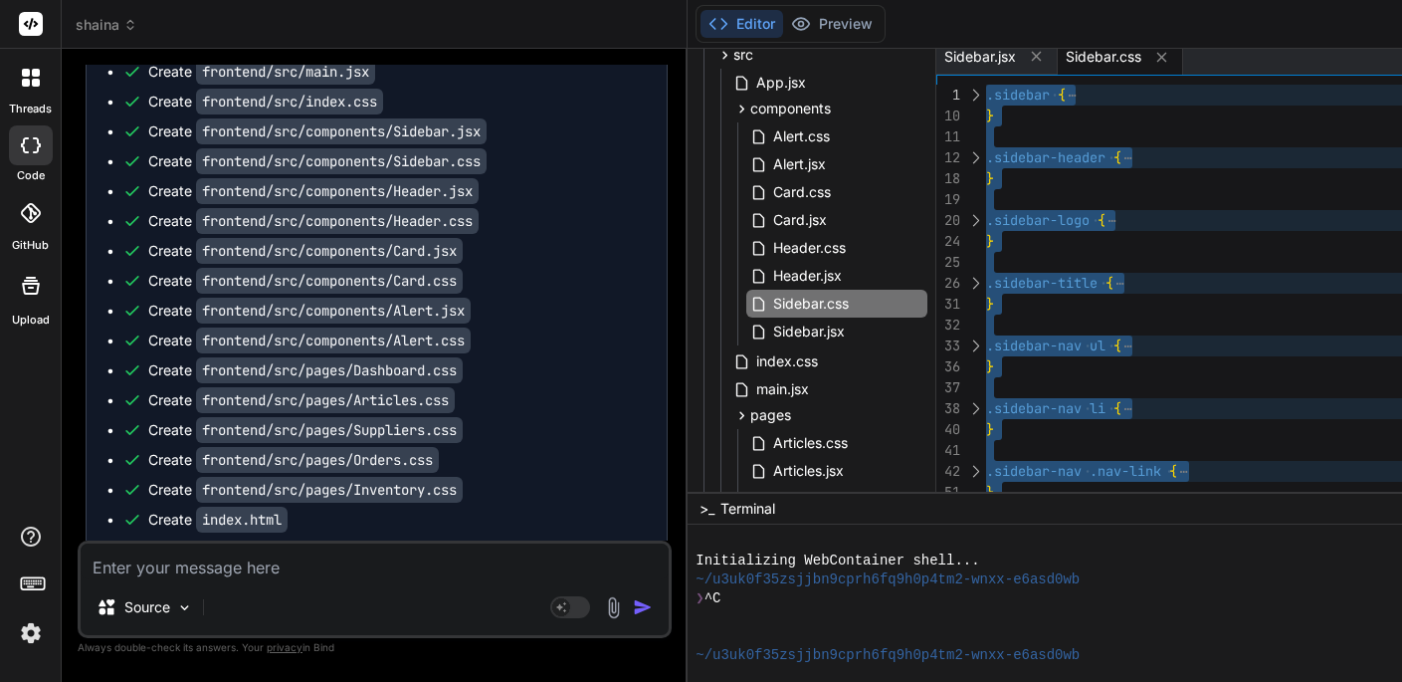
drag, startPoint x: 1021, startPoint y: 483, endPoint x: 985, endPoint y: -23, distance: 506.9
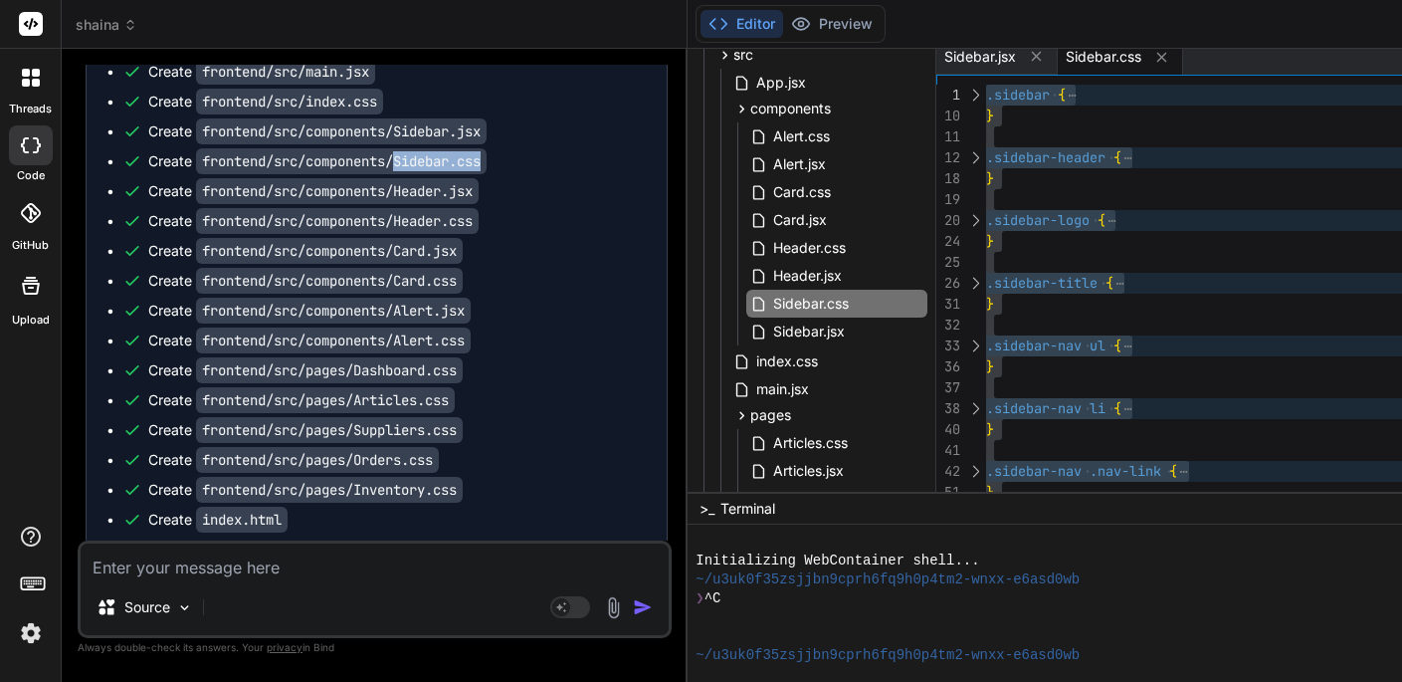
drag, startPoint x: 403, startPoint y: 158, endPoint x: 503, endPoint y: 162, distance: 99.6
click at [503, 162] on div "Create frontend/src/components/Sidebar.css" at bounding box center [384, 161] width 525 height 20
copy code "Sidebar.css"
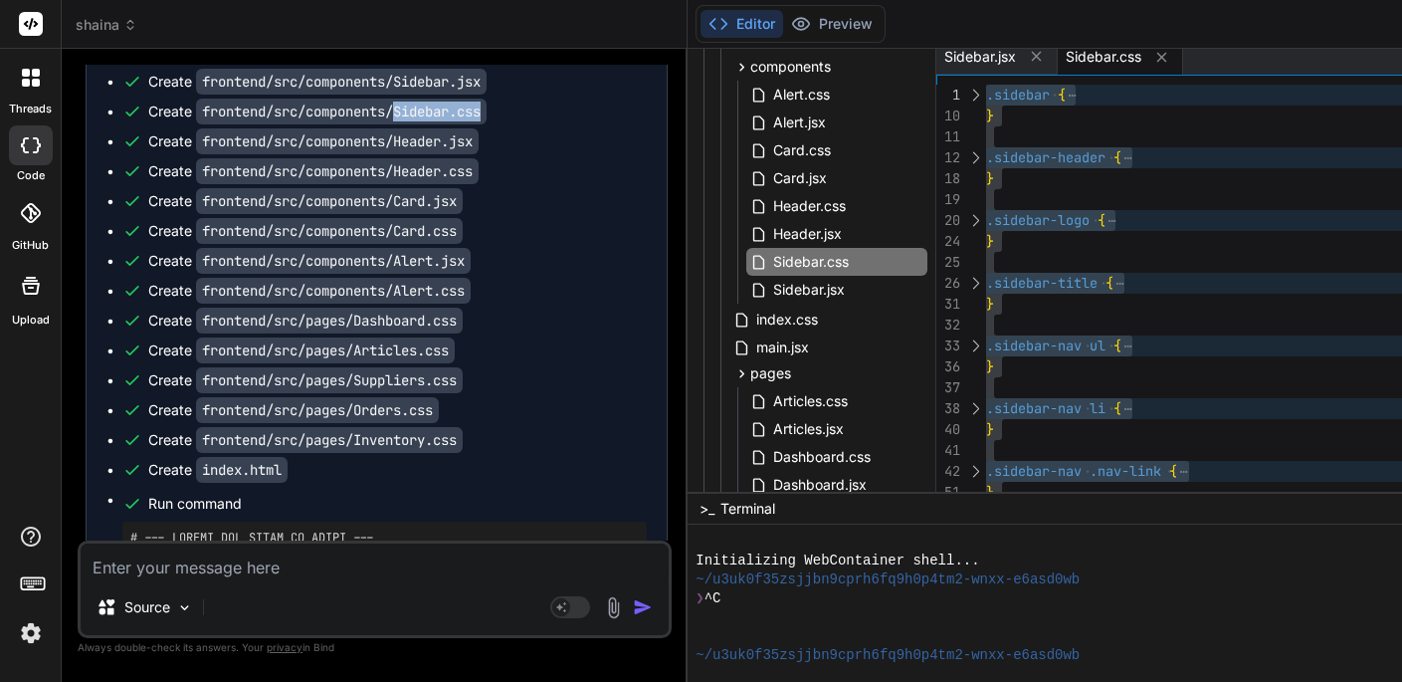
scroll to position [5366, 0]
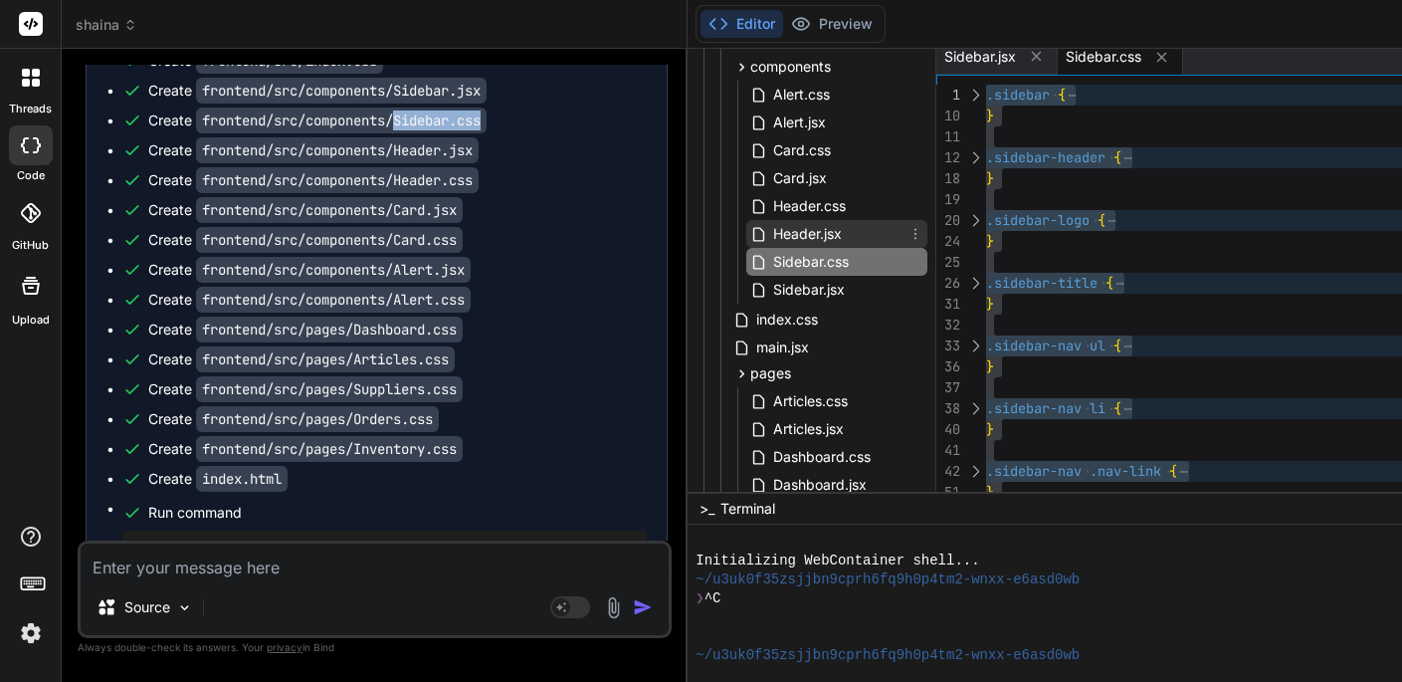
click at [830, 234] on span "Header.jsx" at bounding box center [807, 234] width 73 height 24
type textarea "import './Header.css'; function Header() { return ( <header className="app-head…"
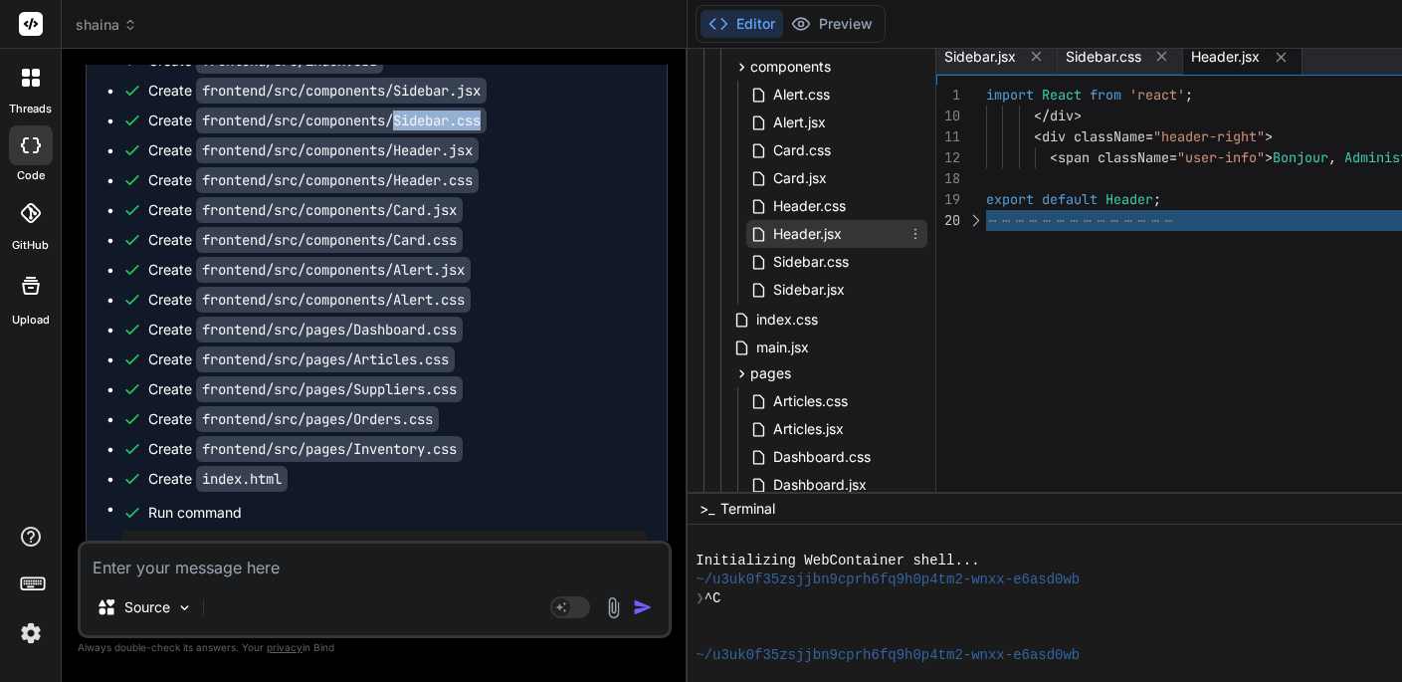
scroll to position [0, 0]
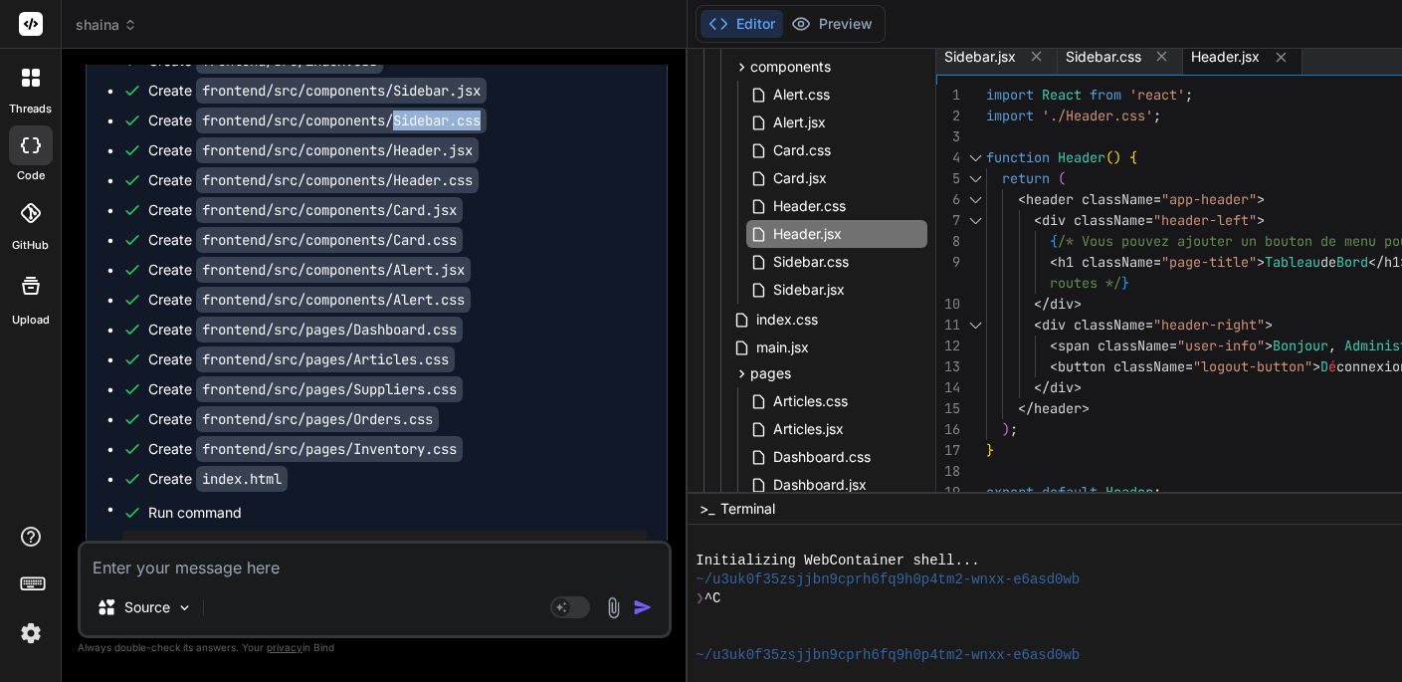
click at [987, 153] on div at bounding box center [975, 157] width 26 height 21
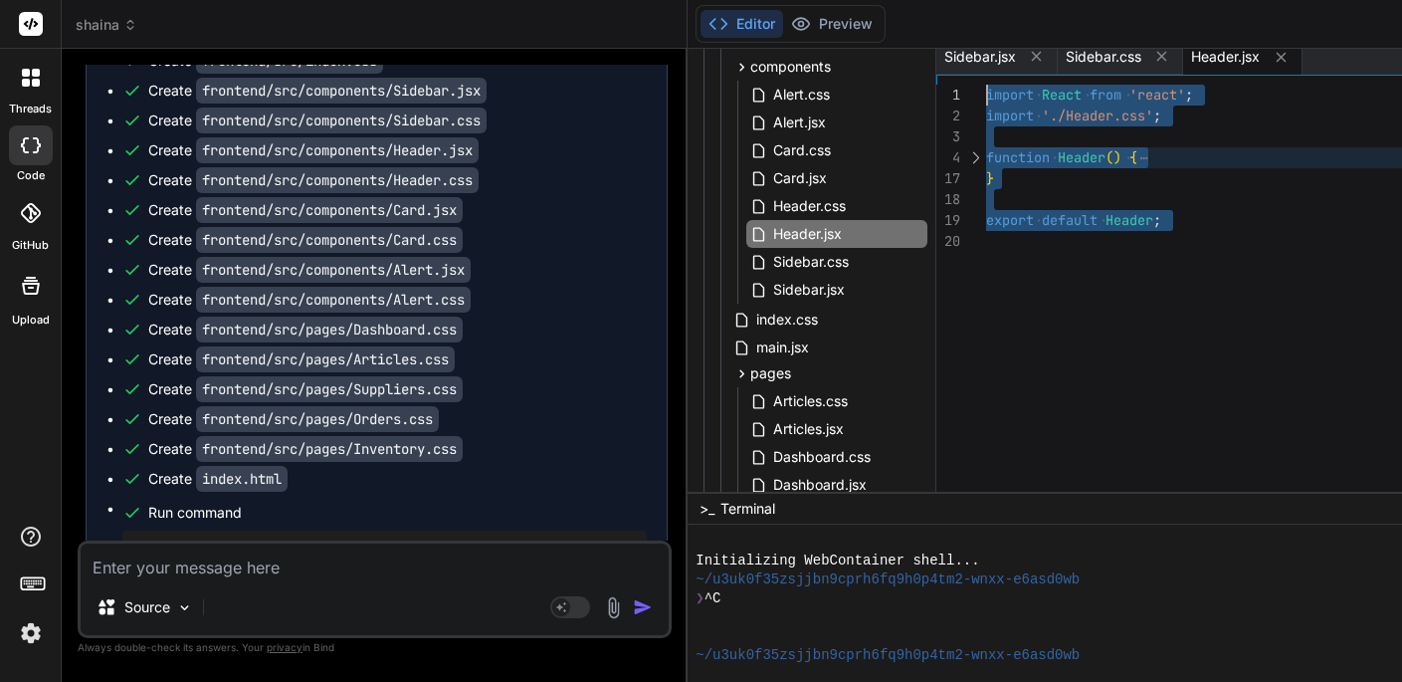
drag, startPoint x: 1014, startPoint y: 241, endPoint x: 982, endPoint y: 72, distance: 172.2
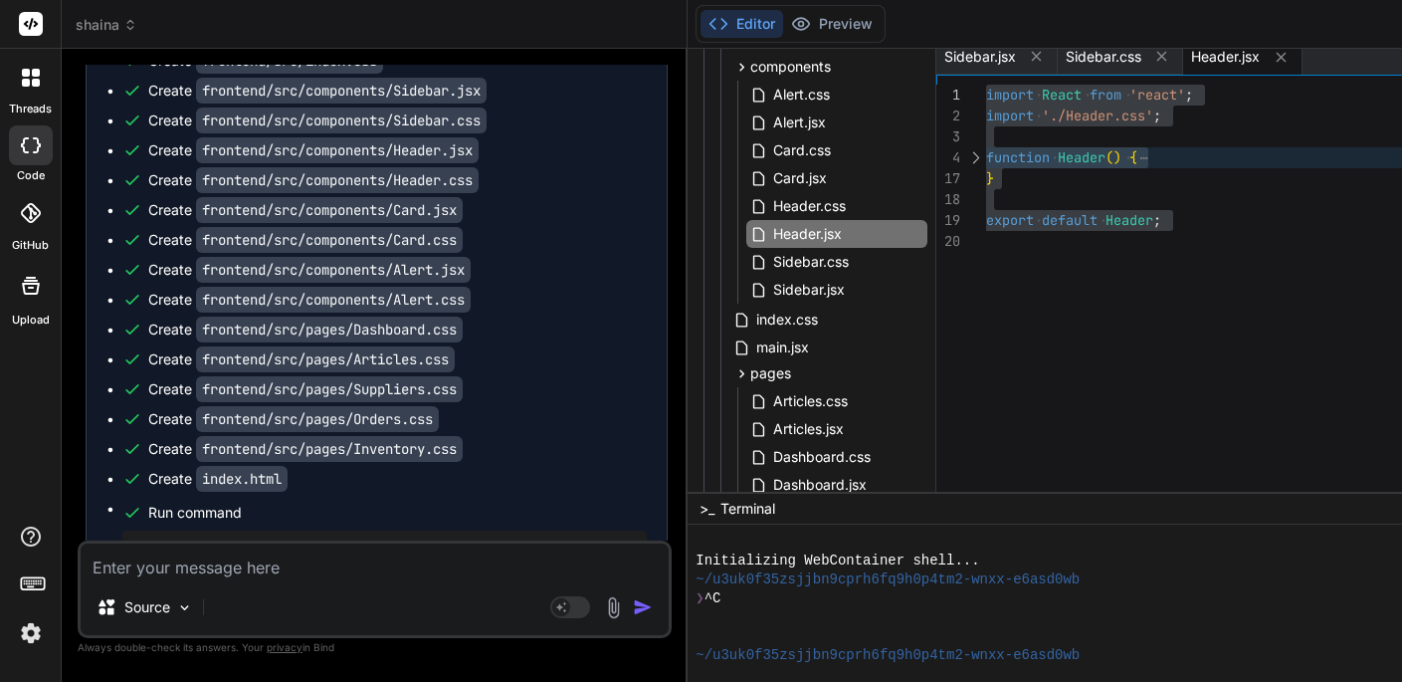
click at [402, 146] on code "frontend/src/components/Header.jsx" at bounding box center [337, 150] width 283 height 26
drag, startPoint x: 402, startPoint y: 146, endPoint x: 498, endPoint y: 152, distance: 95.7
click at [497, 152] on div "Create frontend/src/components/Header.jsx" at bounding box center [384, 150] width 525 height 20
copy code "Header.jsx"
click at [425, 180] on code "frontend/src/components/Header.css" at bounding box center [337, 180] width 283 height 26
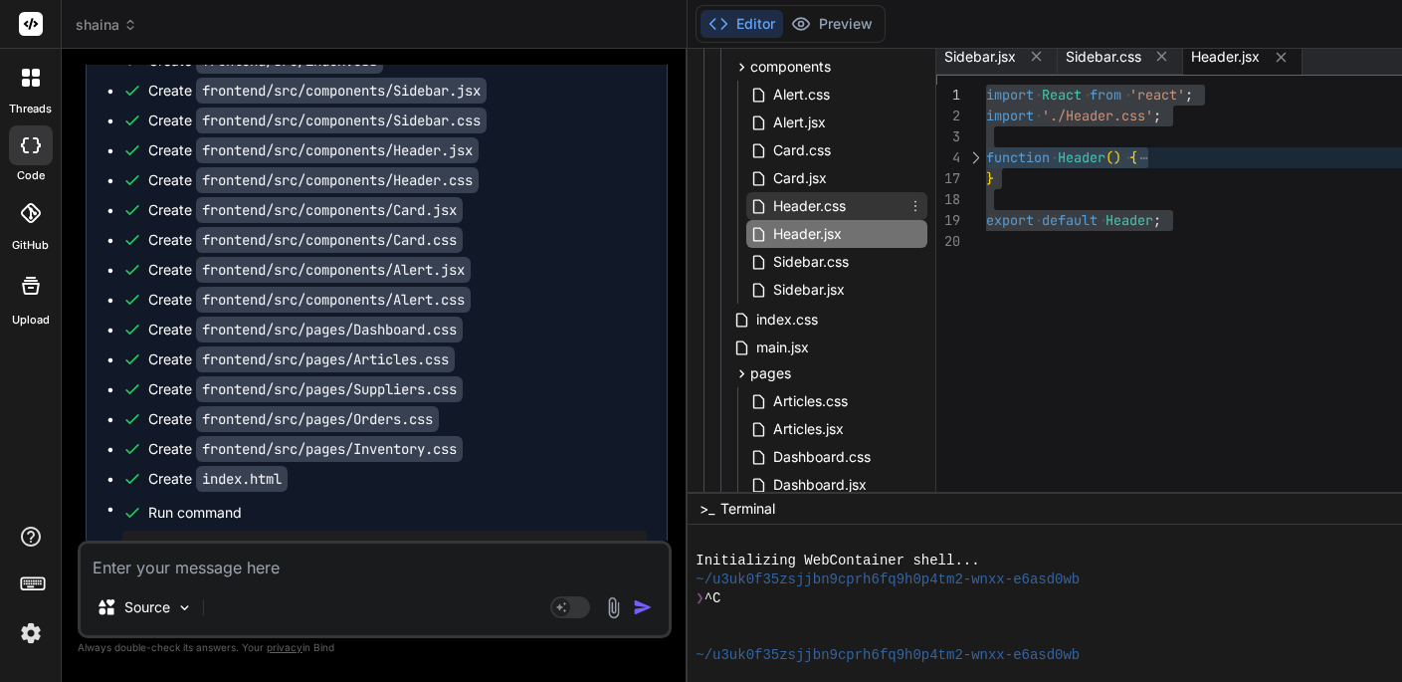
click at [822, 207] on span "Header.css" at bounding box center [809, 206] width 77 height 24
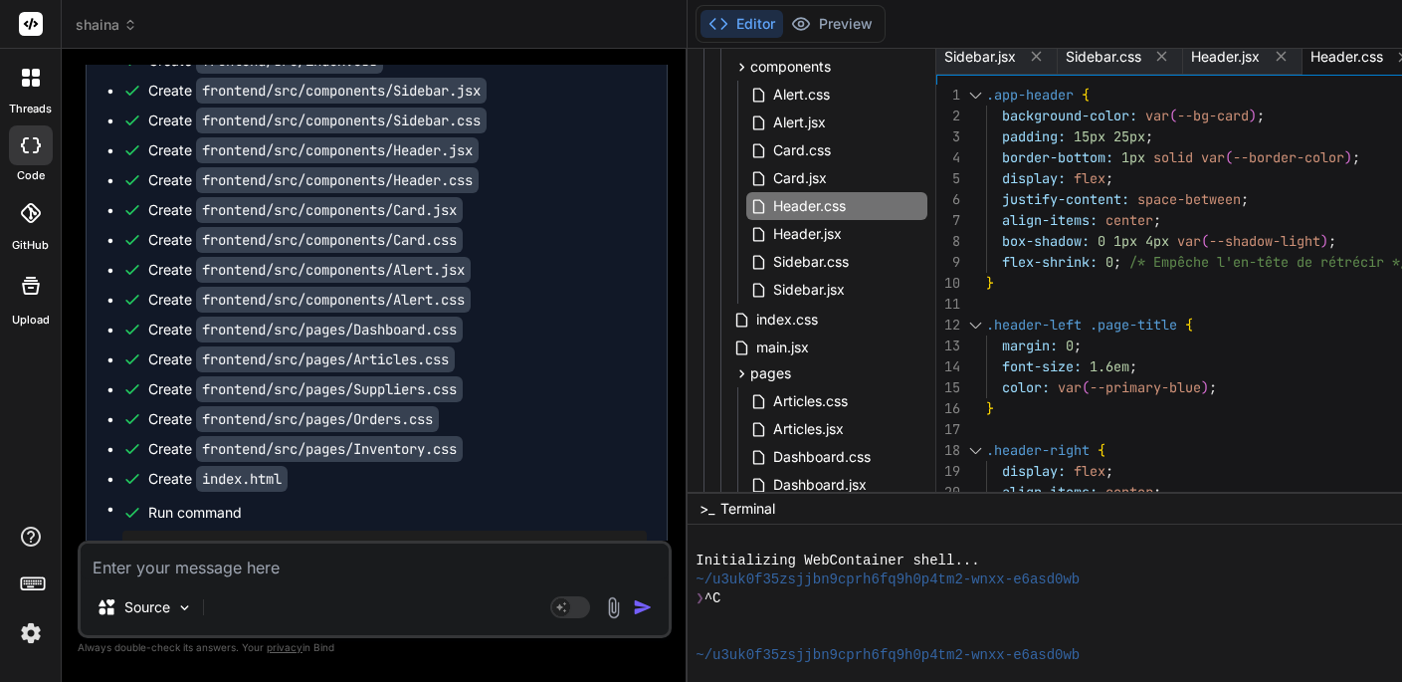
click at [984, 89] on div at bounding box center [975, 95] width 26 height 21
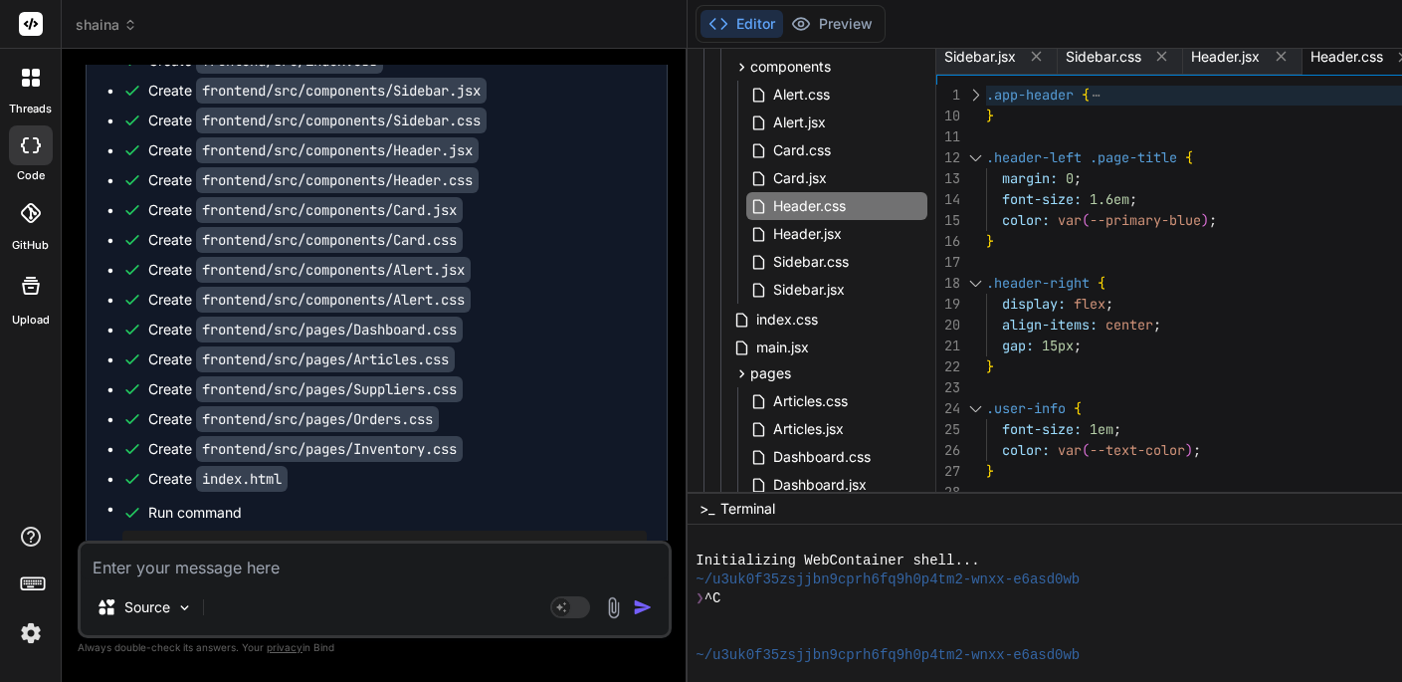
click at [987, 151] on div at bounding box center [975, 157] width 26 height 21
type textarea "display: none; /* Cache le nom d'utilisateur sur les petits écrans */ } }"
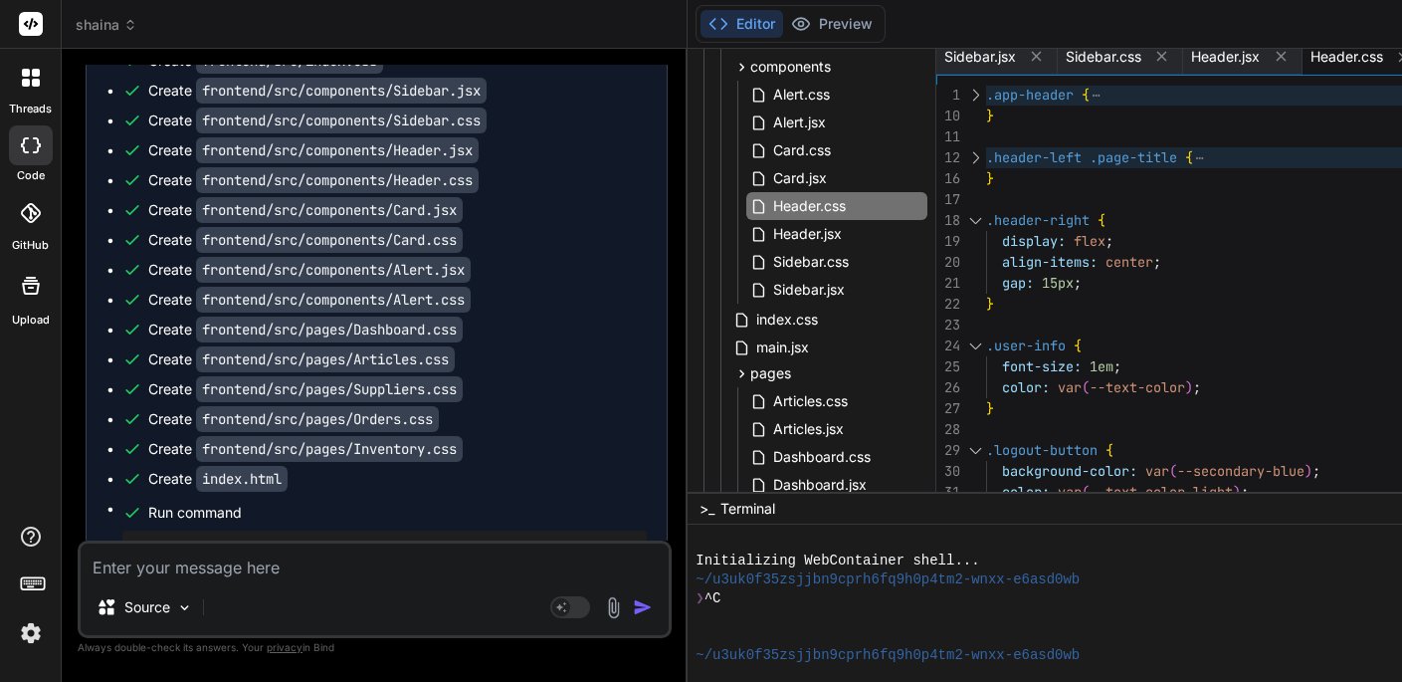
click at [985, 218] on div at bounding box center [975, 220] width 26 height 21
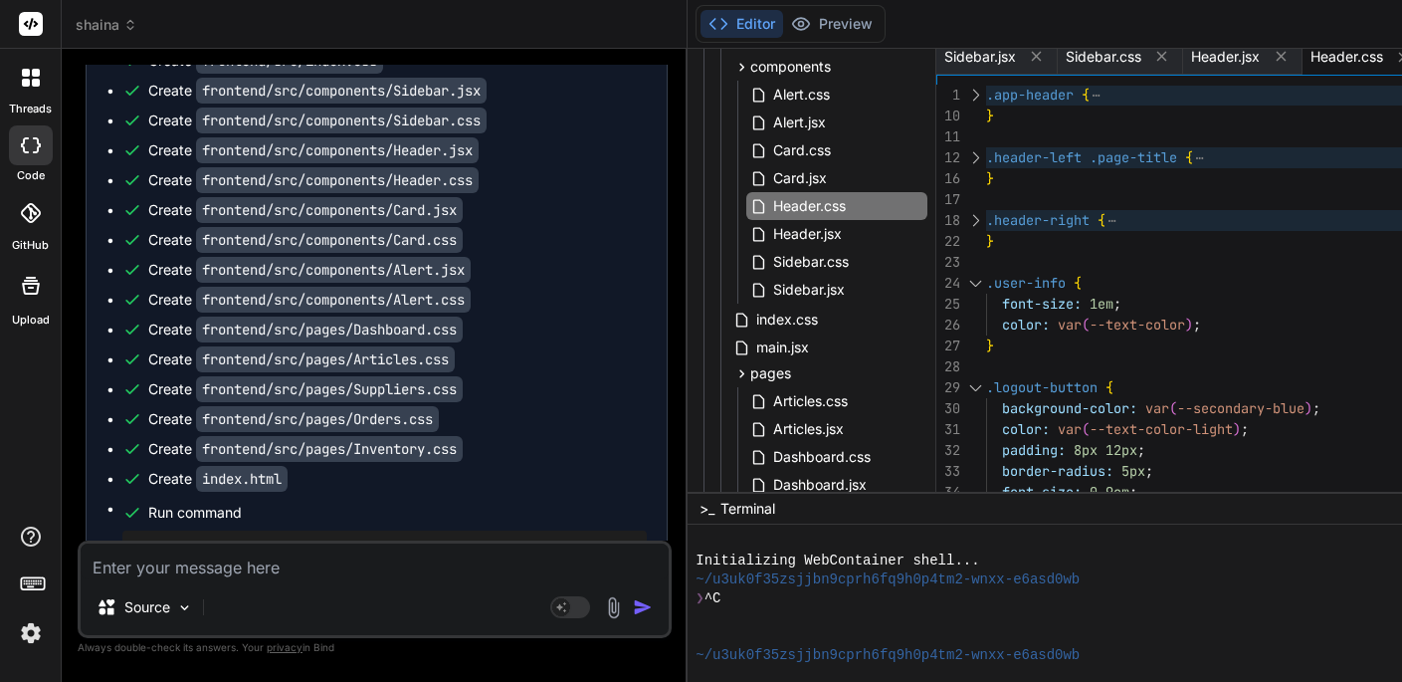
click at [985, 280] on div at bounding box center [975, 283] width 26 height 21
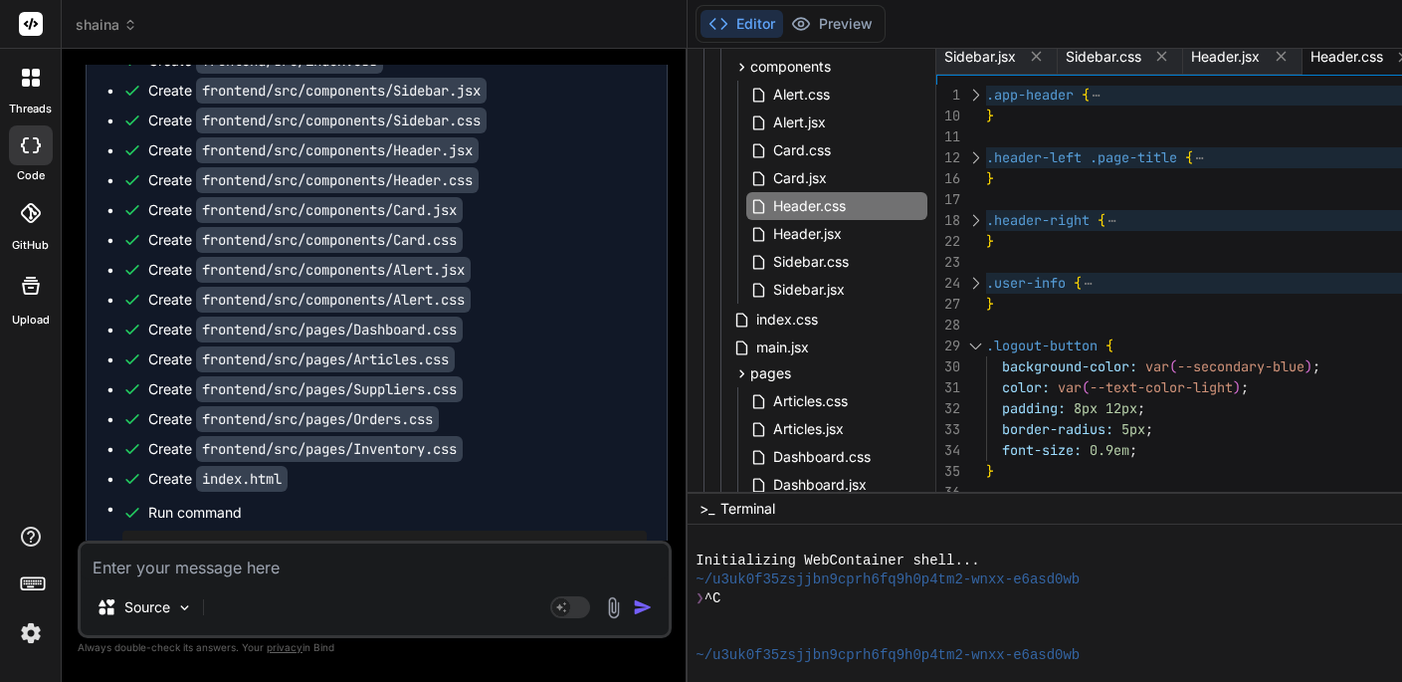
click at [984, 338] on div at bounding box center [975, 345] width 26 height 21
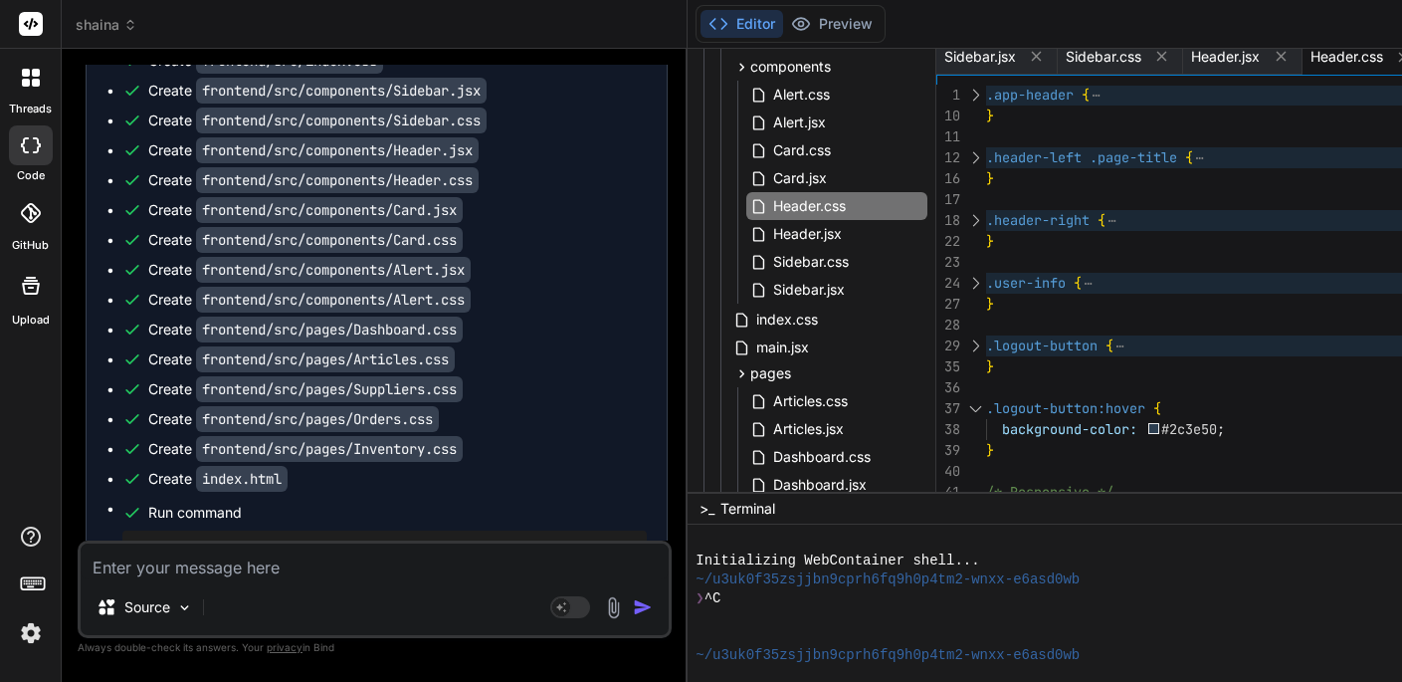
click at [985, 399] on div at bounding box center [975, 408] width 26 height 21
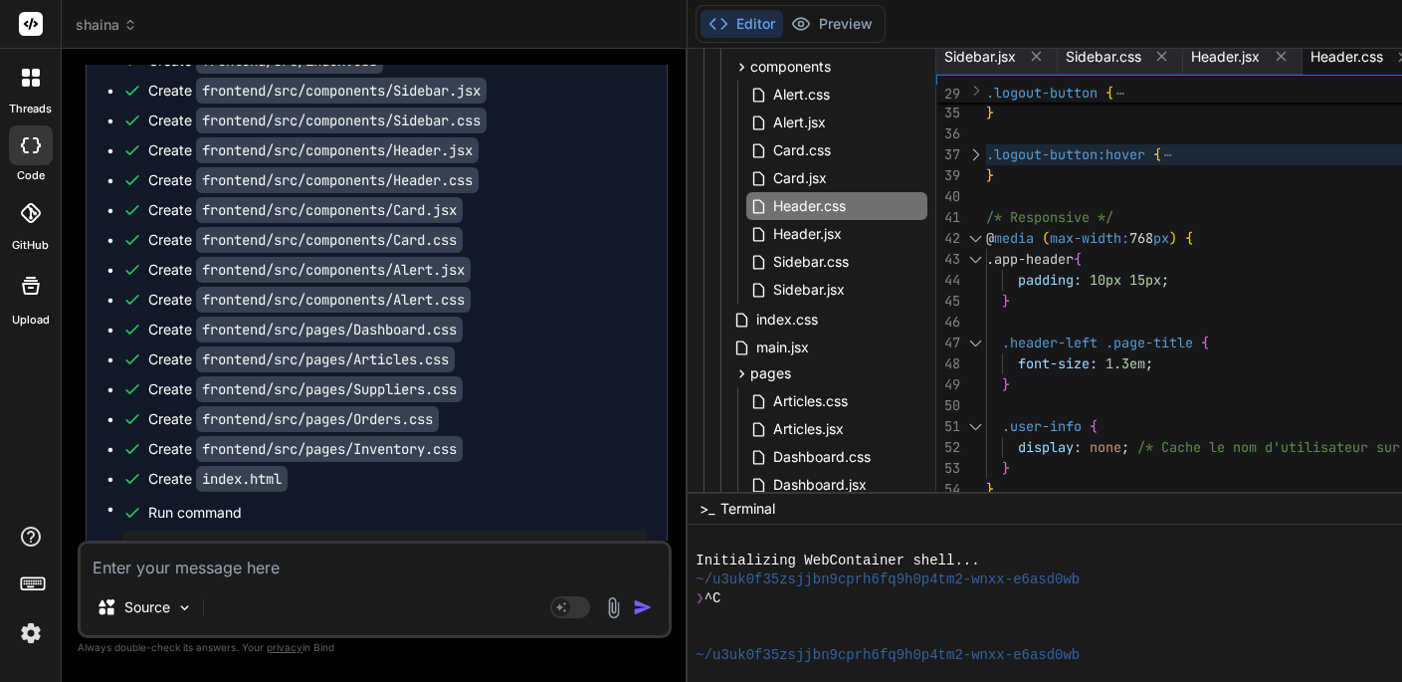
click at [984, 231] on div at bounding box center [975, 238] width 26 height 21
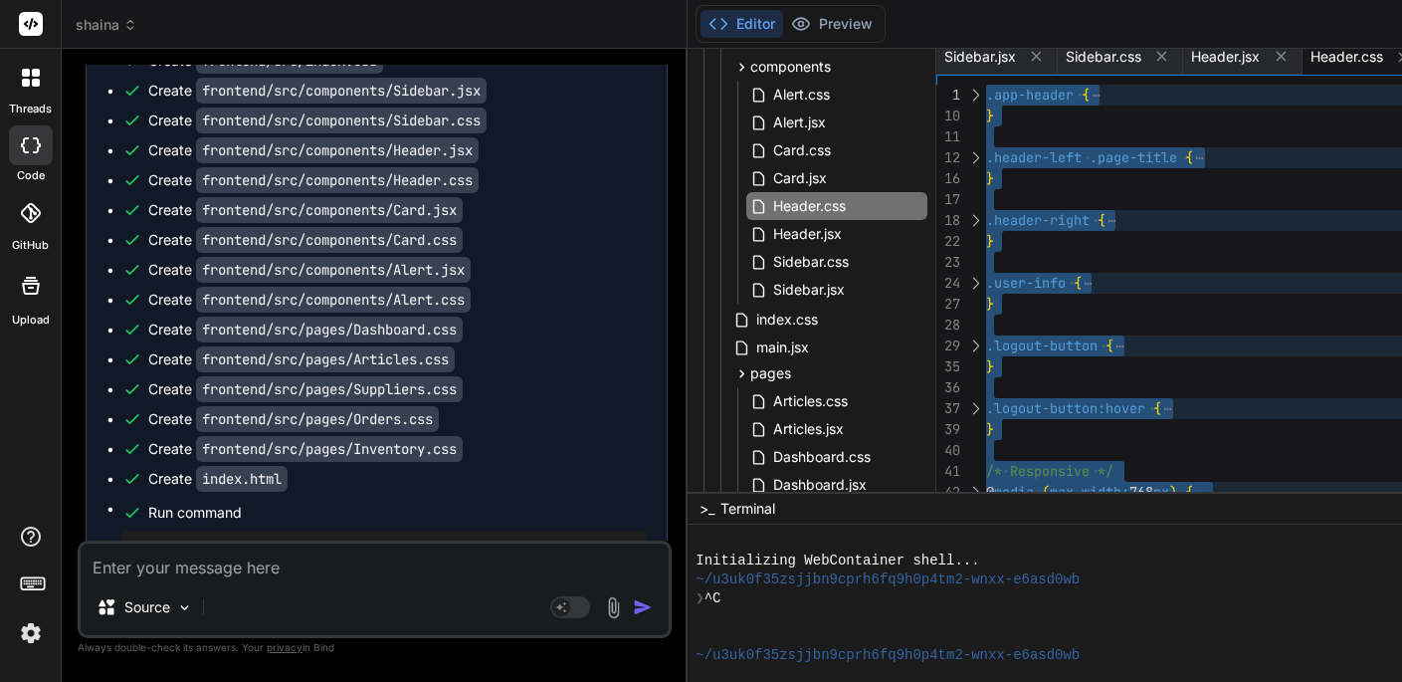
drag, startPoint x: 1014, startPoint y: 478, endPoint x: 930, endPoint y: 34, distance: 451.9
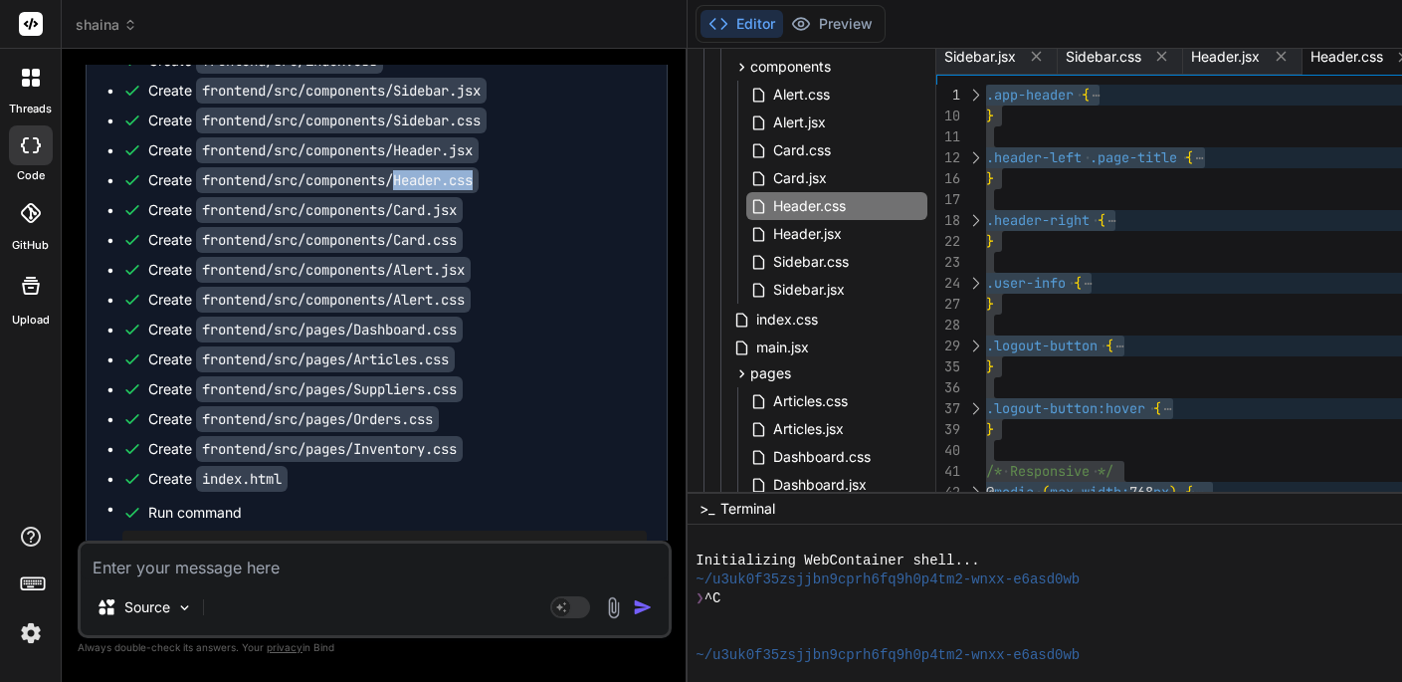
drag, startPoint x: 402, startPoint y: 177, endPoint x: 490, endPoint y: 176, distance: 87.6
click at [479, 176] on code "frontend/src/components/Header.css" at bounding box center [337, 180] width 283 height 26
copy code "Header.css"
click at [991, 58] on span "Sidebar.jsx" at bounding box center [981, 57] width 72 height 20
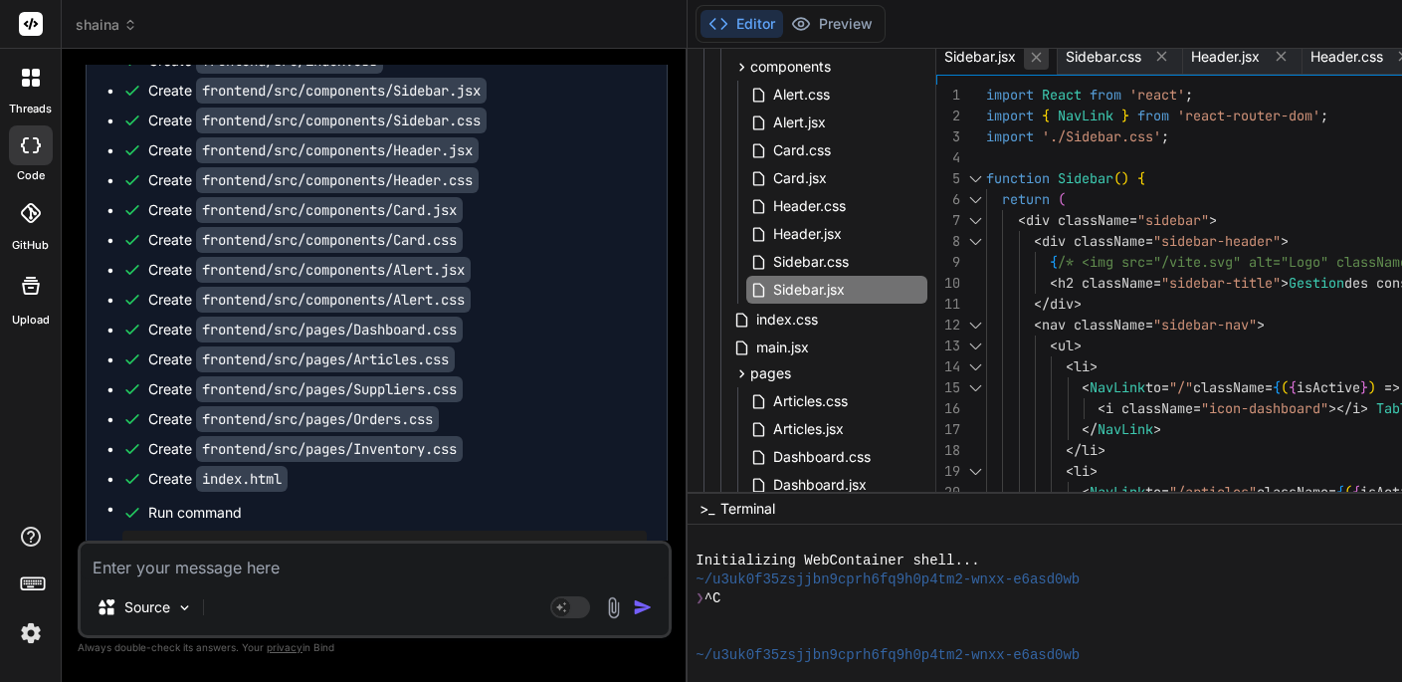
click at [1043, 61] on icon at bounding box center [1036, 57] width 17 height 17
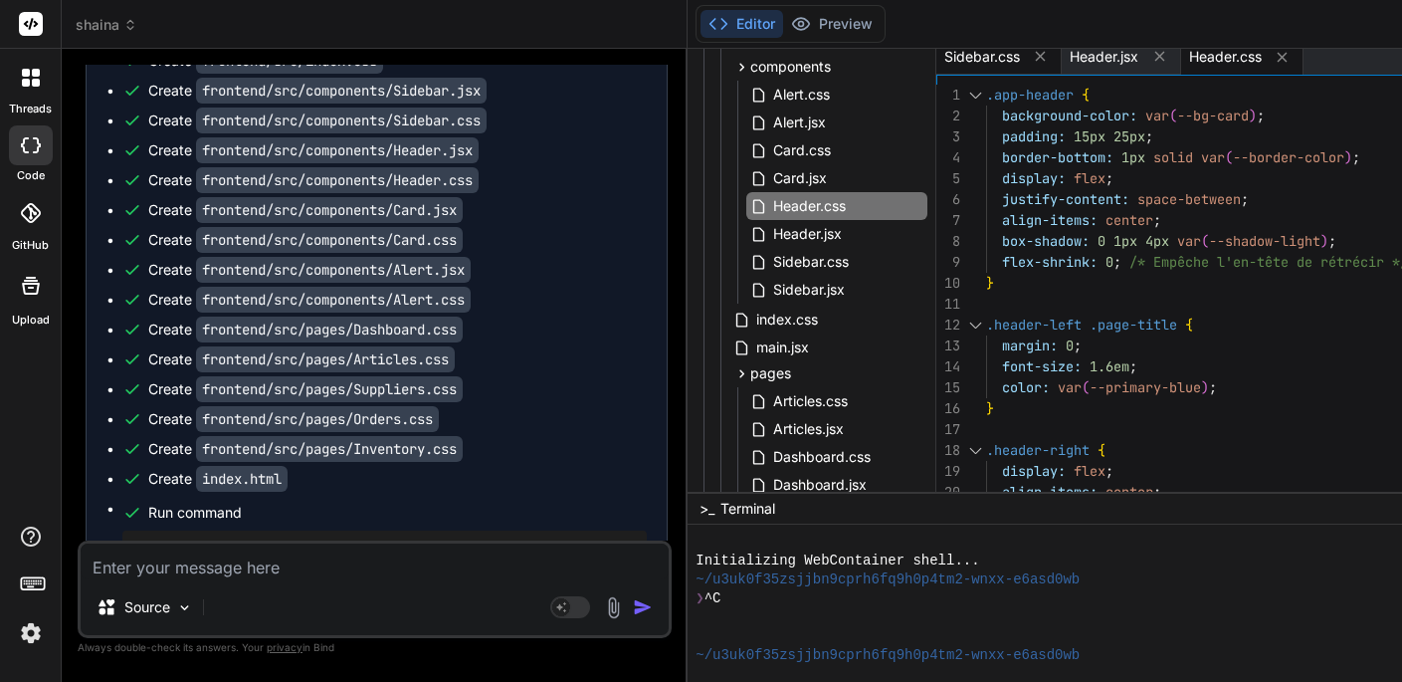
click at [1012, 63] on span "Sidebar.css" at bounding box center [983, 57] width 76 height 20
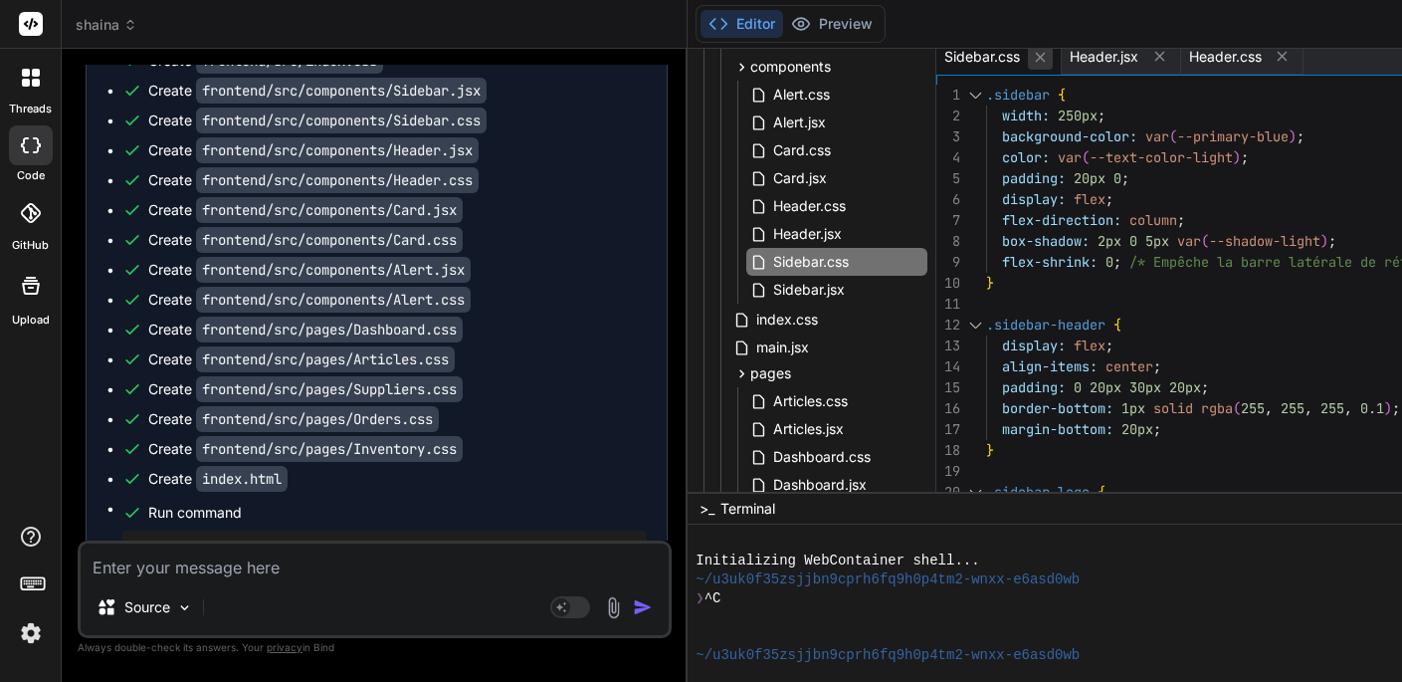
click at [1049, 62] on icon at bounding box center [1040, 57] width 17 height 17
type textarea ".user-info { display: none; /* Cache le nom d'utilisateur sur les petits écrans…"
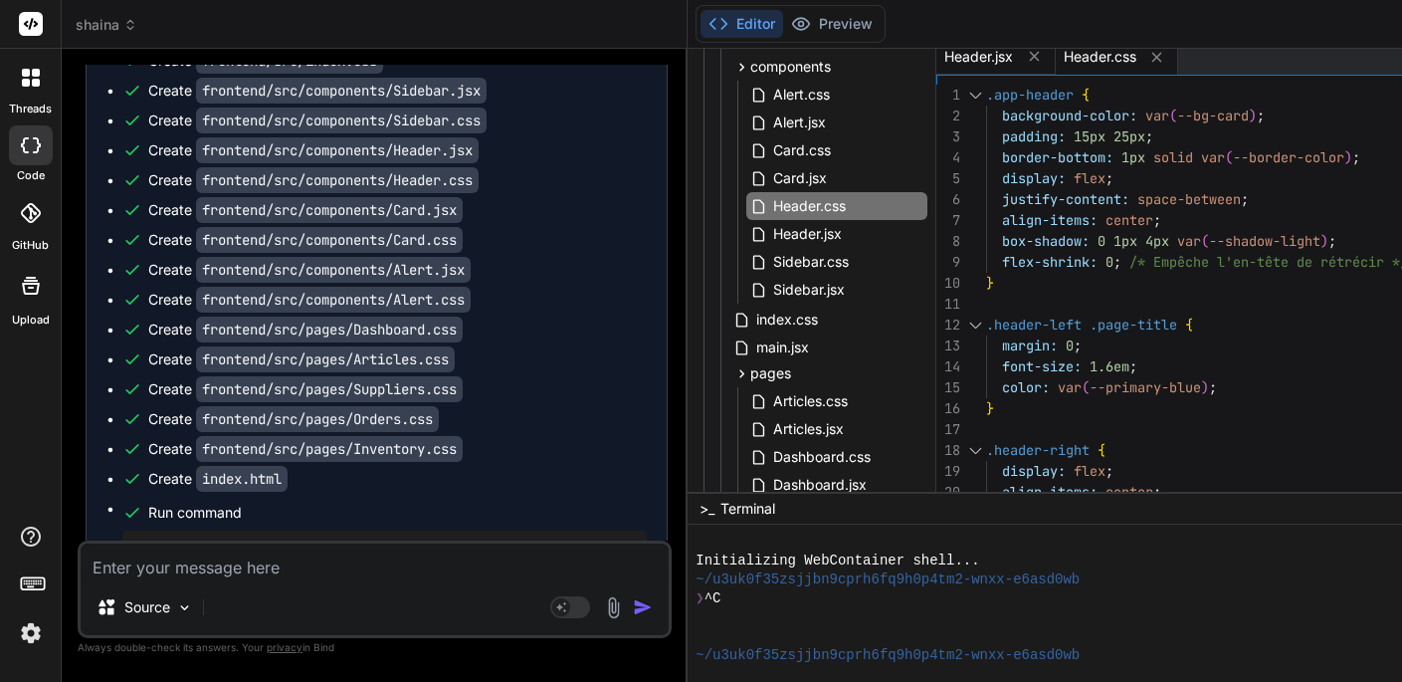
click at [993, 65] on span "Header.jsx" at bounding box center [979, 57] width 69 height 20
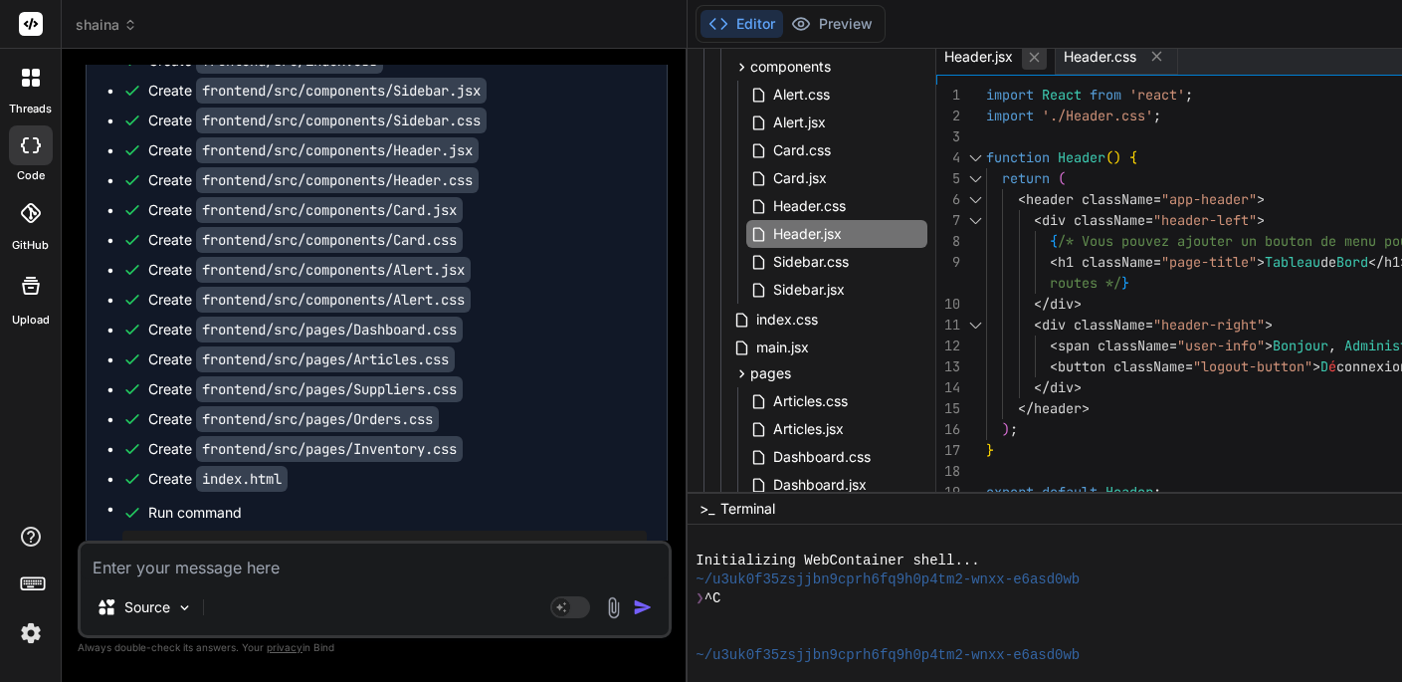
click at [1041, 62] on icon at bounding box center [1034, 57] width 17 height 17
type textarea ".user-info { display: none; /* Cache le nom d'utilisateur sur les petits écrans…"
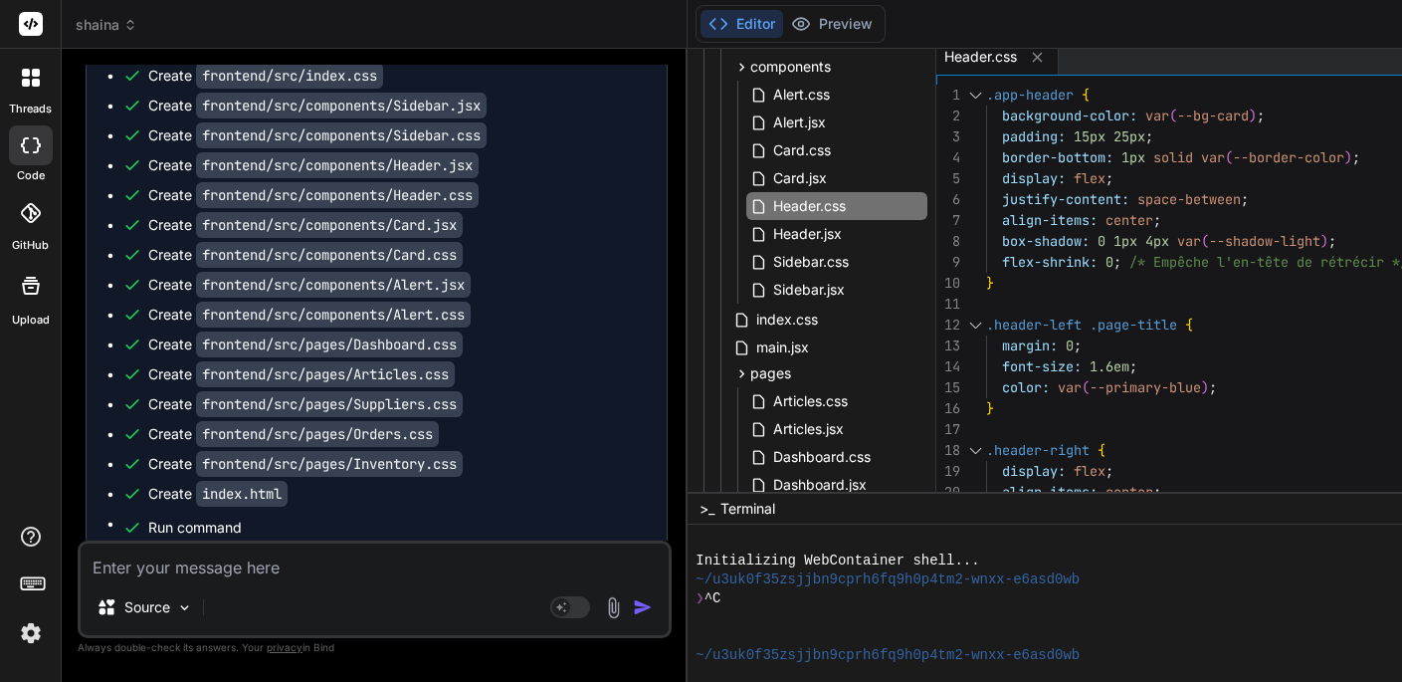
scroll to position [5350, 0]
